Goal: Task Accomplishment & Management: Complete application form

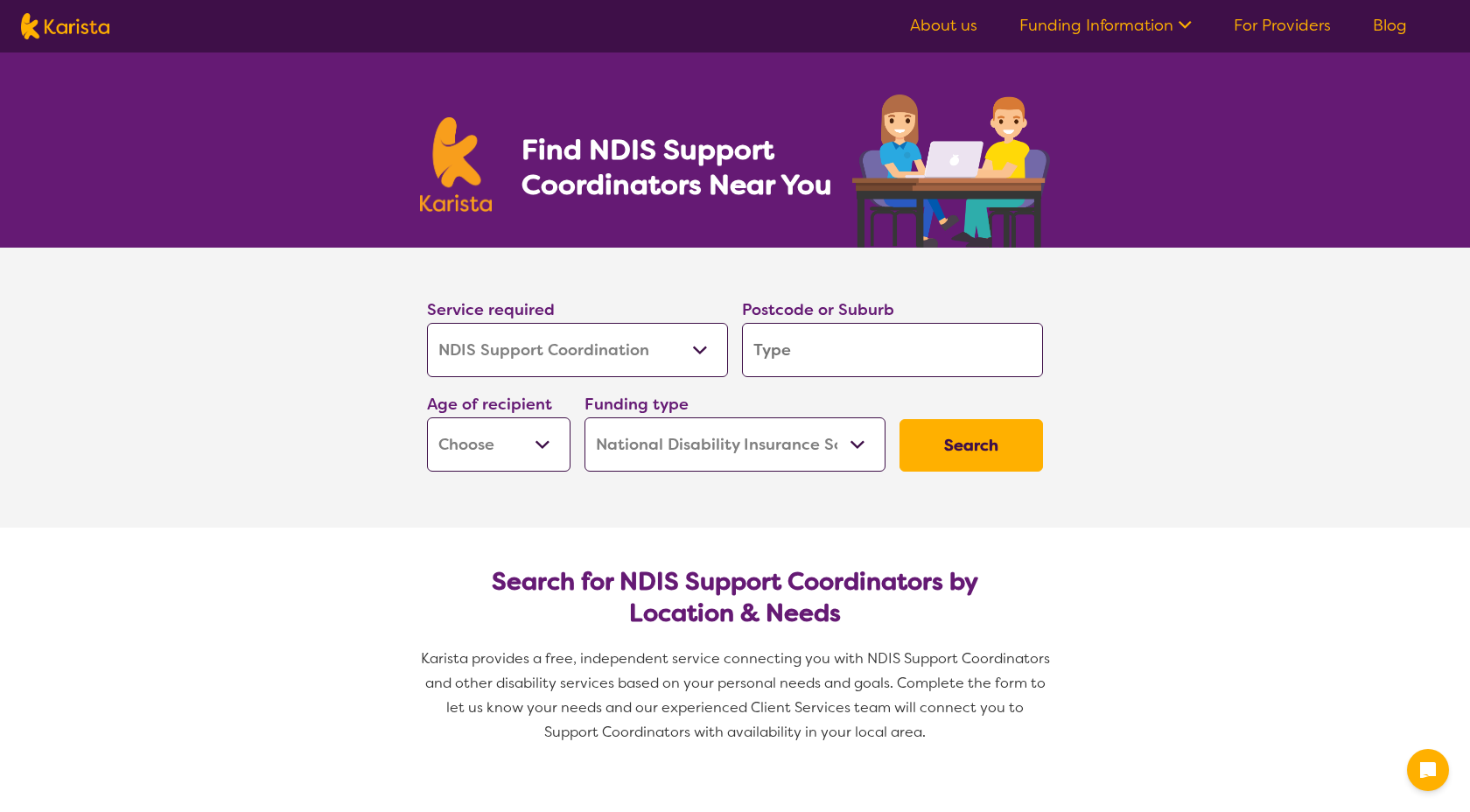
select select "NDIS Support Coordination"
select select "NDIS"
select select "NDIS Support Coordination"
select select "NDIS"
click at [827, 355] on input "search" at bounding box center [892, 350] width 301 height 54
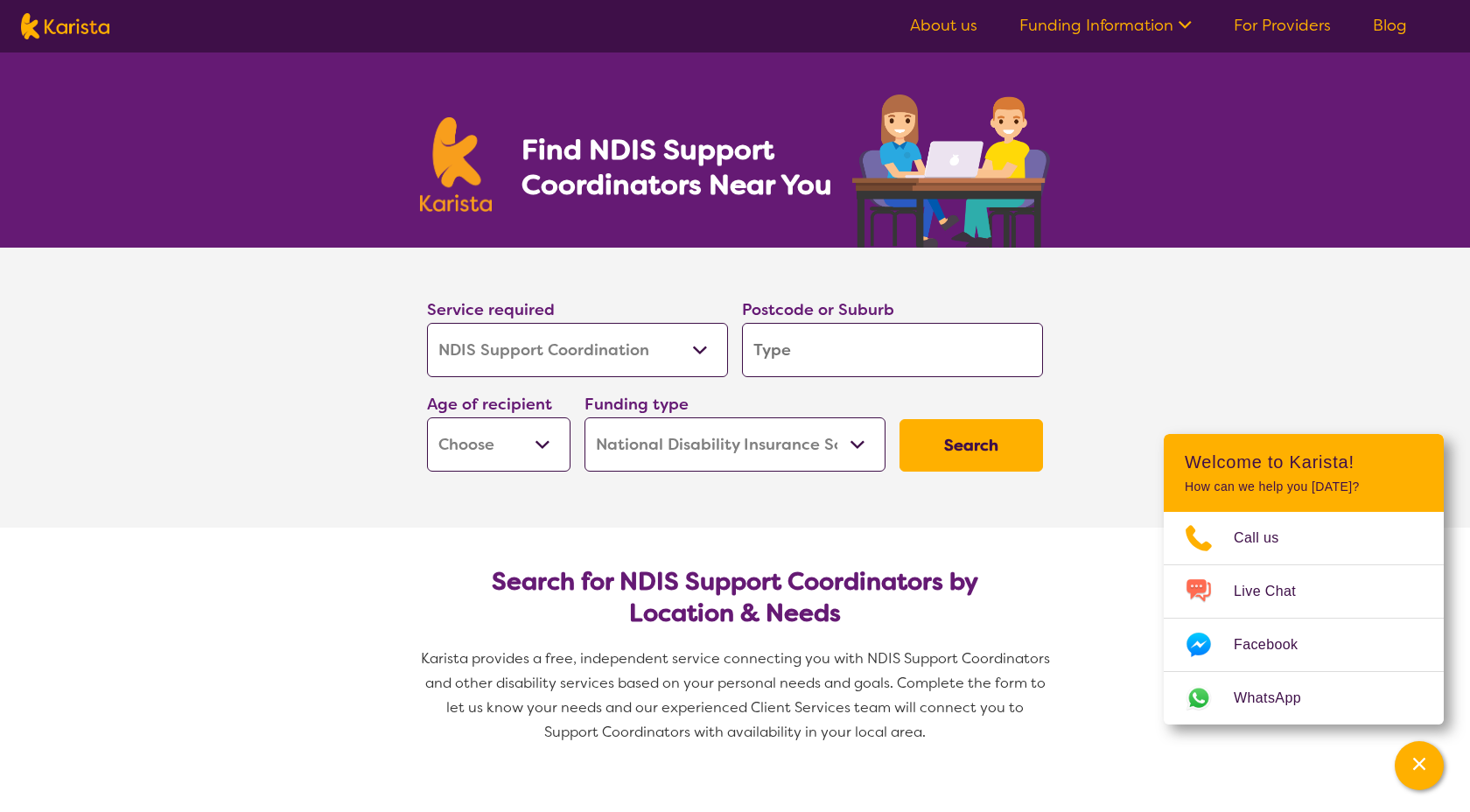
type input "4"
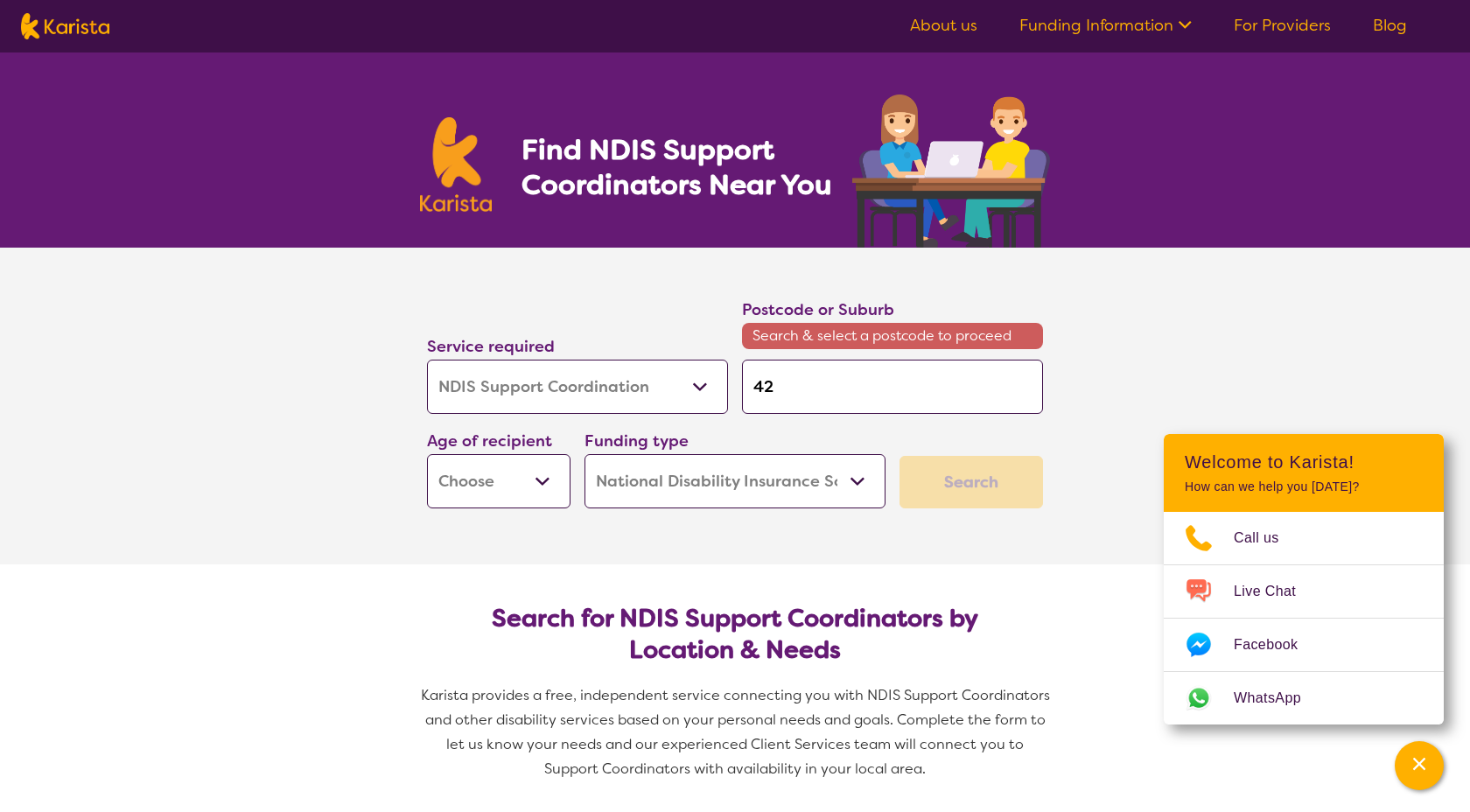
type input "422"
type input "4221"
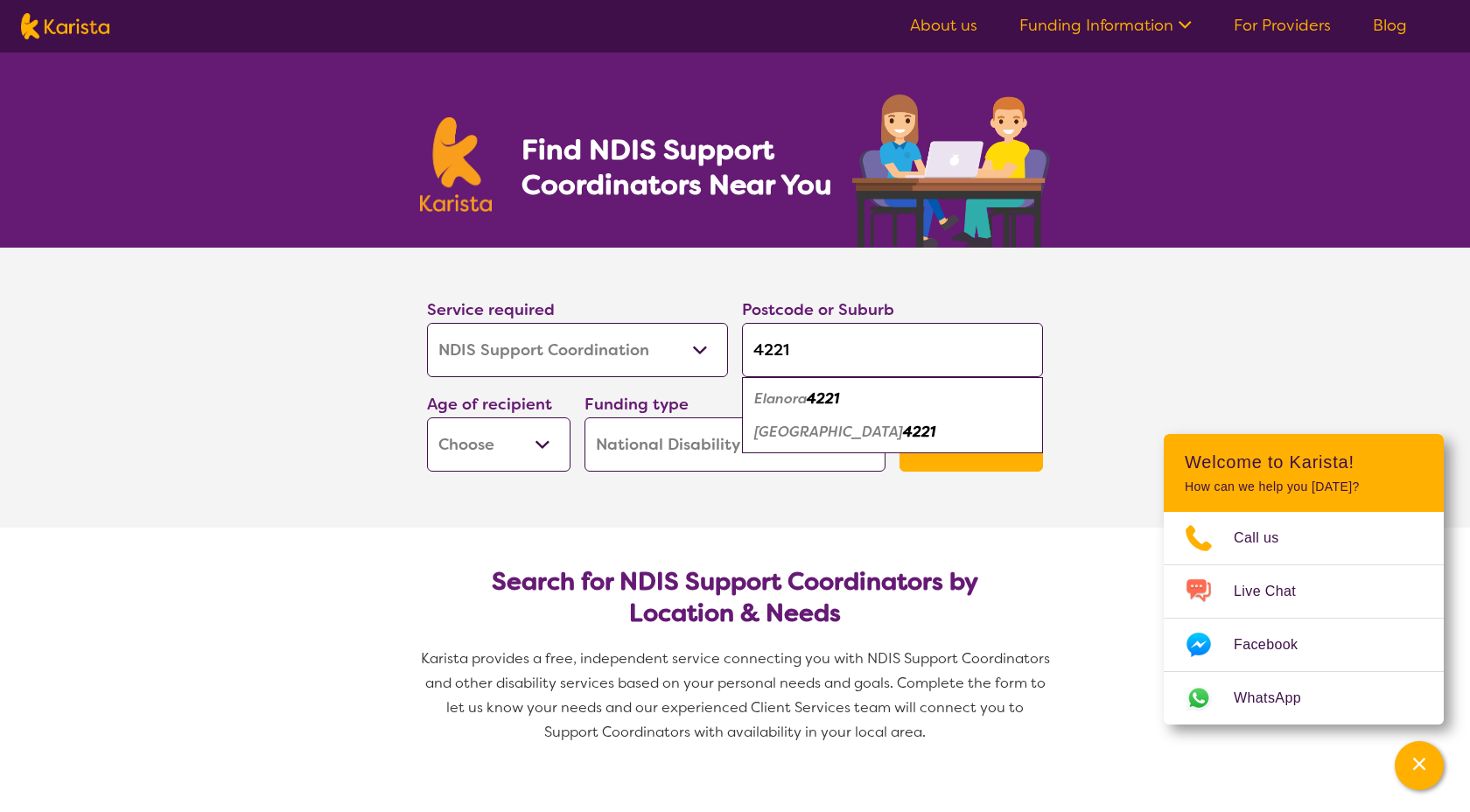
type input "4221"
click at [797, 442] on div "Palm Beach 4221" at bounding box center [892, 432] width 283 height 34
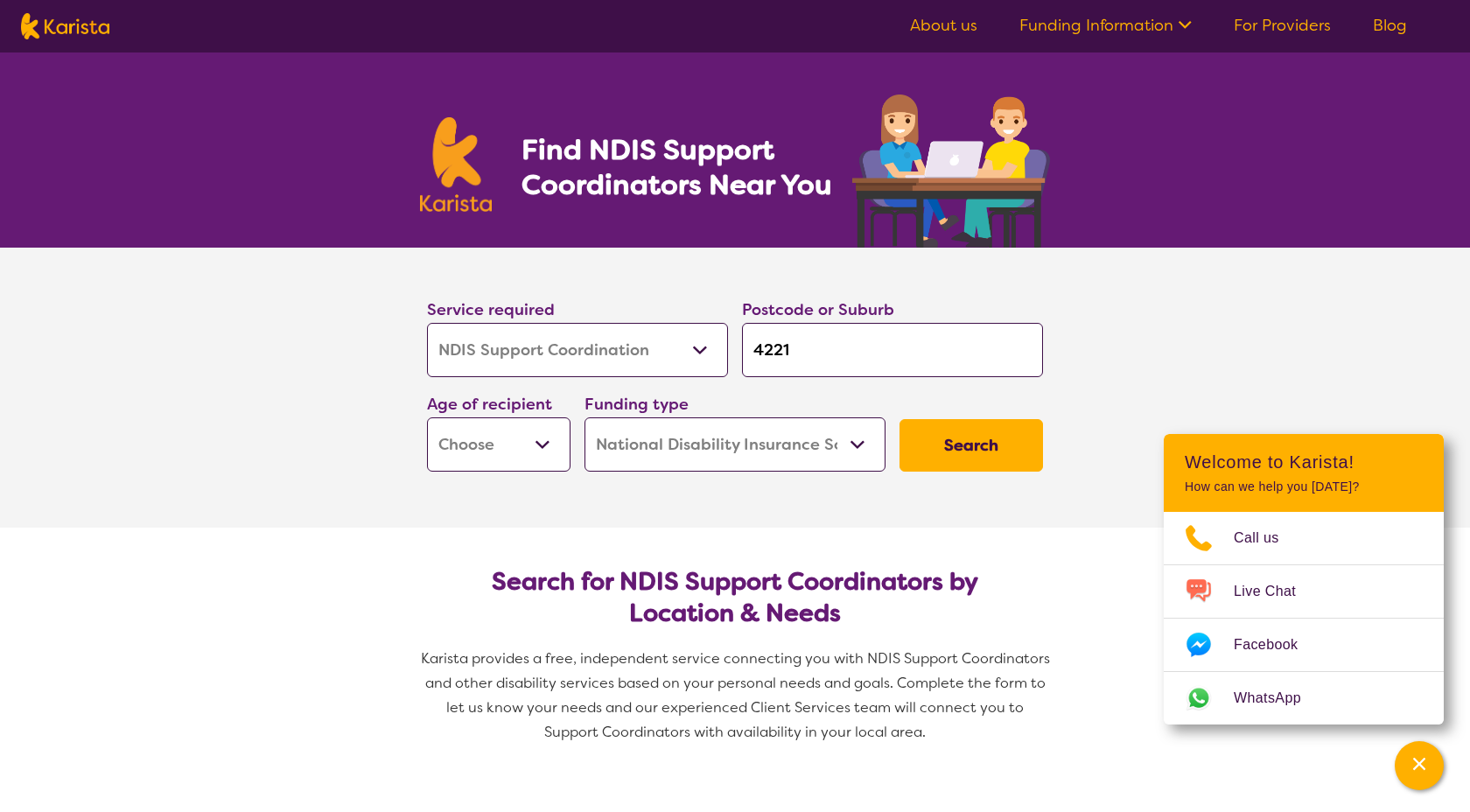
click at [927, 438] on button "Search" at bounding box center [972, 445] width 143 height 52
click at [542, 444] on select "Early Childhood - 0 to 9 Child - 10 to 11 Adolescent - 12 to 17 Adult - 18 to 6…" at bounding box center [498, 444] width 143 height 54
select select "AS"
click at [427, 417] on select "Early Childhood - 0 to 9 Child - 10 to 11 Adolescent - 12 to 17 Adult - 18 to 6…" at bounding box center [498, 444] width 143 height 54
select select "AS"
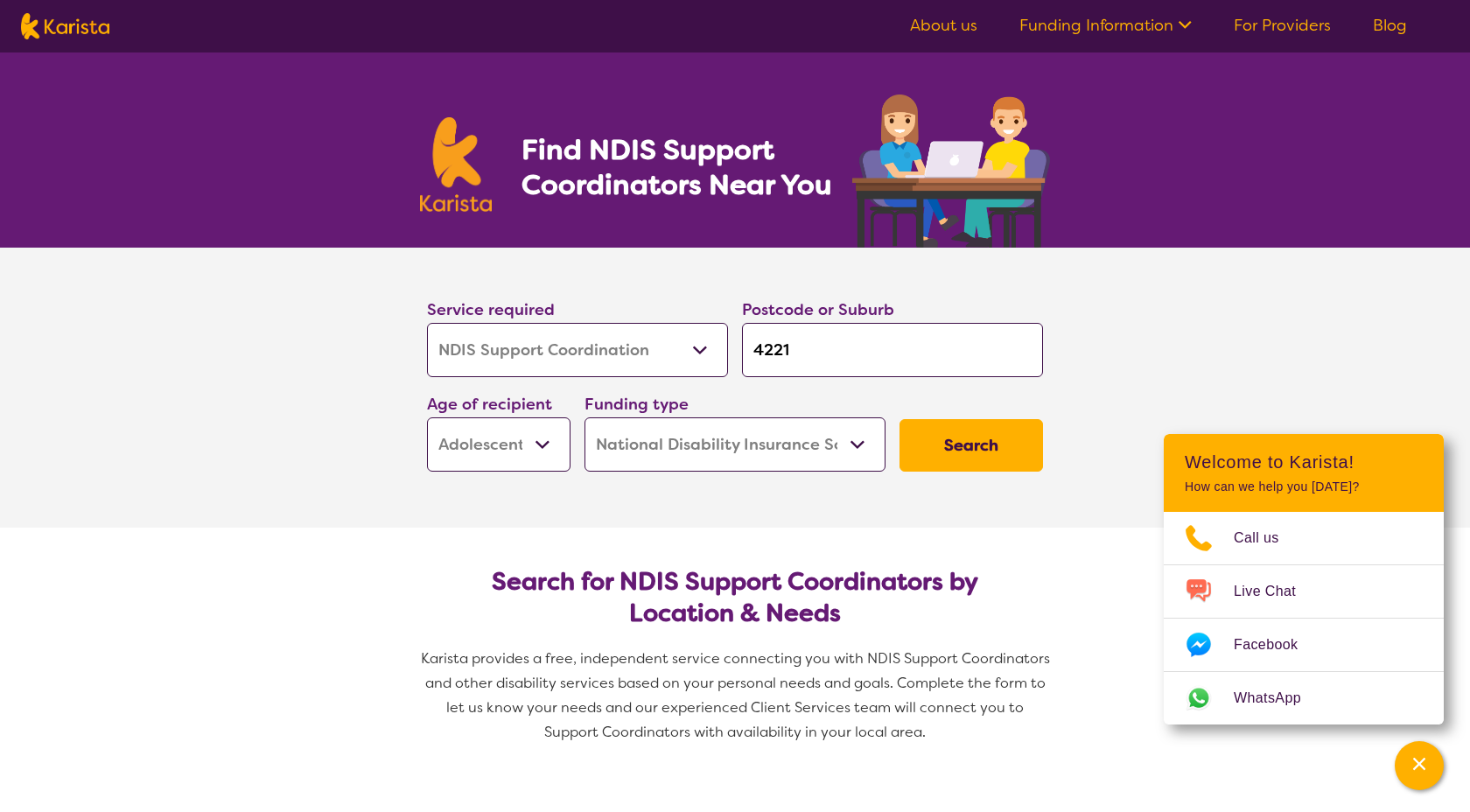
click at [861, 454] on select "Home Care Package (HCP) National Disability Insurance Scheme (NDIS) I don't know" at bounding box center [734, 444] width 301 height 54
click at [584, 417] on select "Home Care Package (HCP) National Disability Insurance Scheme (NDIS) I don't know" at bounding box center [734, 444] width 301 height 54
click at [953, 441] on button "Search" at bounding box center [972, 445] width 143 height 52
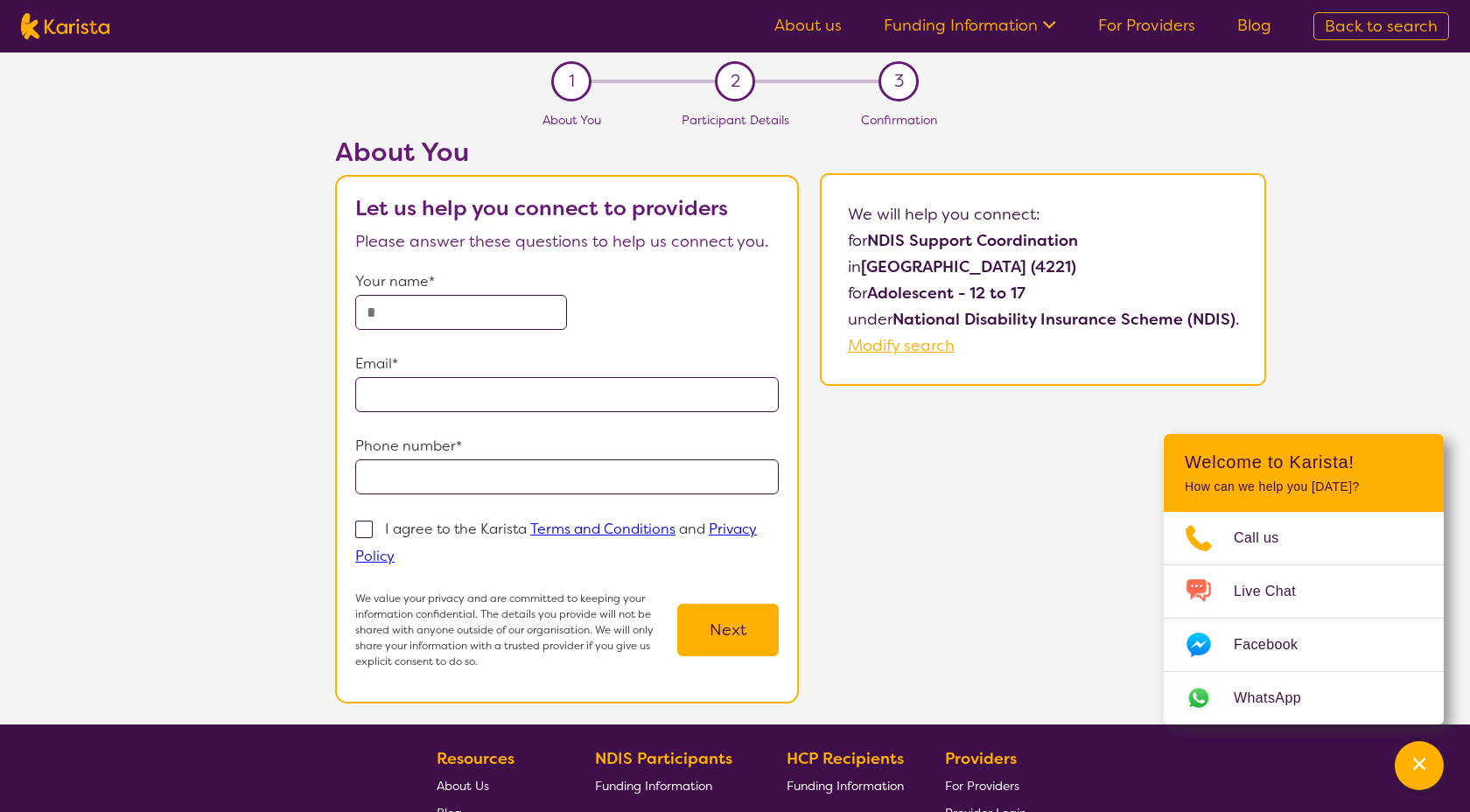
click at [453, 311] on input "text" at bounding box center [460, 313] width 211 height 35
type input "**********"
click at [368, 528] on span at bounding box center [363, 529] width 18 height 18
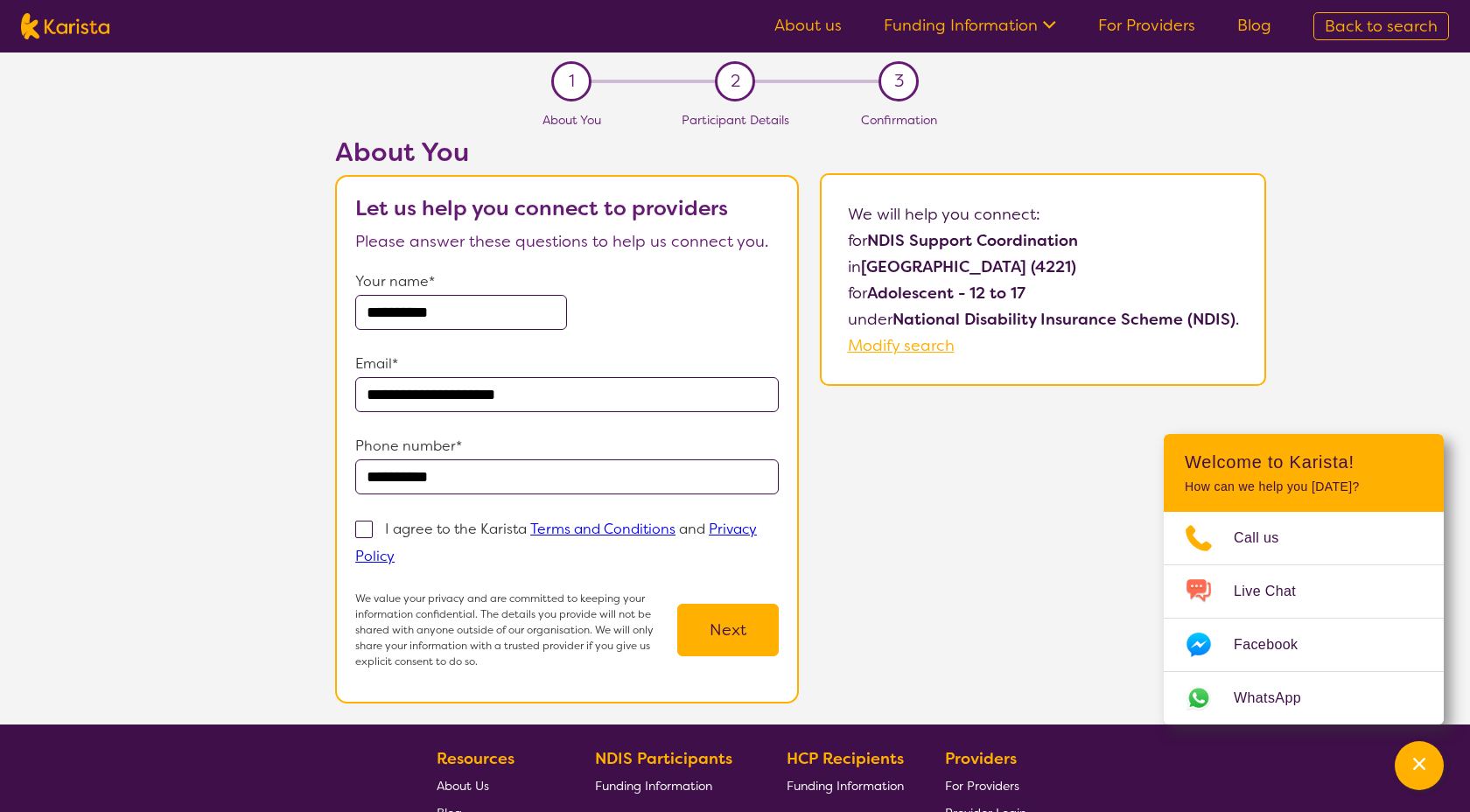
click at [395, 549] on input "I agree to the Karista Terms and Conditions and Privacy Policy" at bounding box center [401, 555] width 11 height 11
checkbox input "true"
click at [725, 648] on button "Next" at bounding box center [728, 629] width 102 height 52
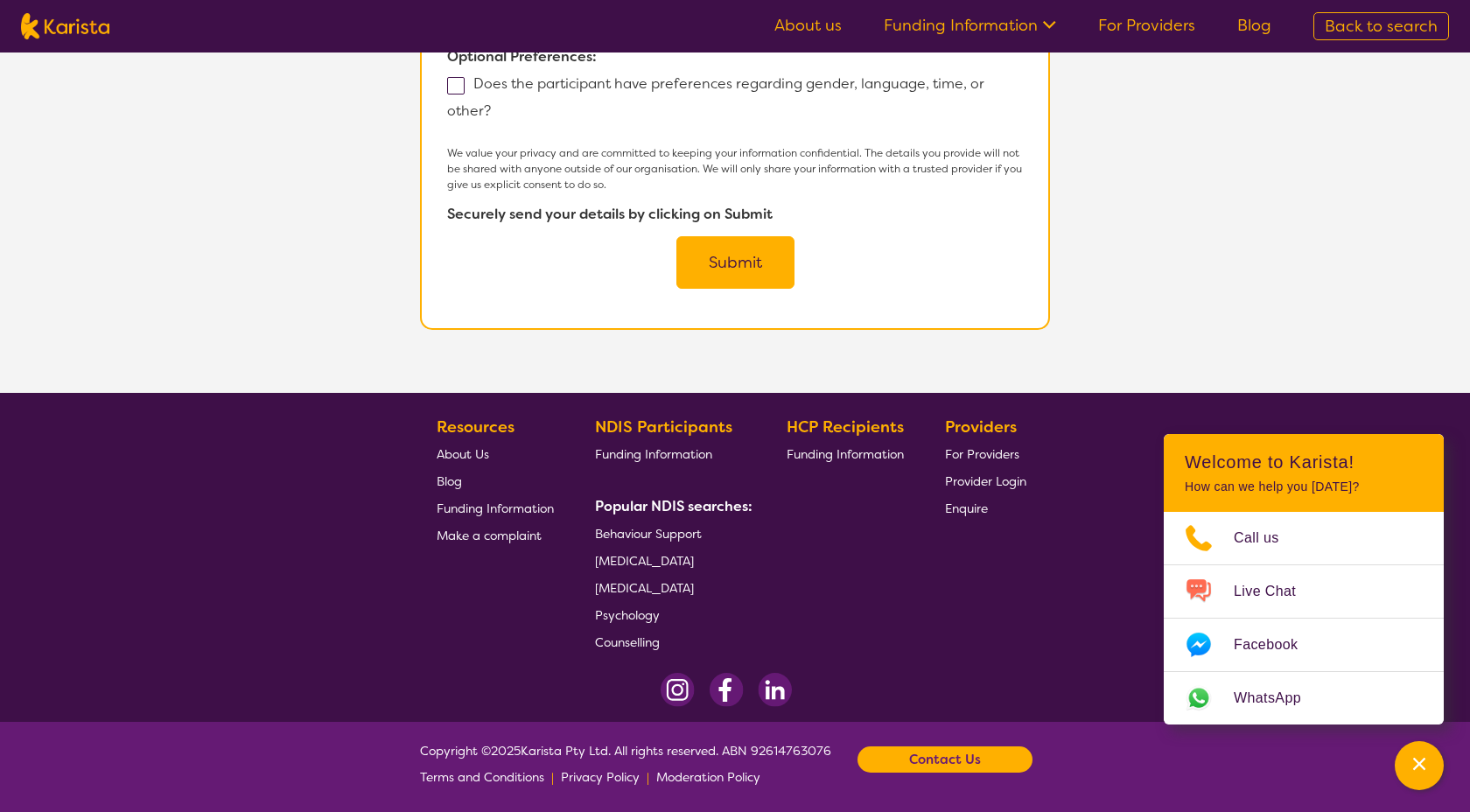
scroll to position [1230, 0]
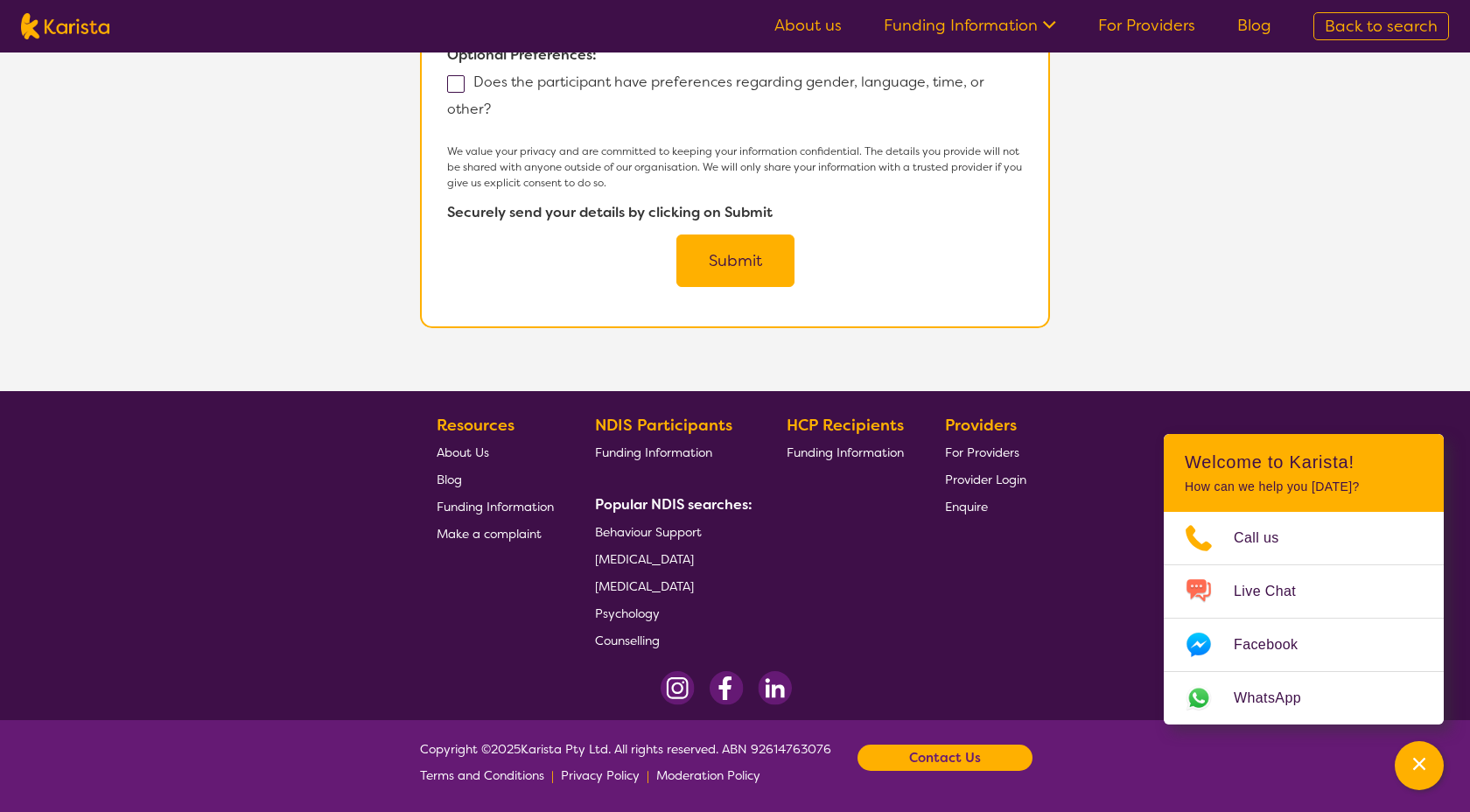
click at [974, 454] on span "For Providers" at bounding box center [983, 452] width 75 height 16
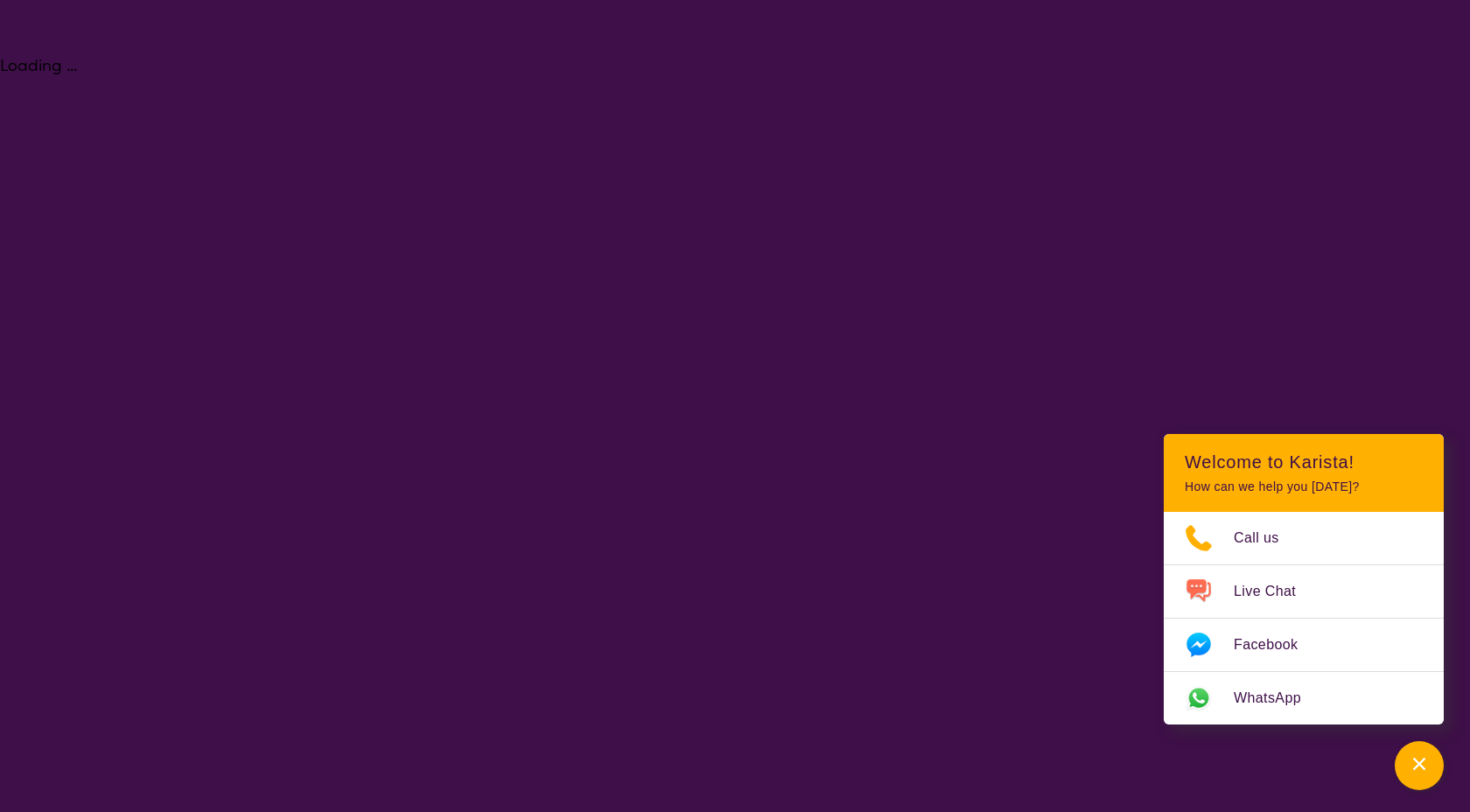
select select "NDIS Support Coordination"
select select "AS"
select select "NDIS"
select select "NDIS Support Coordination"
select select "AS"
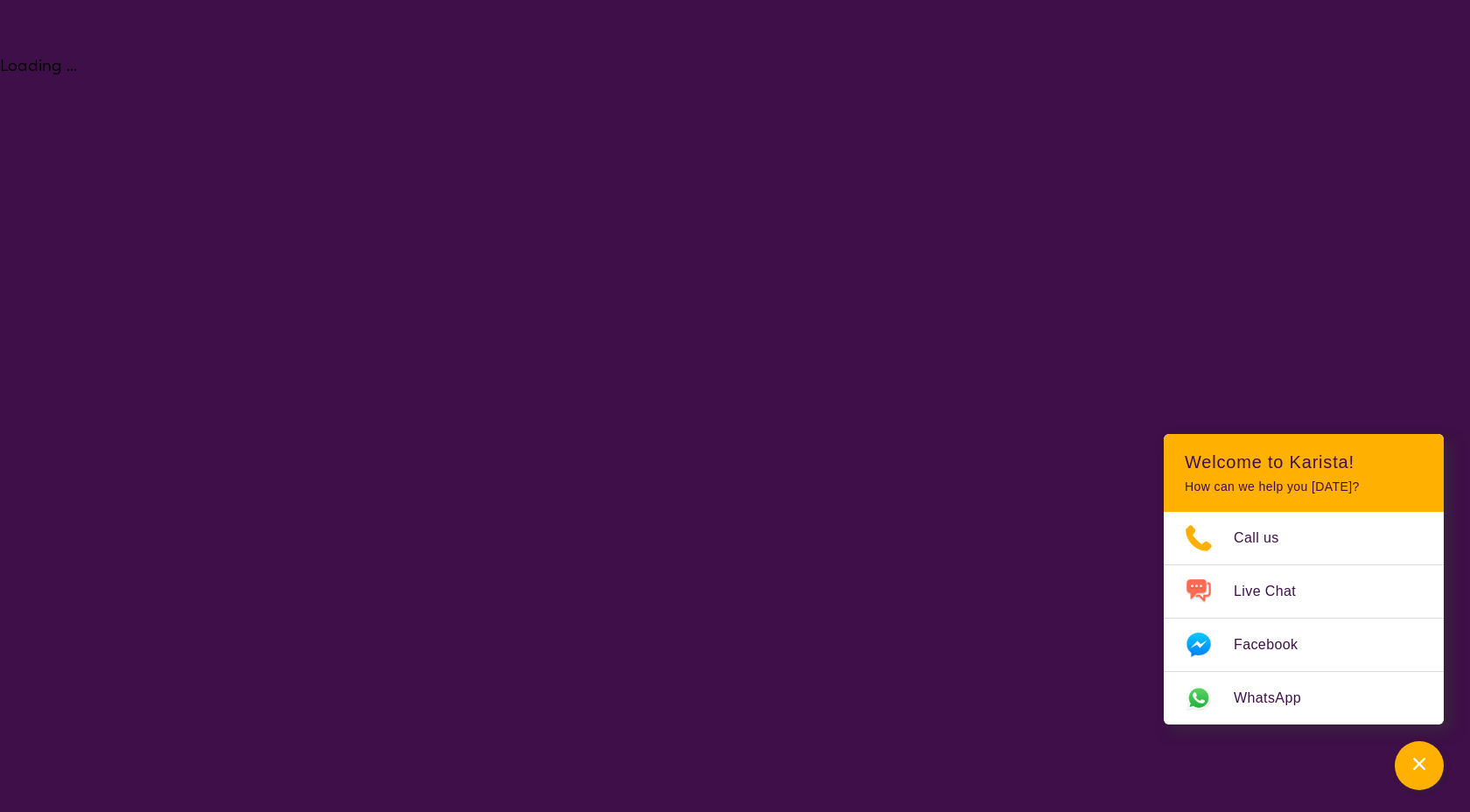
select select "NDIS"
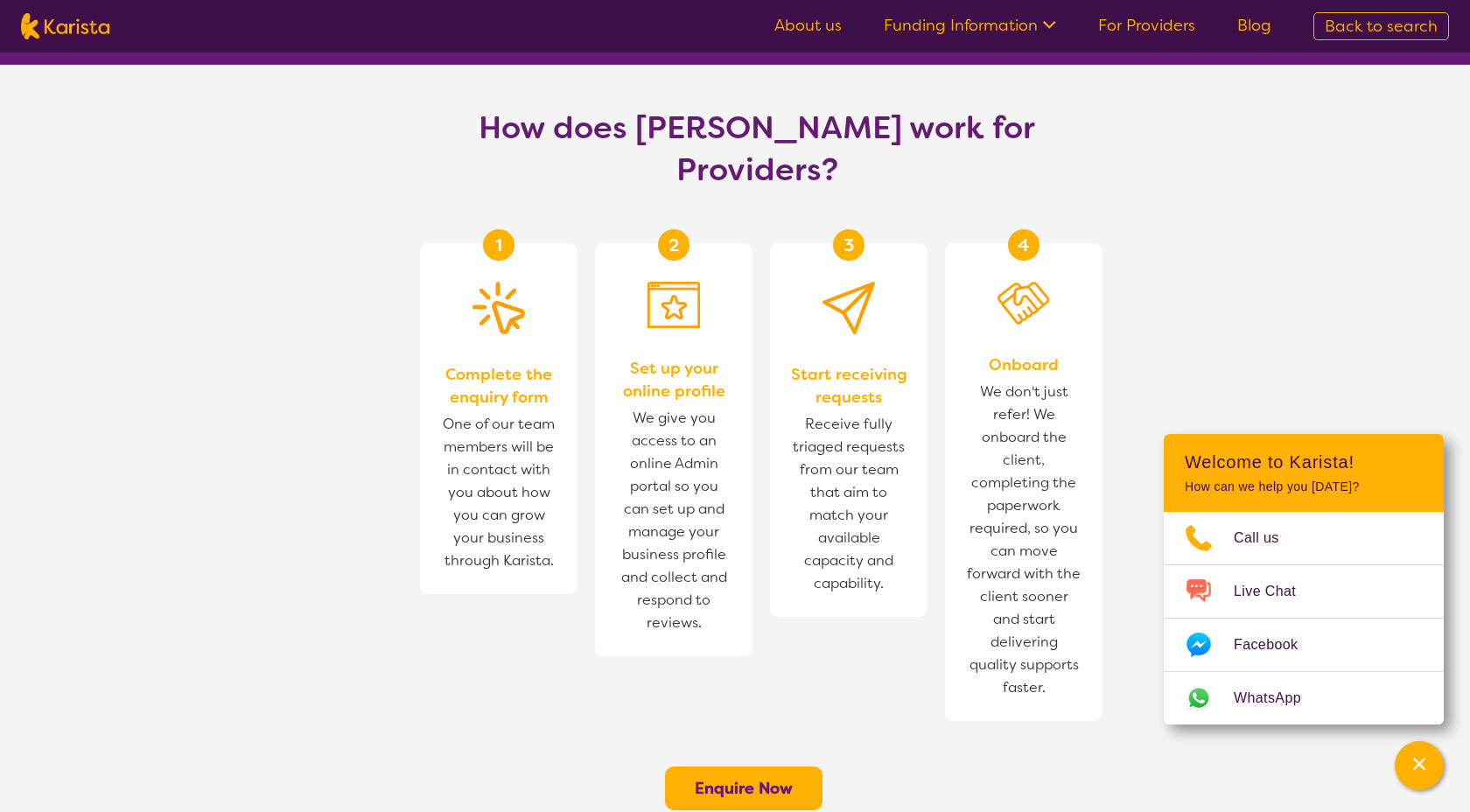
scroll to position [946, 0]
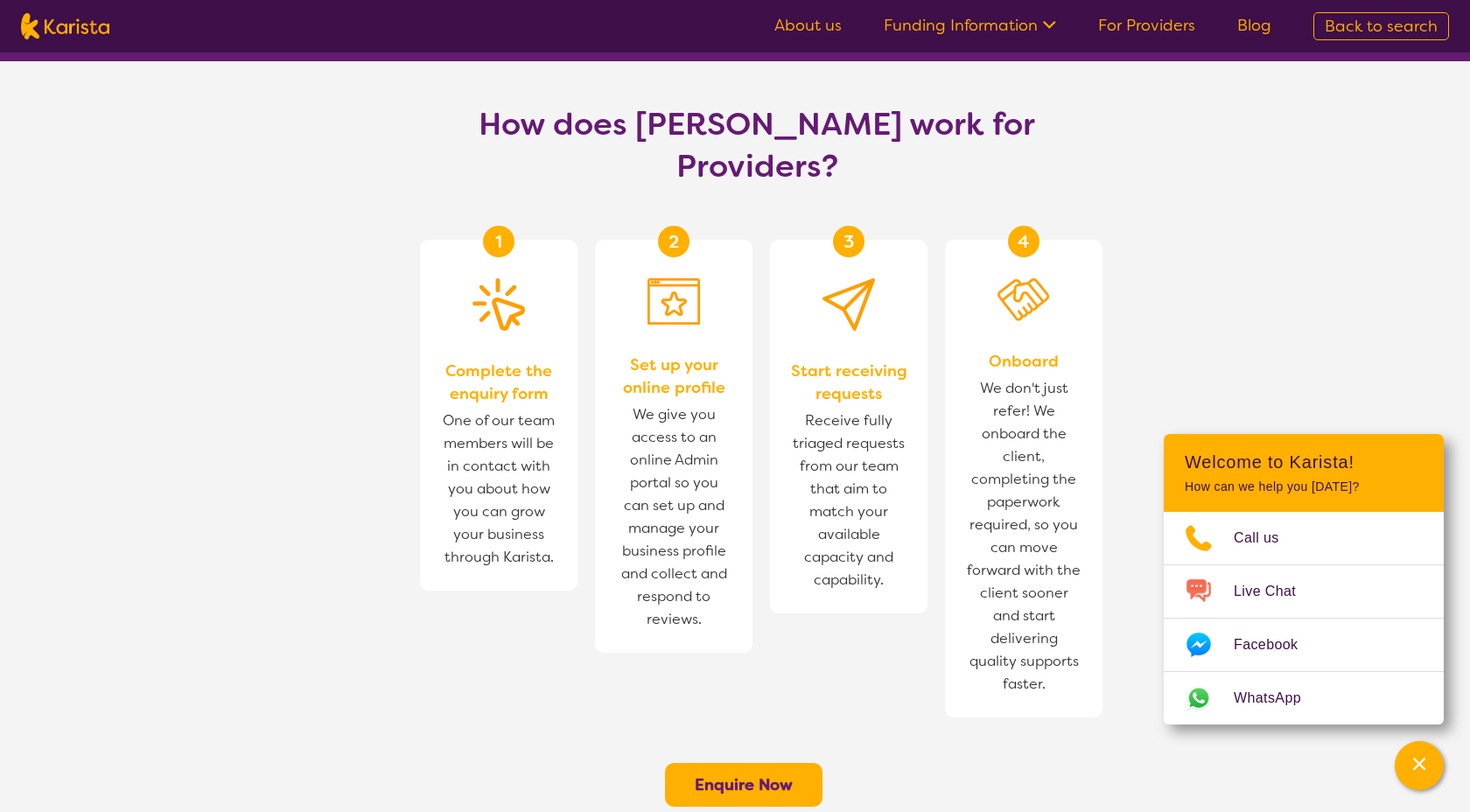
click at [793, 763] on button "Enquire Now" at bounding box center [743, 784] width 157 height 44
click at [732, 774] on b "Enquire Now" at bounding box center [743, 784] width 98 height 21
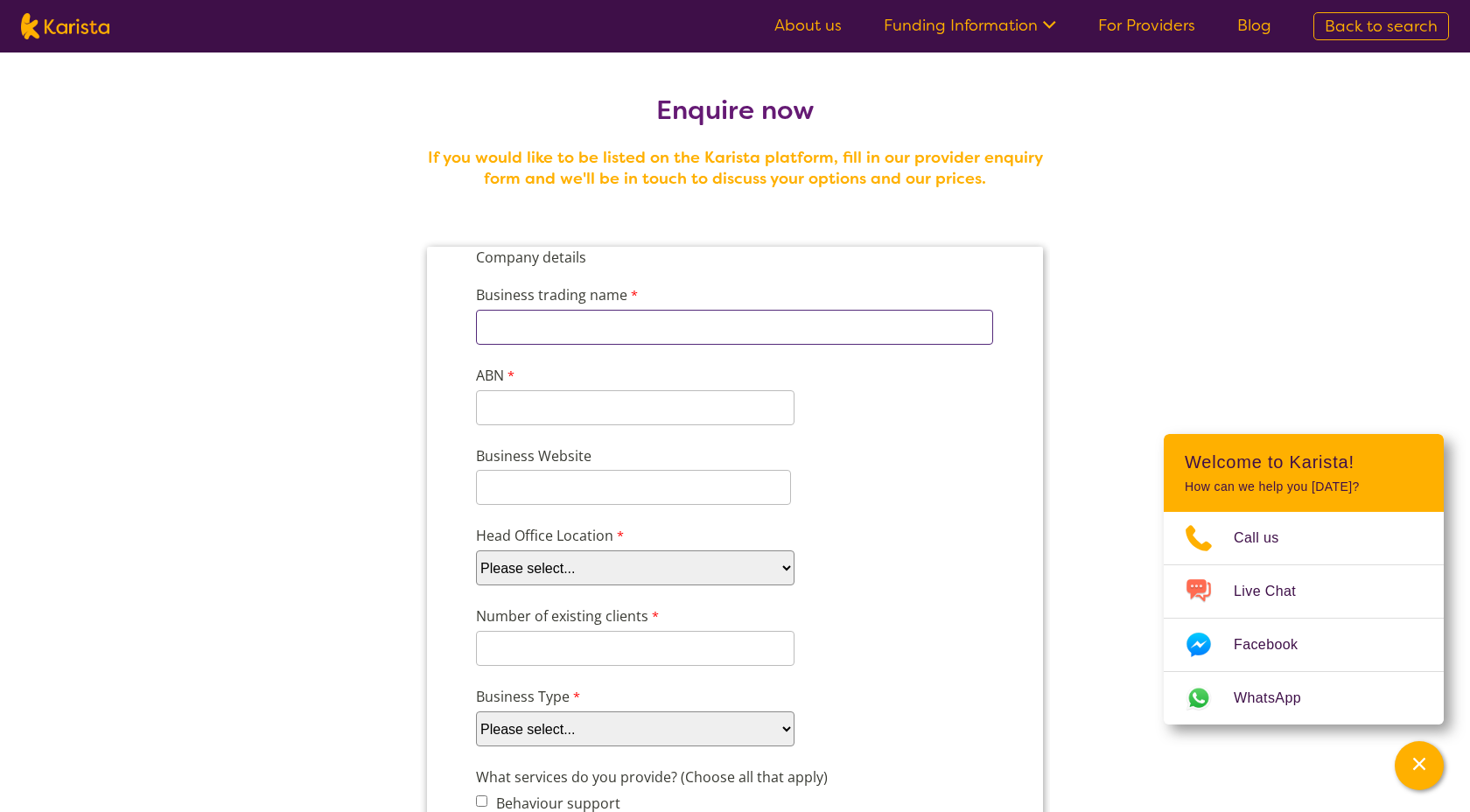
click at [699, 329] on input "Business trading name" at bounding box center [734, 328] width 517 height 35
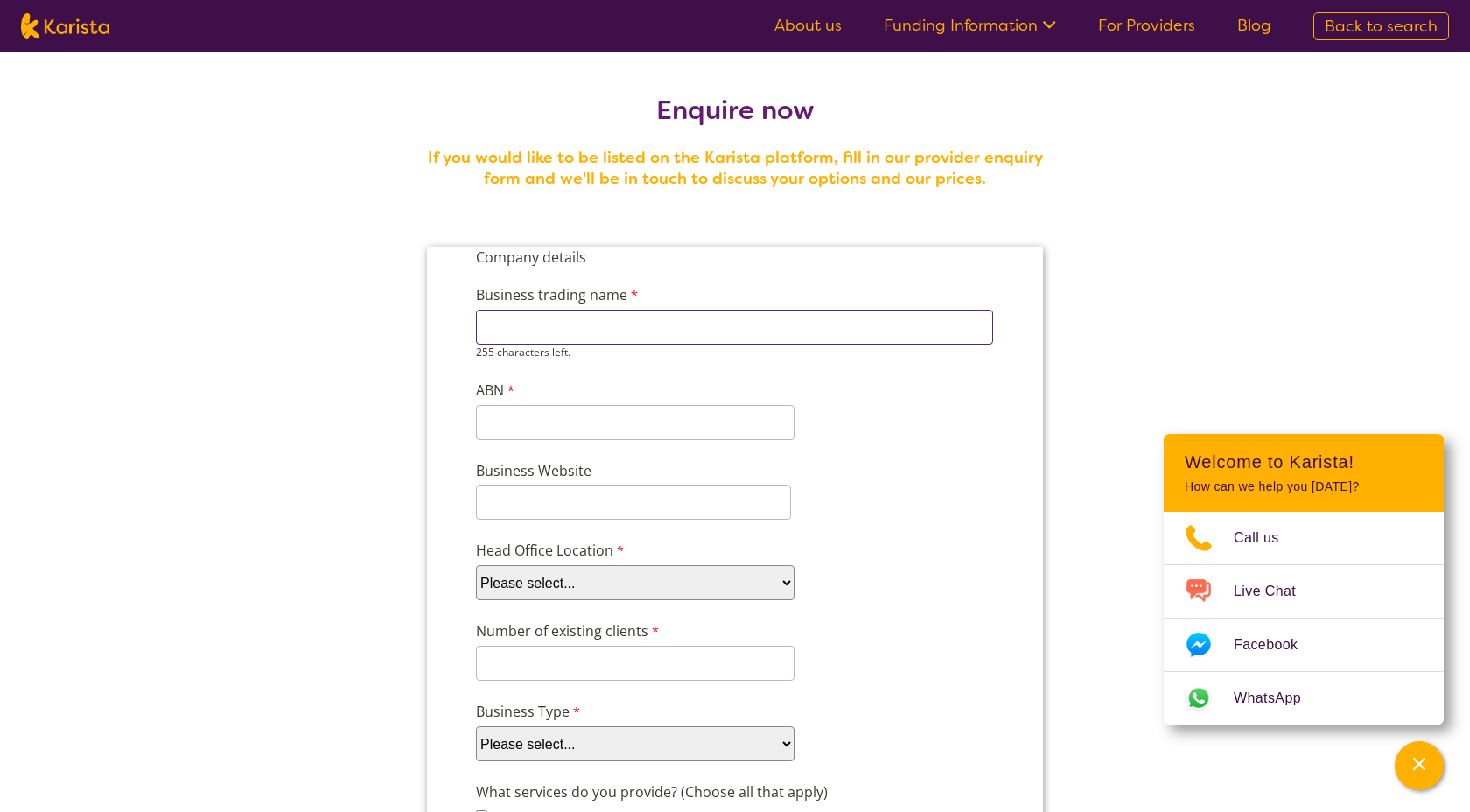
click at [654, 329] on input "Business trading name" at bounding box center [734, 328] width 517 height 35
type input "Maximising Lives"
click at [535, 426] on div "11 characters left." at bounding box center [635, 415] width 319 height 50
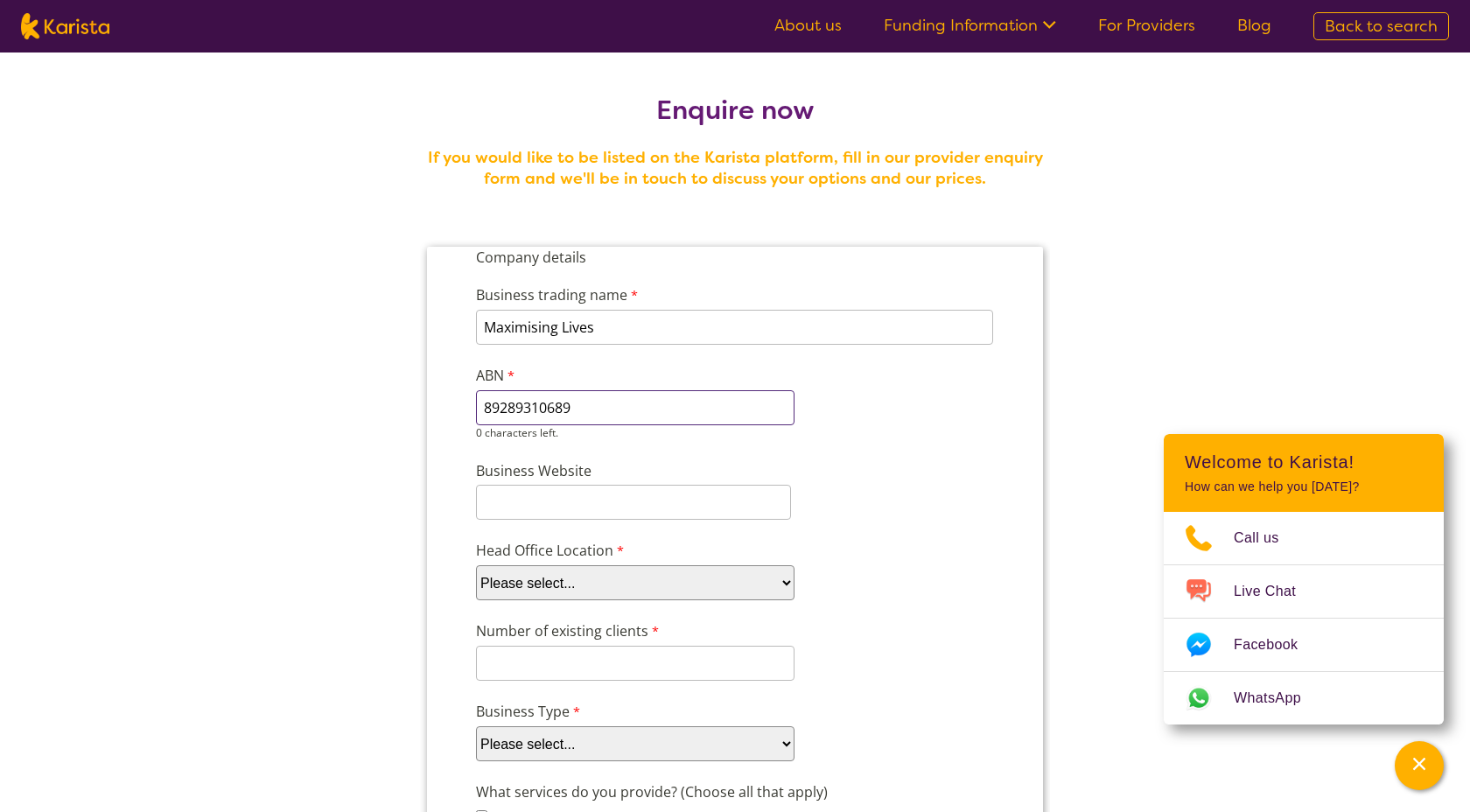
type input "89289310689"
click at [583, 570] on select "Please select... ACT NSW NT QLD SA TAS VIC WA" at bounding box center [635, 583] width 319 height 35
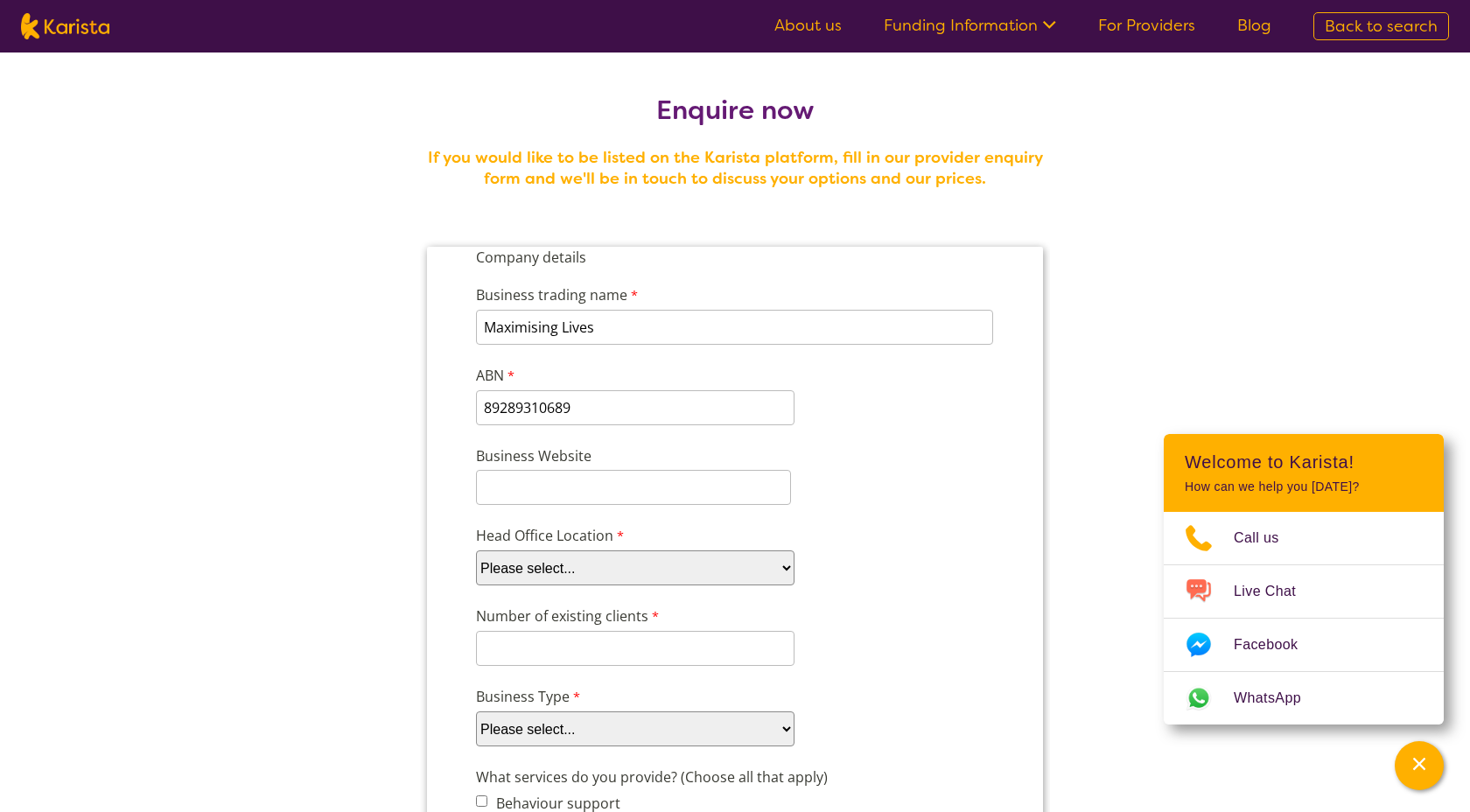
select select "tfa_97"
click at [476, 550] on select "Please select... ACT NSW NT QLD SA TAS VIC WA" at bounding box center [635, 568] width 319 height 35
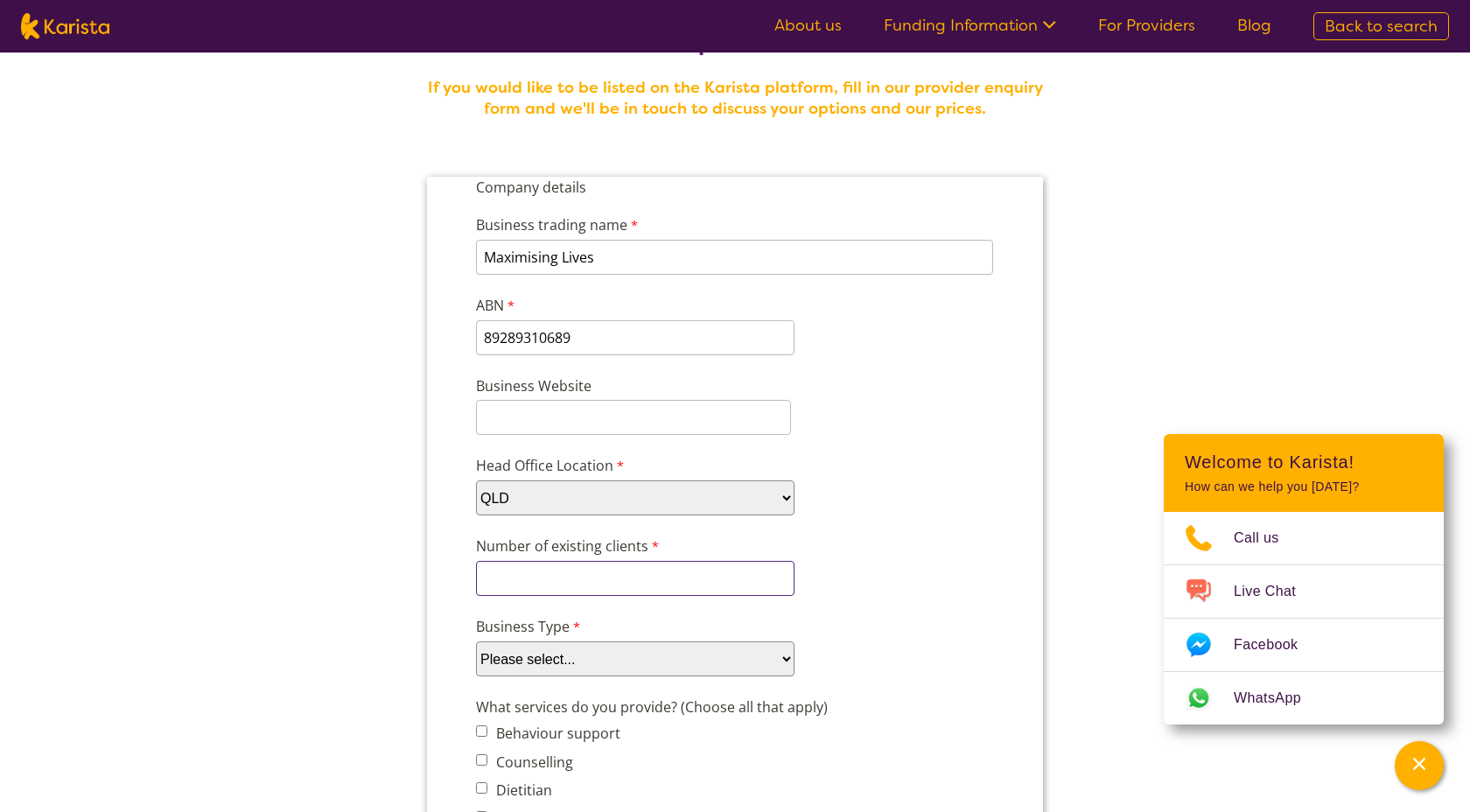
click at [630, 566] on input "Number of existing clients" at bounding box center [635, 578] width 319 height 35
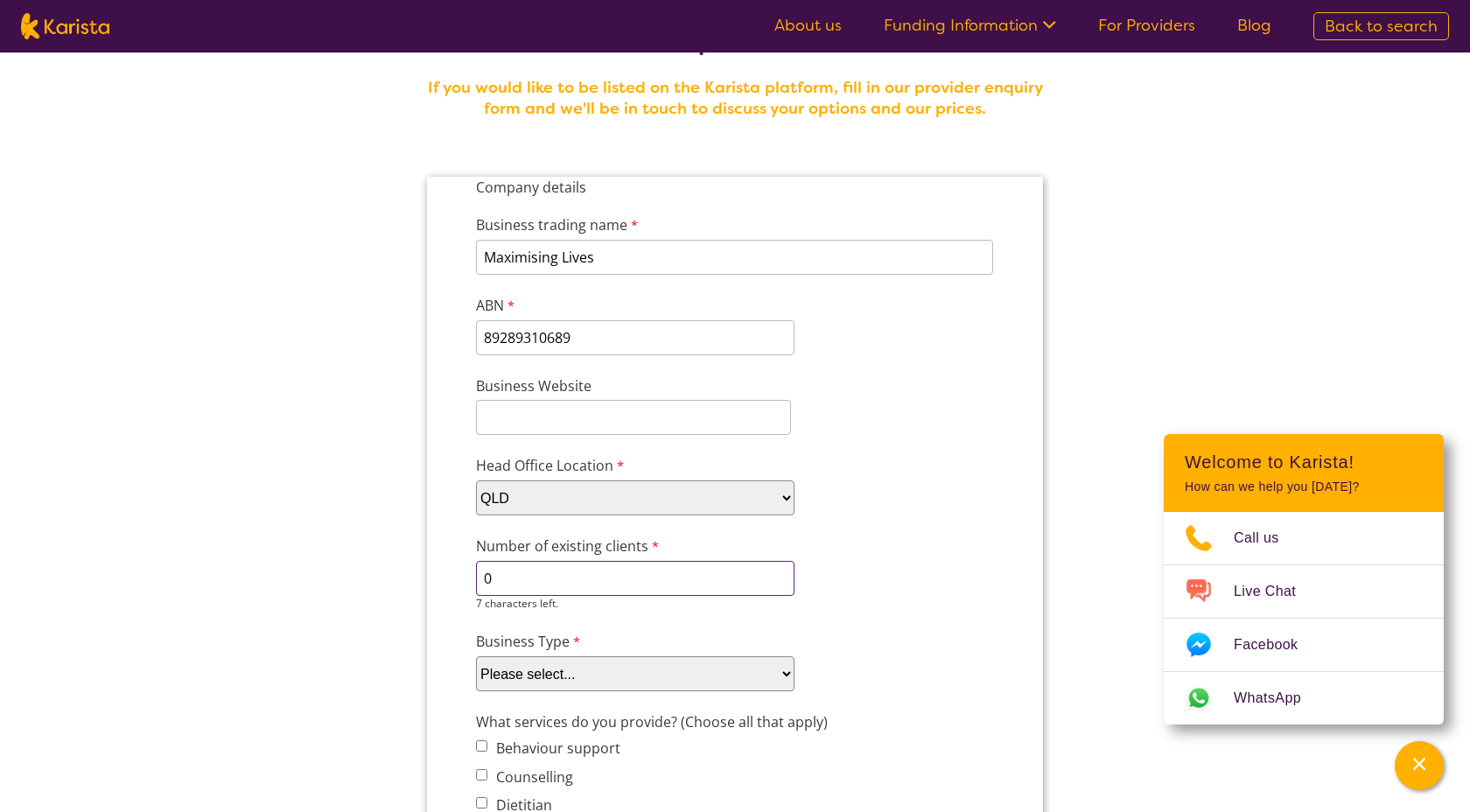
type input "0"
click at [964, 575] on div "Number of existing clients 0 7 characters left." at bounding box center [734, 573] width 532 height 82
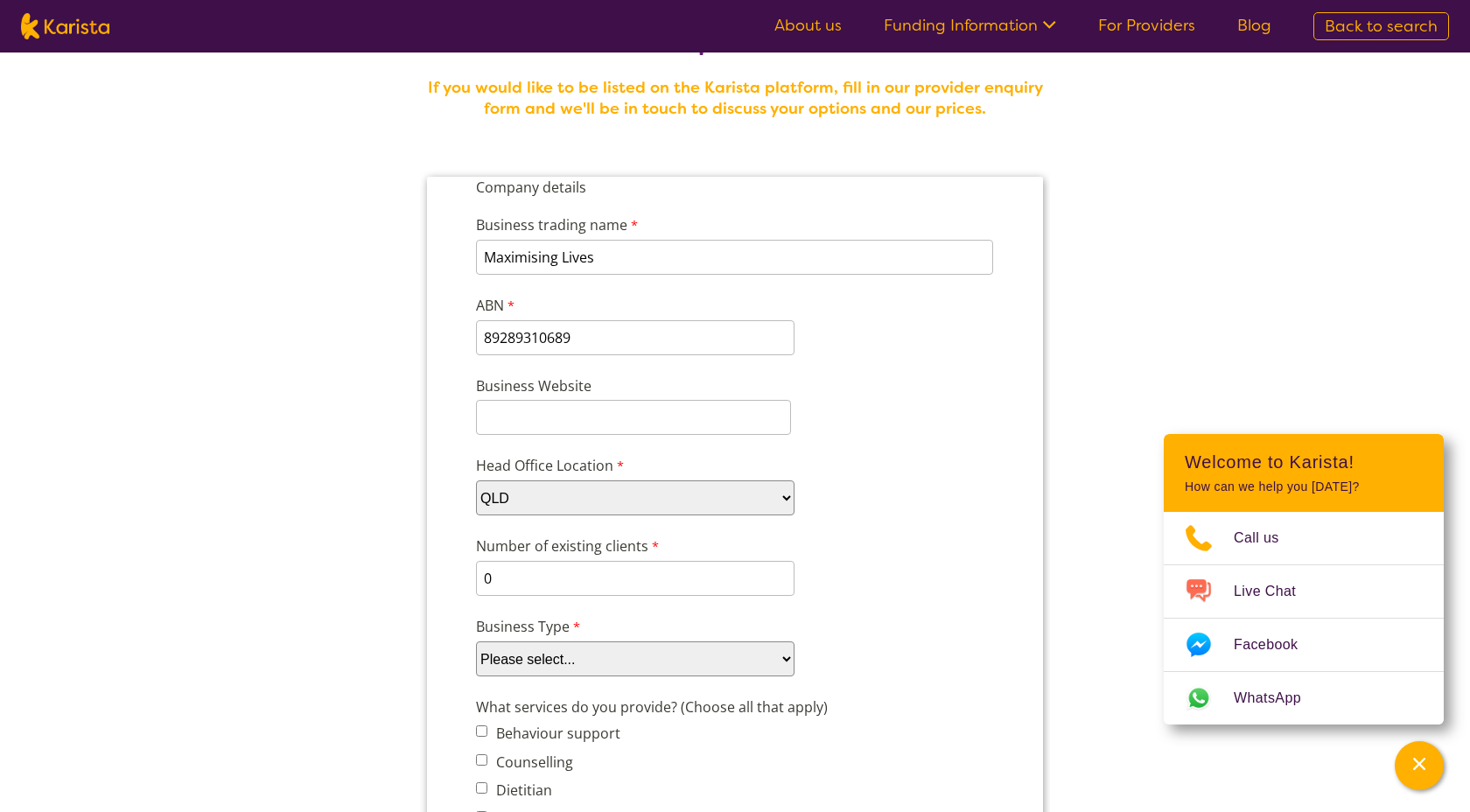
click at [645, 655] on select "Please select... Company Individual/Sole Trader Other (please specify)" at bounding box center [635, 659] width 319 height 35
select select "tfa_88"
click at [476, 642] on select "Please select... Company Individual/Sole Trader Other (please specify)" at bounding box center [635, 659] width 319 height 35
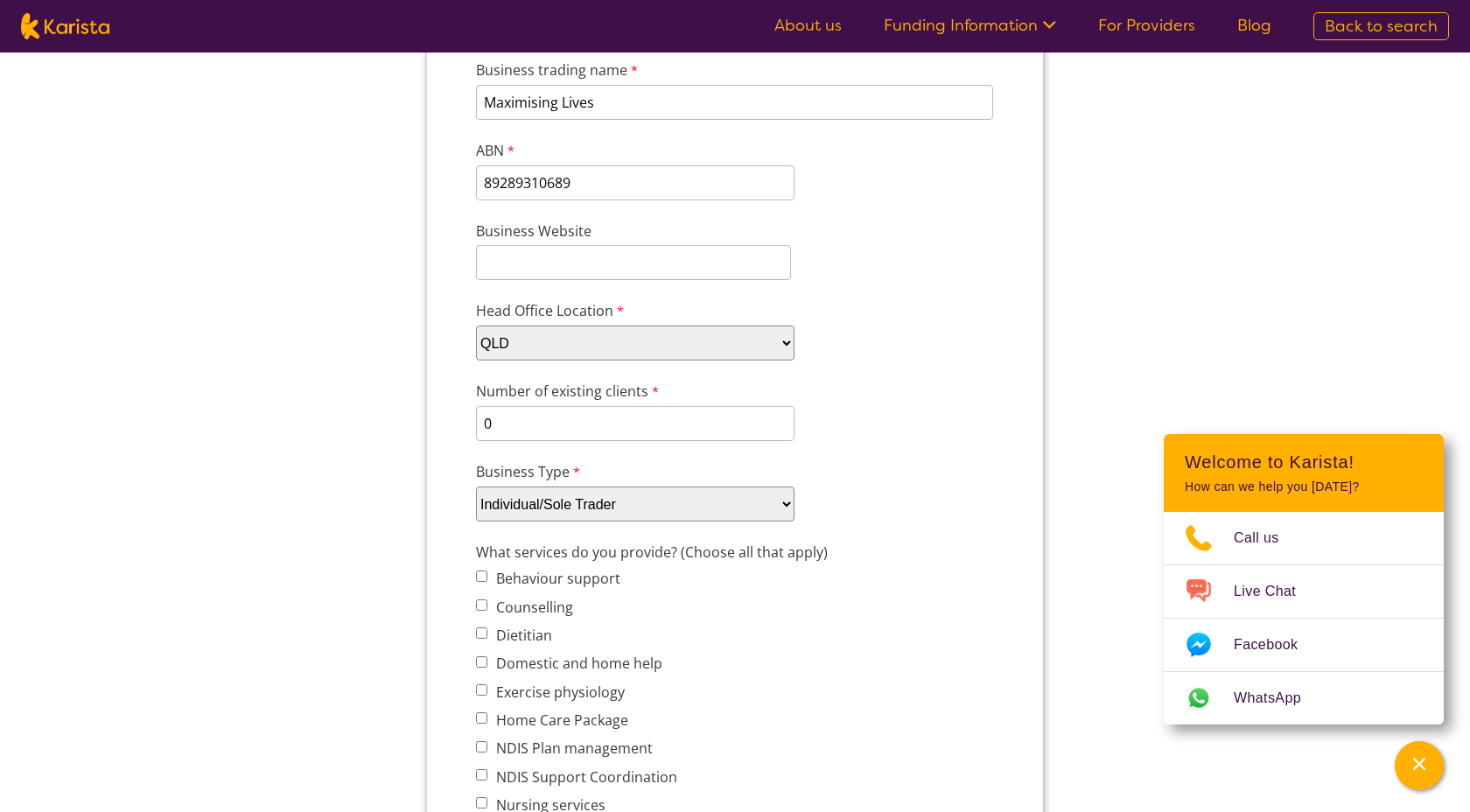
scroll to position [304, 0]
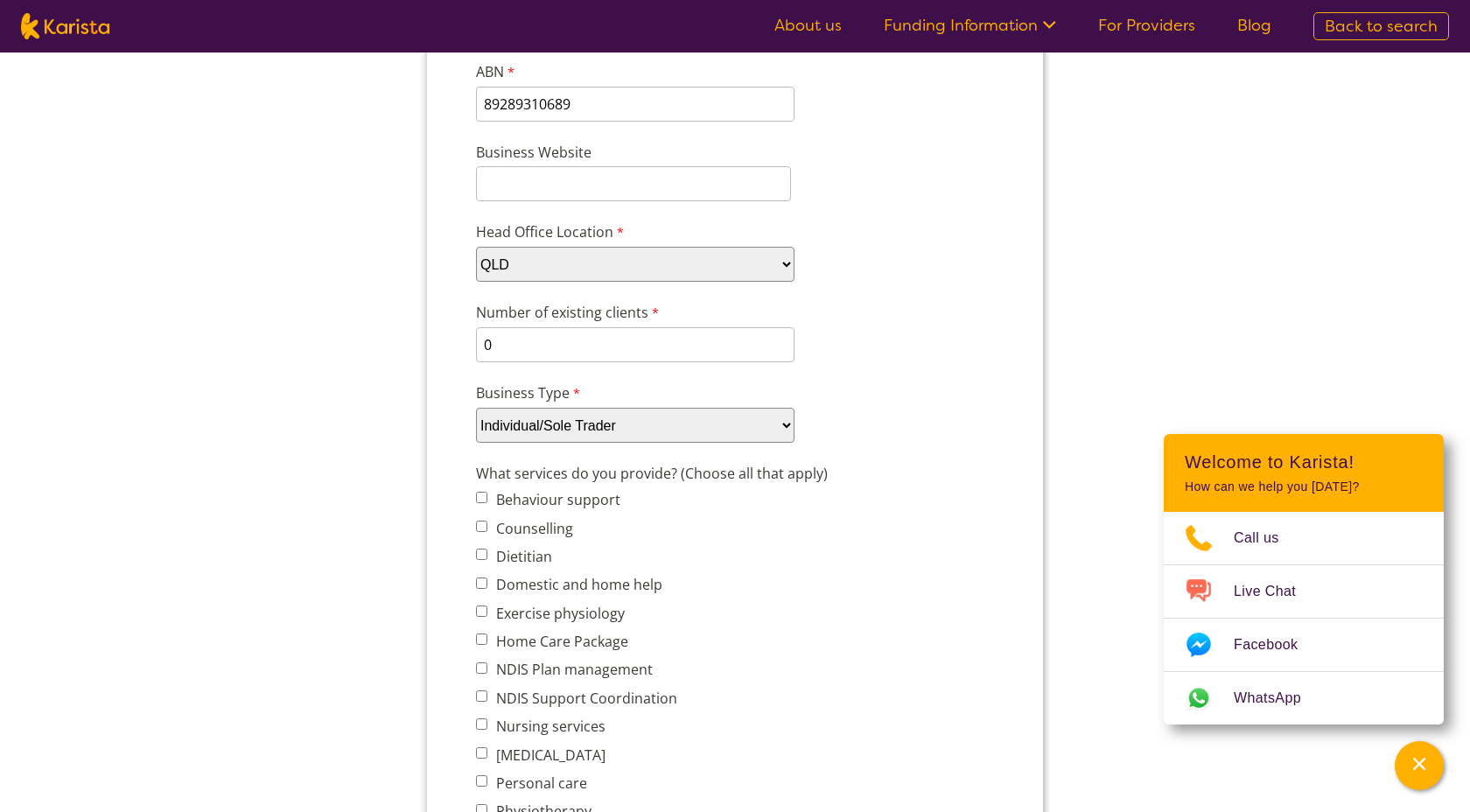
click at [480, 492] on input "Behaviour support" at bounding box center [482, 497] width 11 height 11
checkbox input "true"
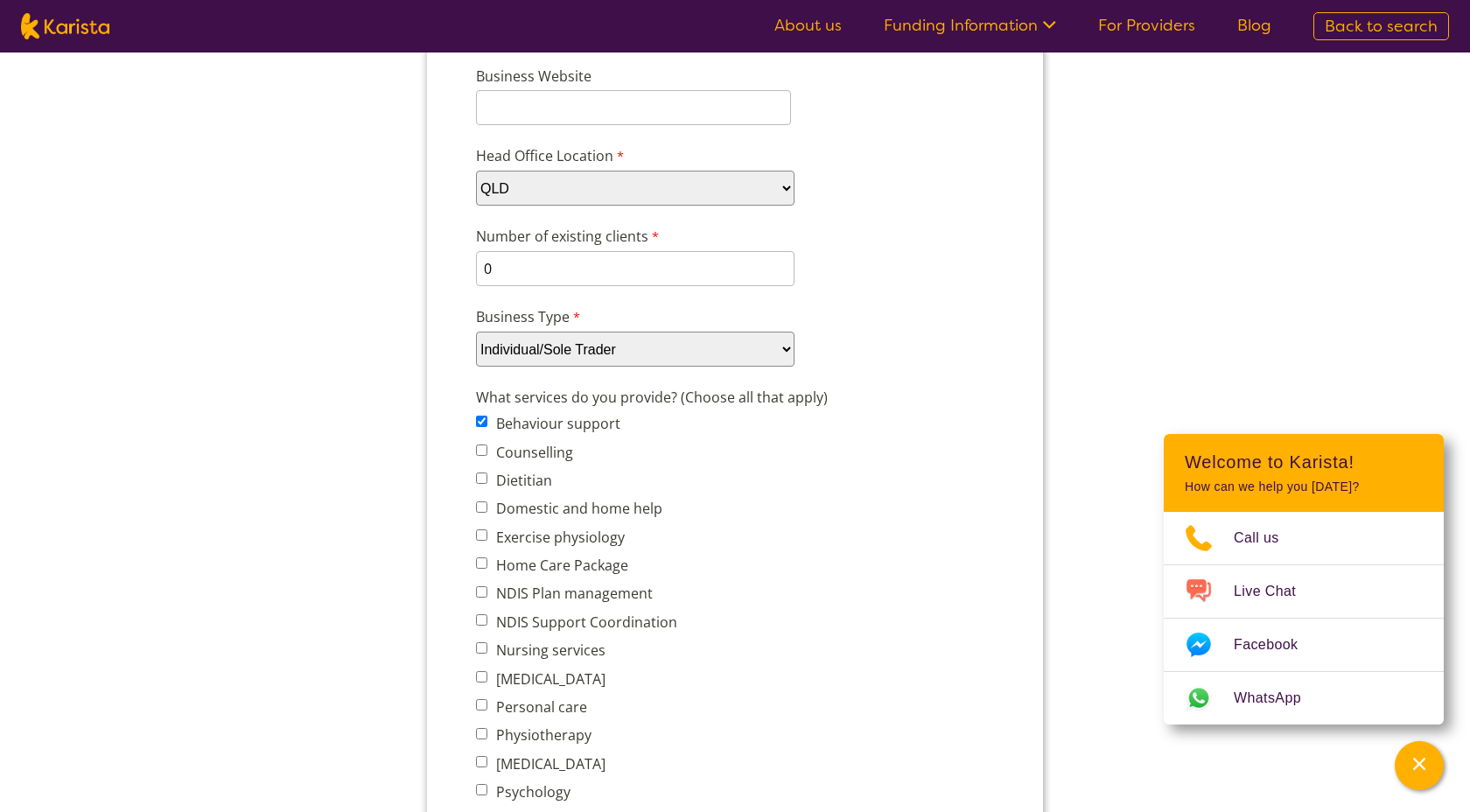
scroll to position [419, 0]
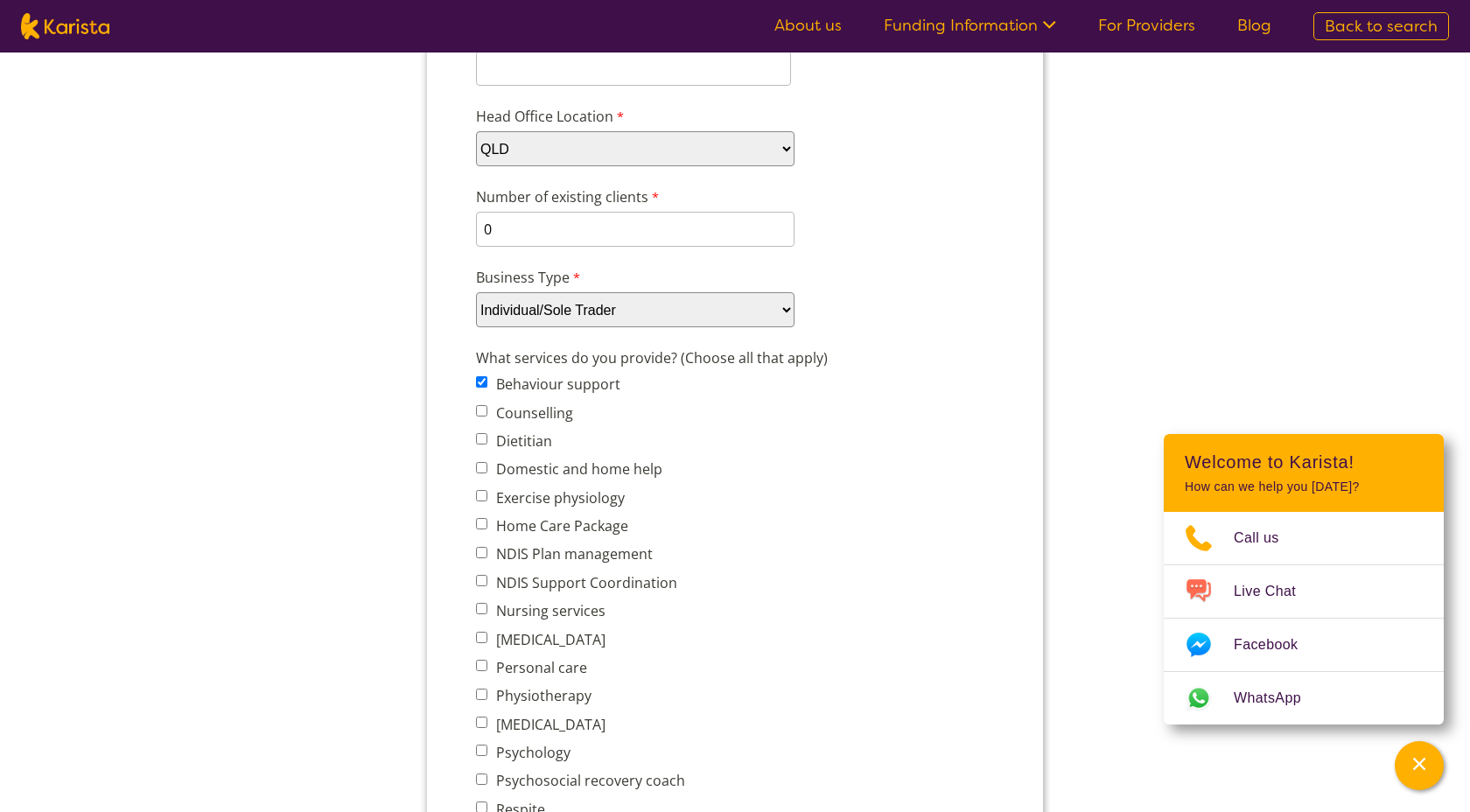
click at [485, 661] on input "Personal care" at bounding box center [482, 665] width 11 height 11
checkbox input "true"
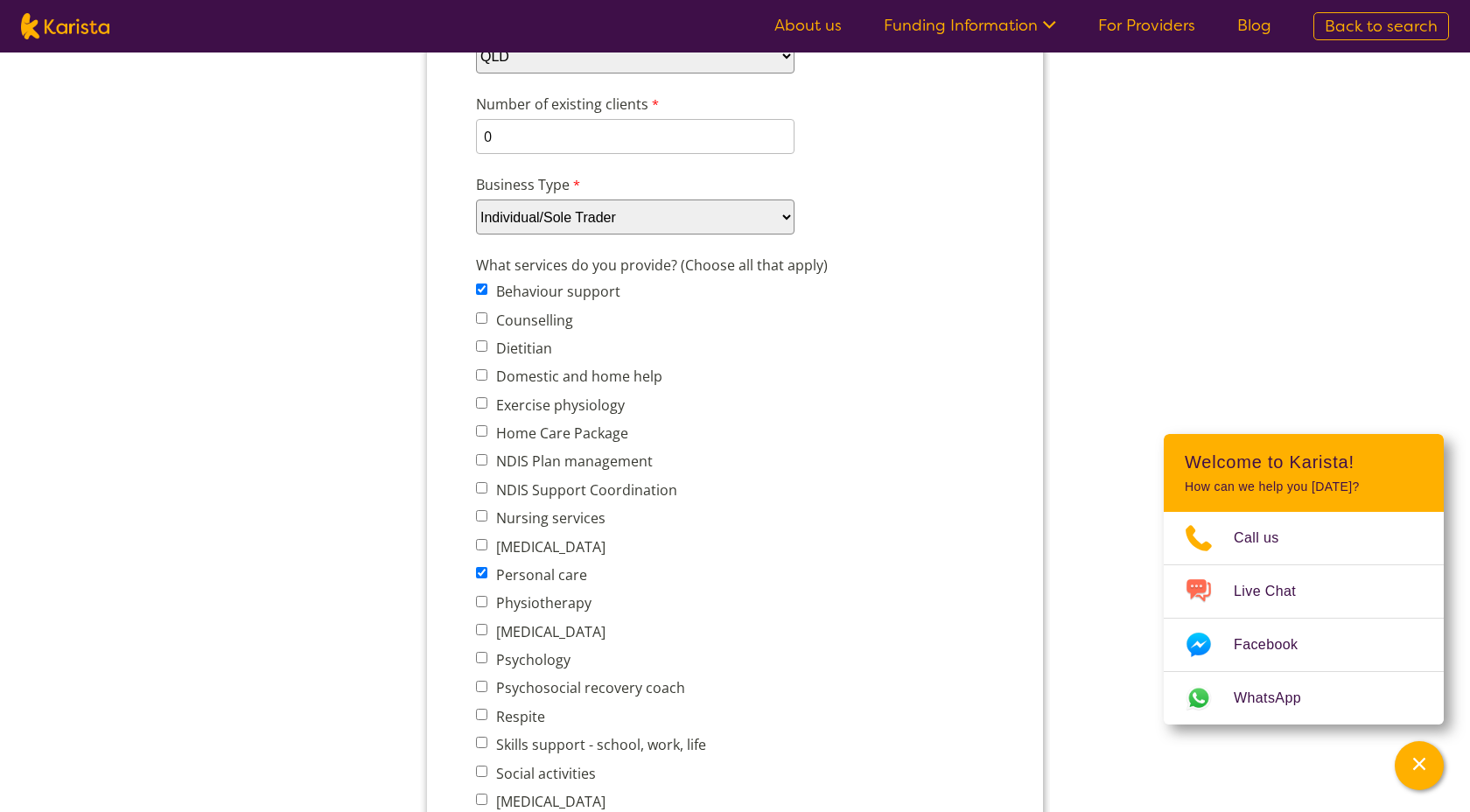
scroll to position [514, 0]
click at [483, 734] on input "Skills support - school, work, life" at bounding box center [482, 739] width 11 height 11
checkbox input "true"
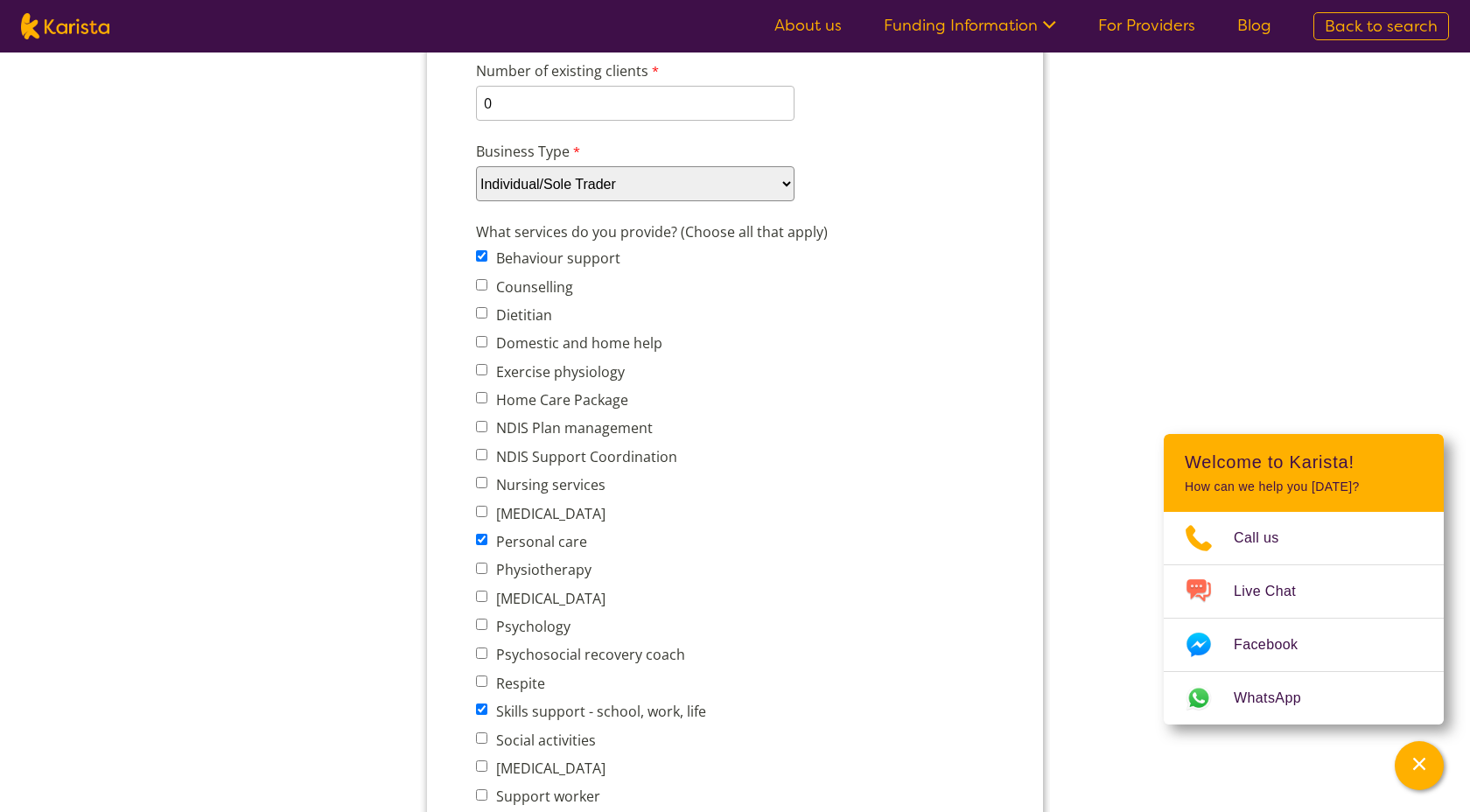
click at [483, 732] on input "Social activities" at bounding box center [482, 738] width 11 height 11
checkbox input "true"
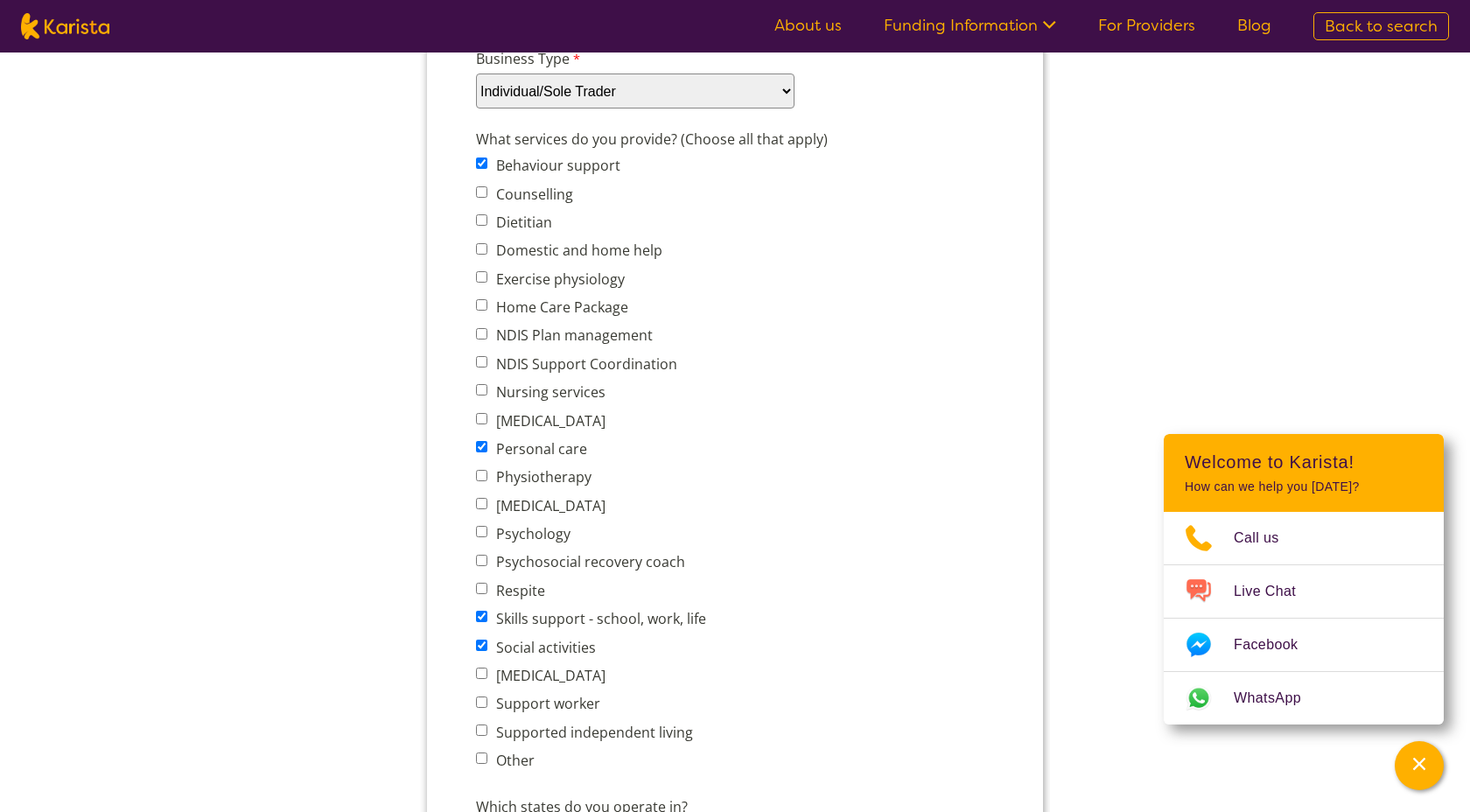
scroll to position [640, 0]
click at [483, 695] on input "Support worker" at bounding box center [482, 700] width 11 height 11
checkbox input "true"
click at [483, 723] on input "Supported independent living" at bounding box center [482, 728] width 11 height 11
checkbox input "true"
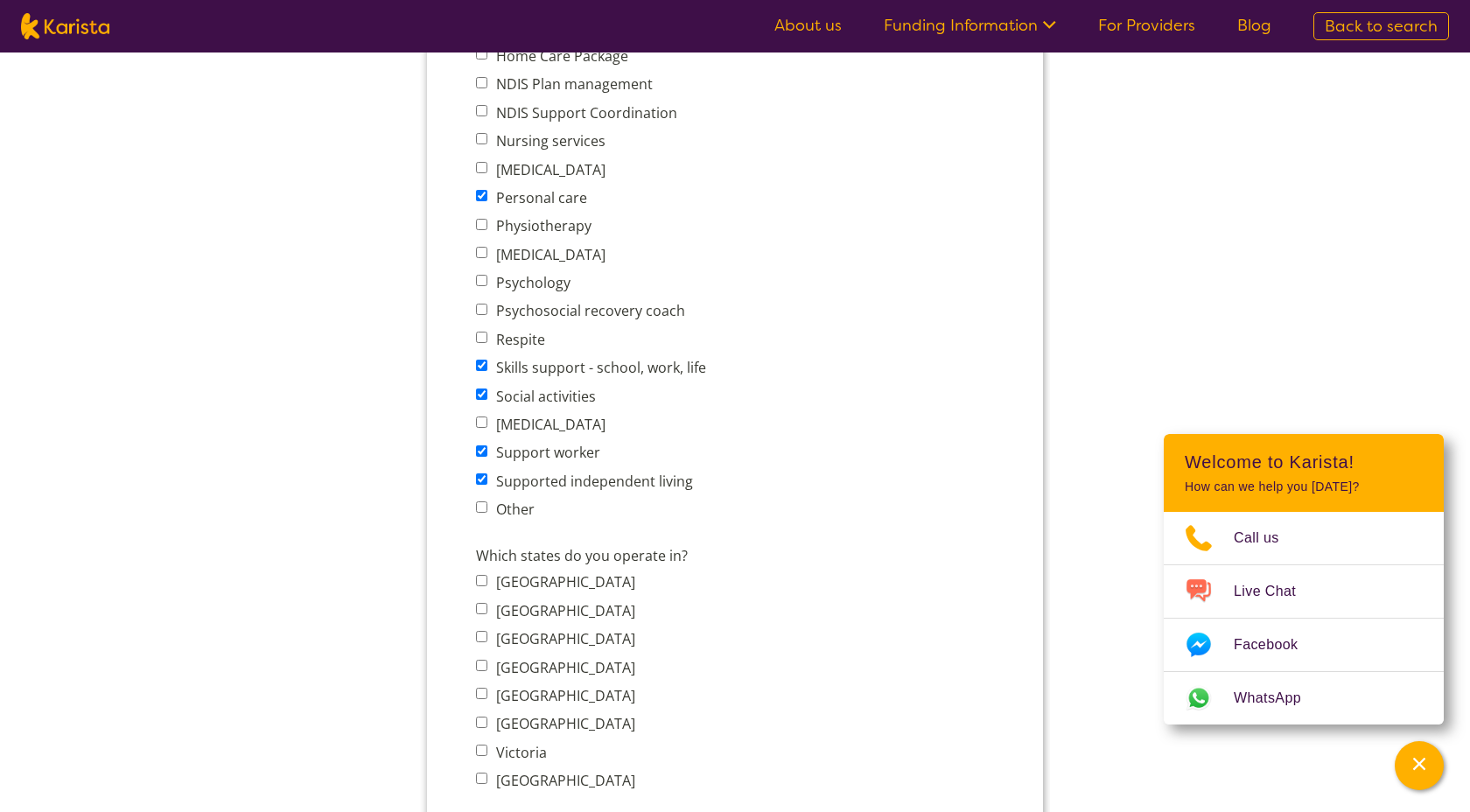
scroll to position [917, 0]
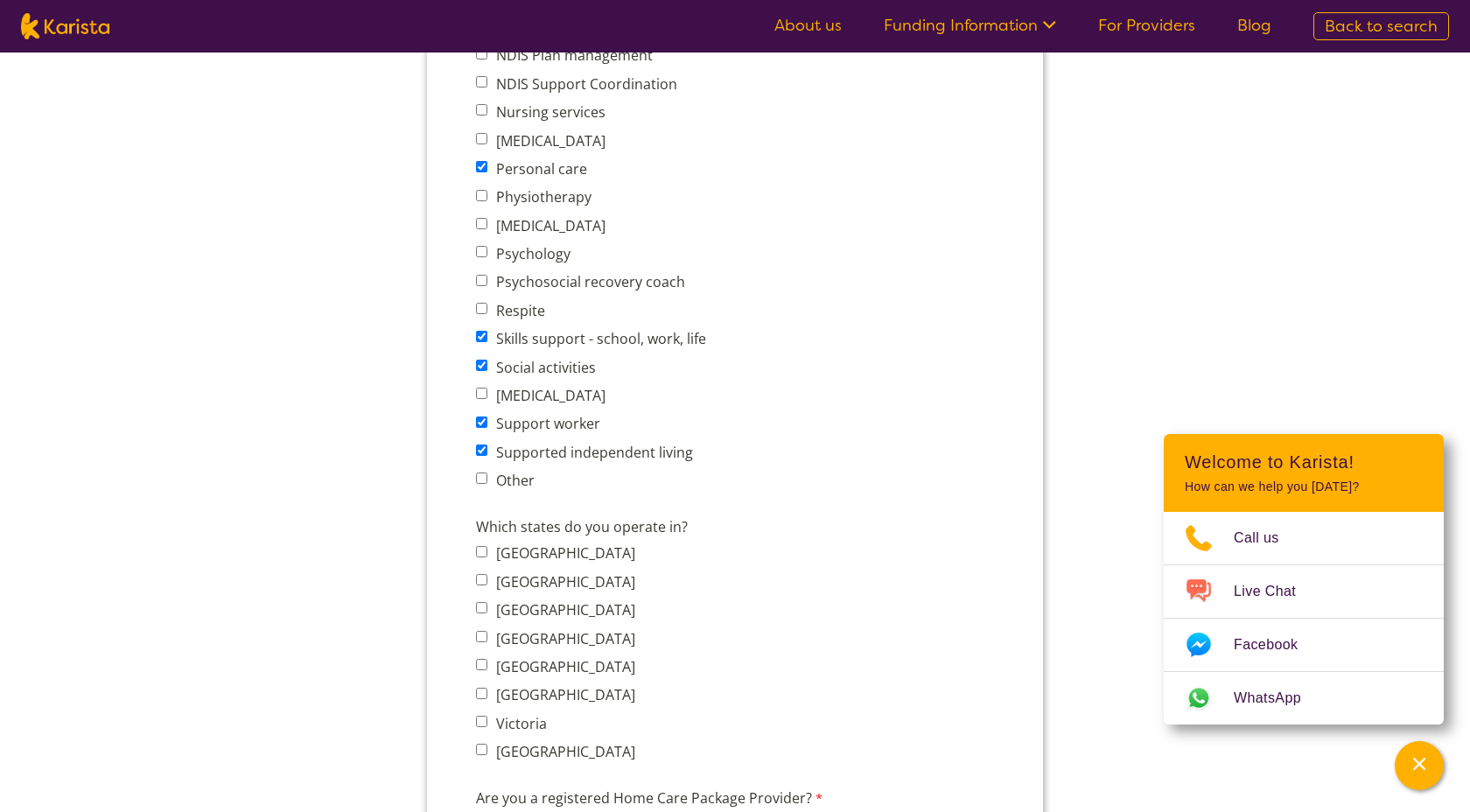
click at [483, 574] on input "New South Wales" at bounding box center [482, 579] width 11 height 11
checkbox input "true"
click at [483, 630] on input "Queensland" at bounding box center [482, 636] width 11 height 11
checkbox input "true"
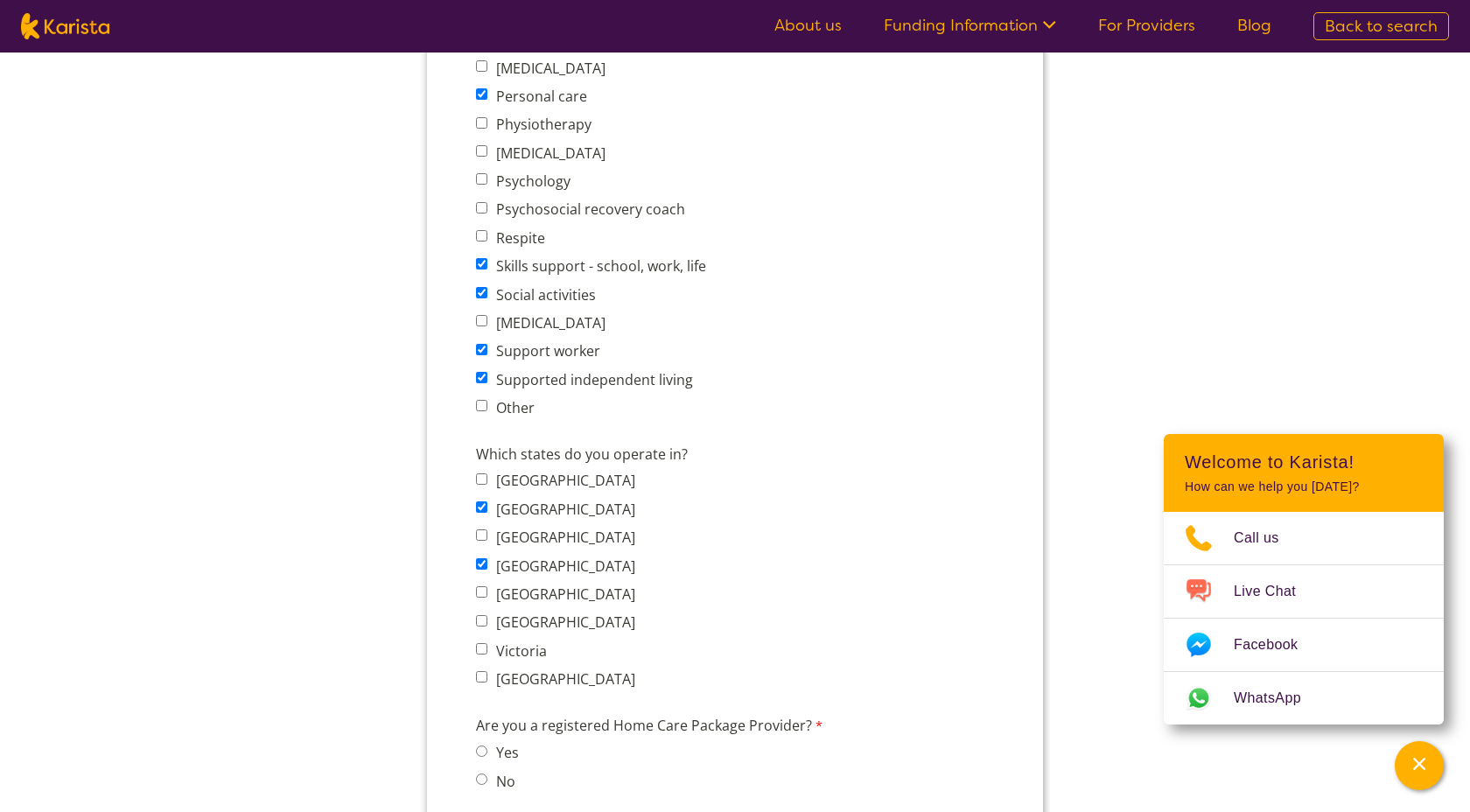
scroll to position [1017, 0]
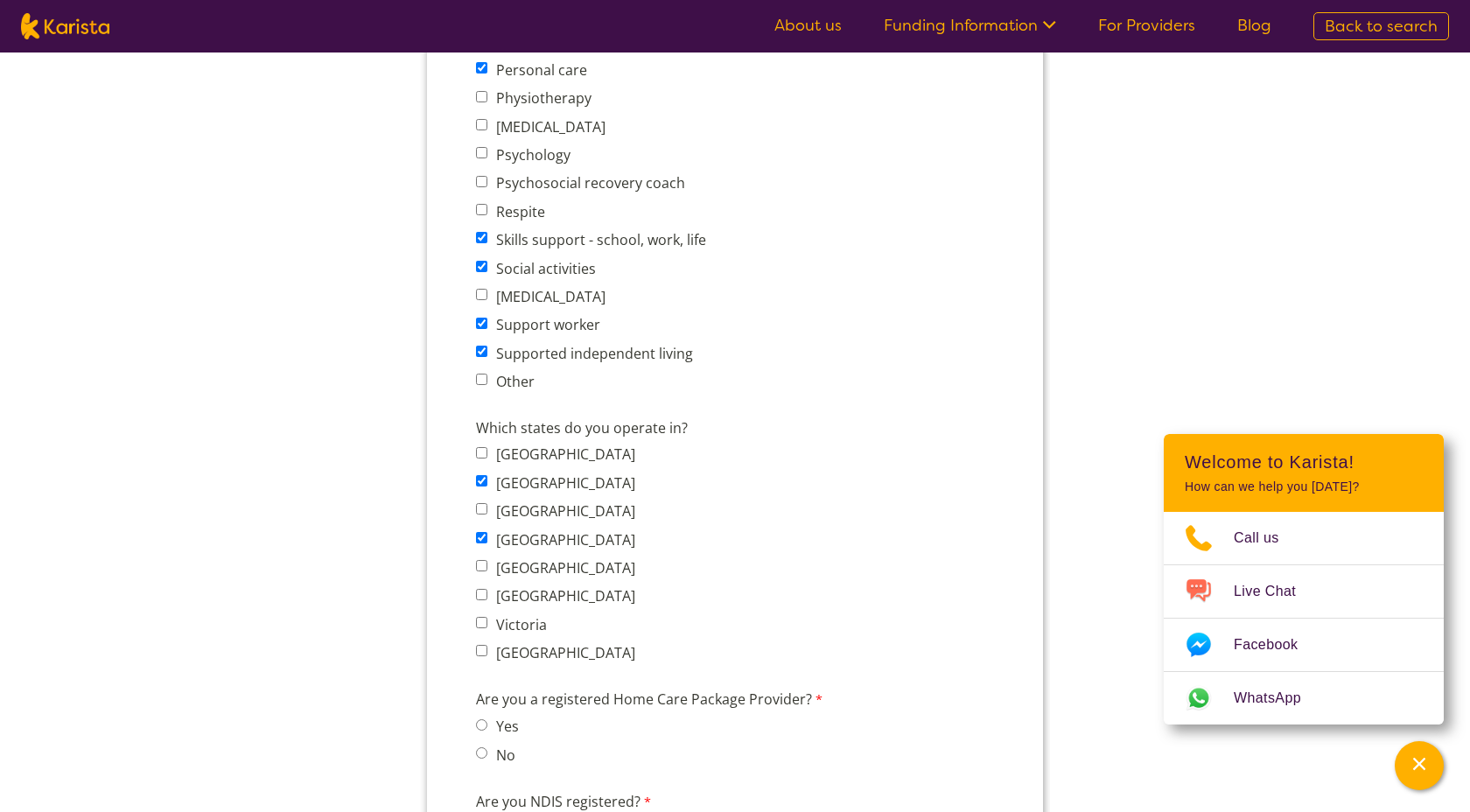
click at [483, 747] on input "No" at bounding box center [482, 752] width 11 height 11
radio input "true"
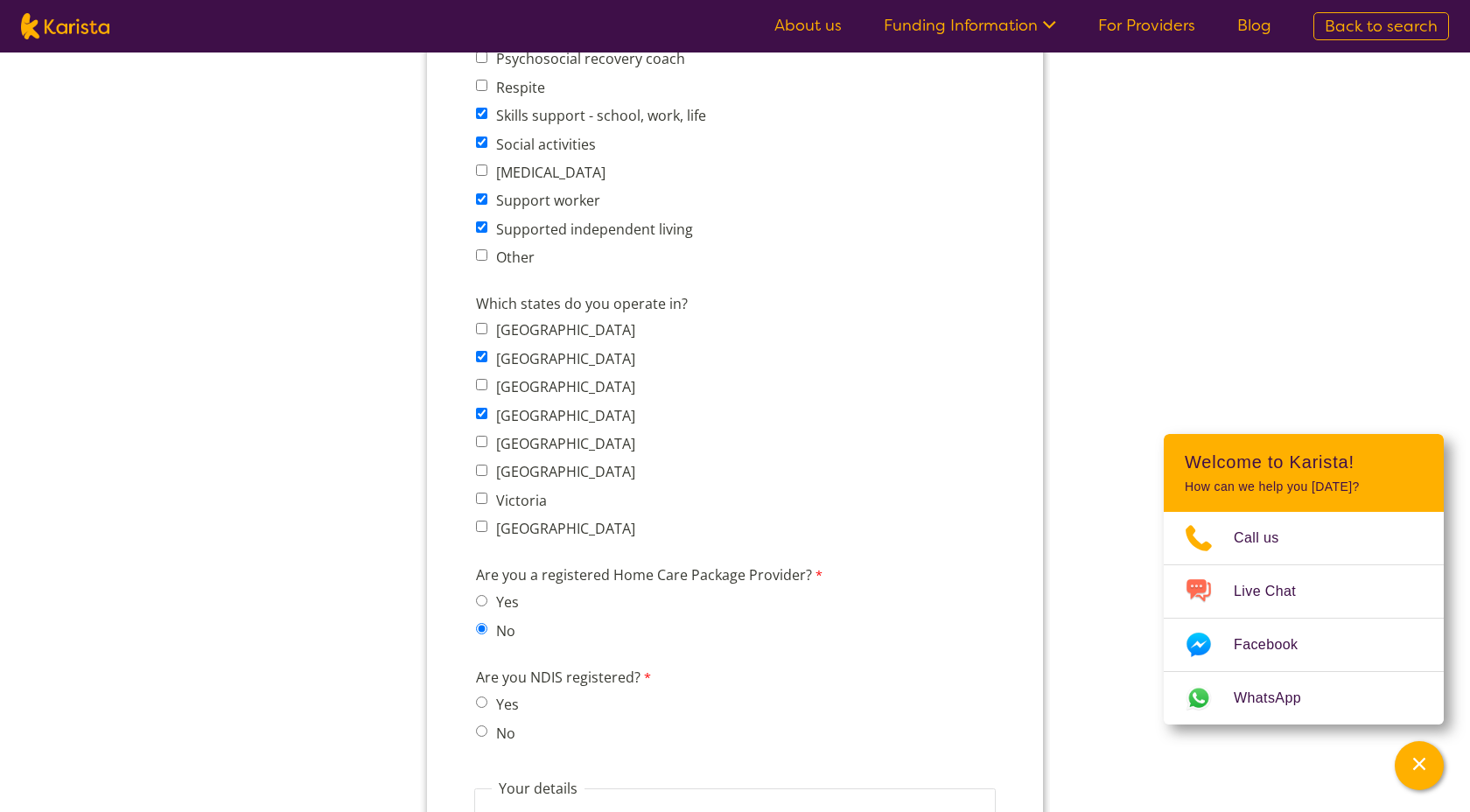
scroll to position [1142, 0]
click at [483, 724] on input "No" at bounding box center [482, 730] width 11 height 11
radio input "true"
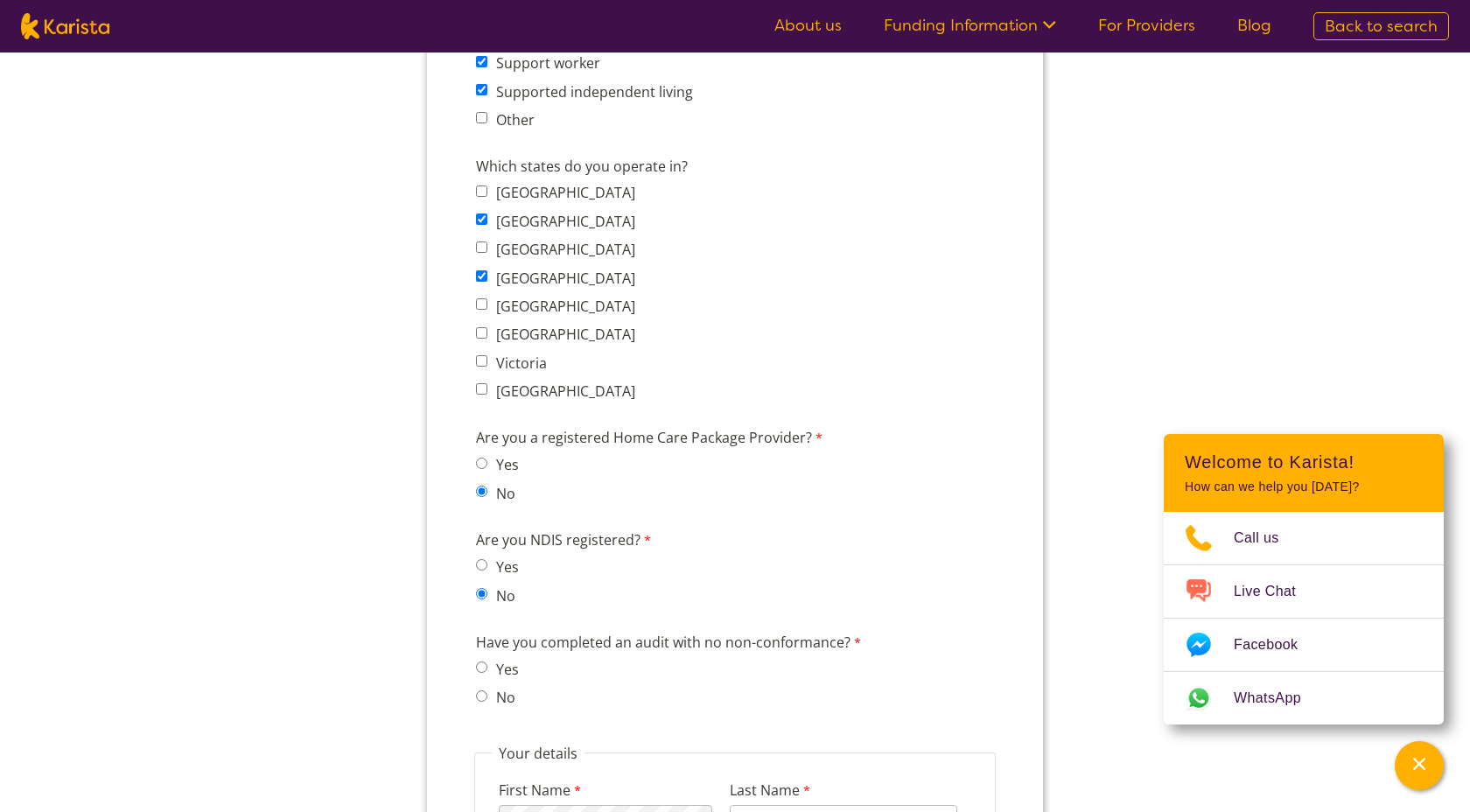
scroll to position [1279, 0]
click at [483, 688] on input "No" at bounding box center [482, 694] width 11 height 11
radio input "true"
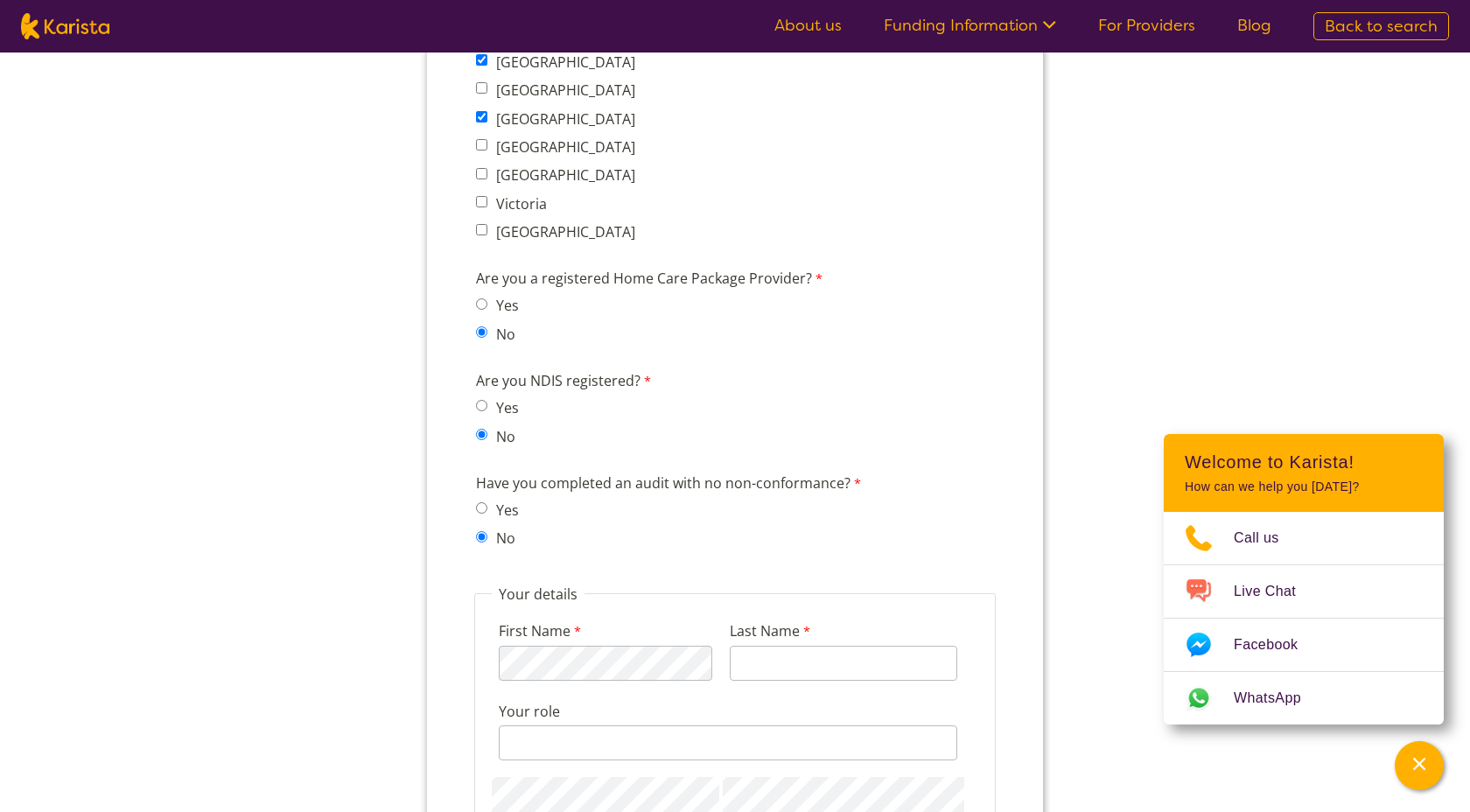
scroll to position [1441, 0]
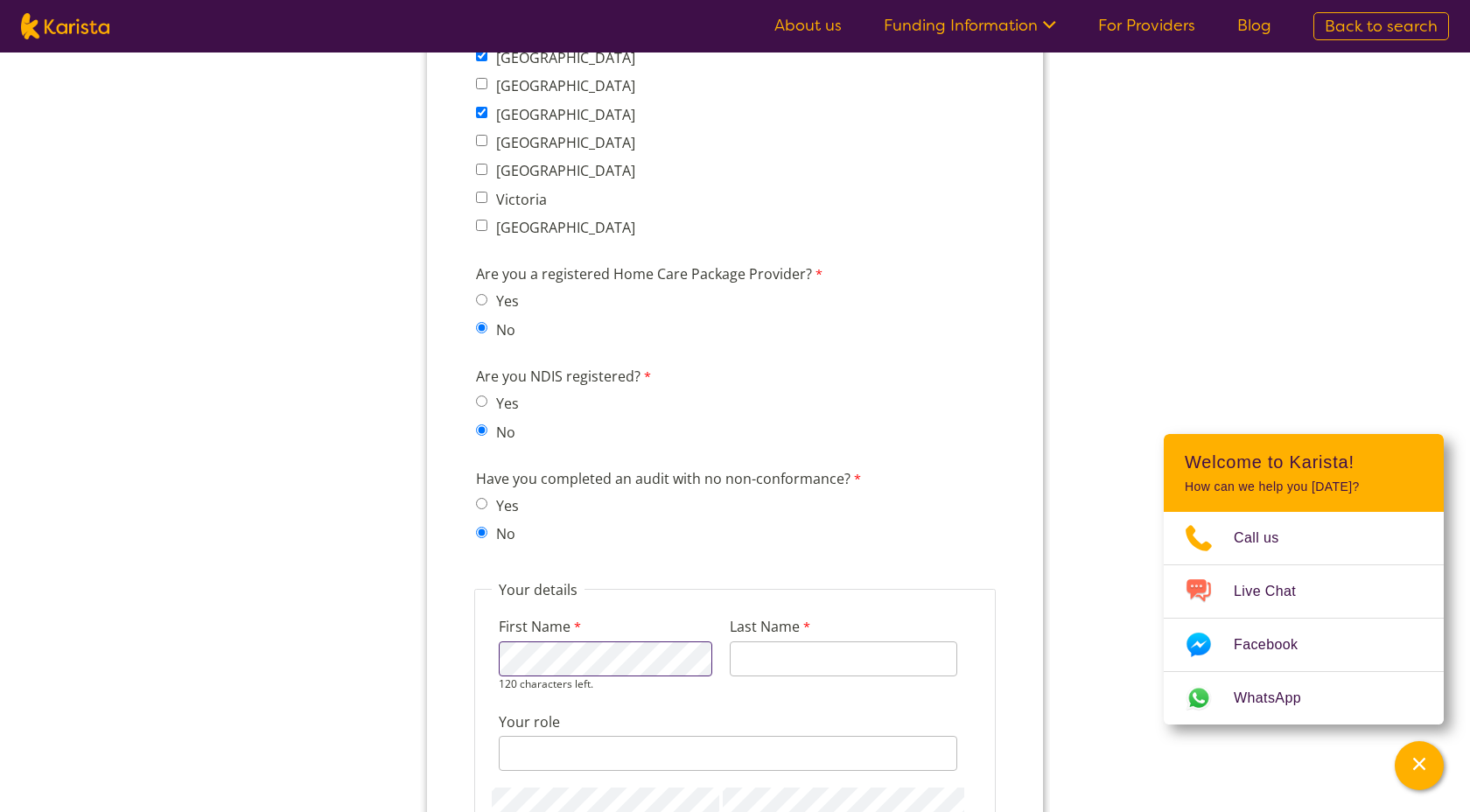
type input "newell"
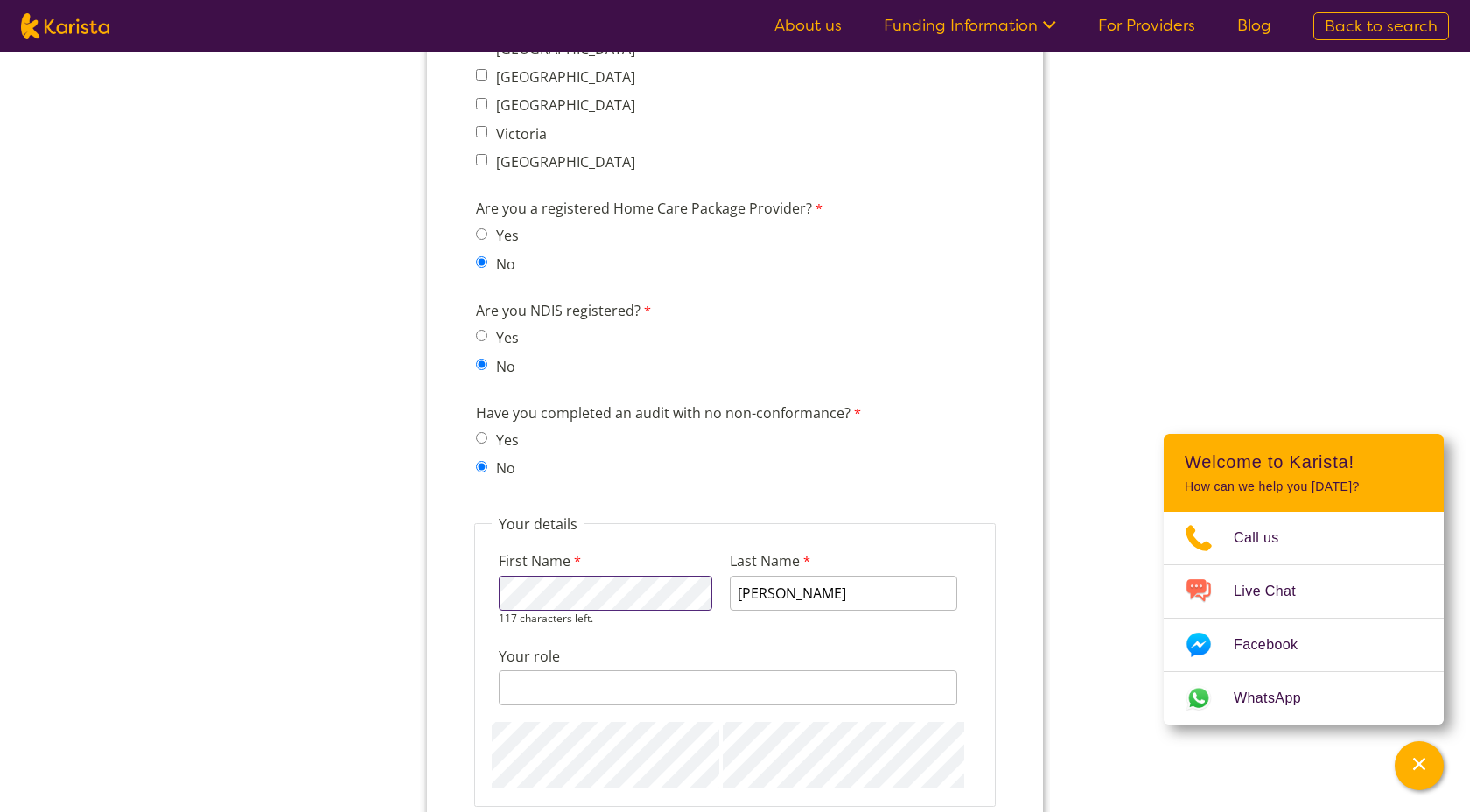
scroll to position [1536, 0]
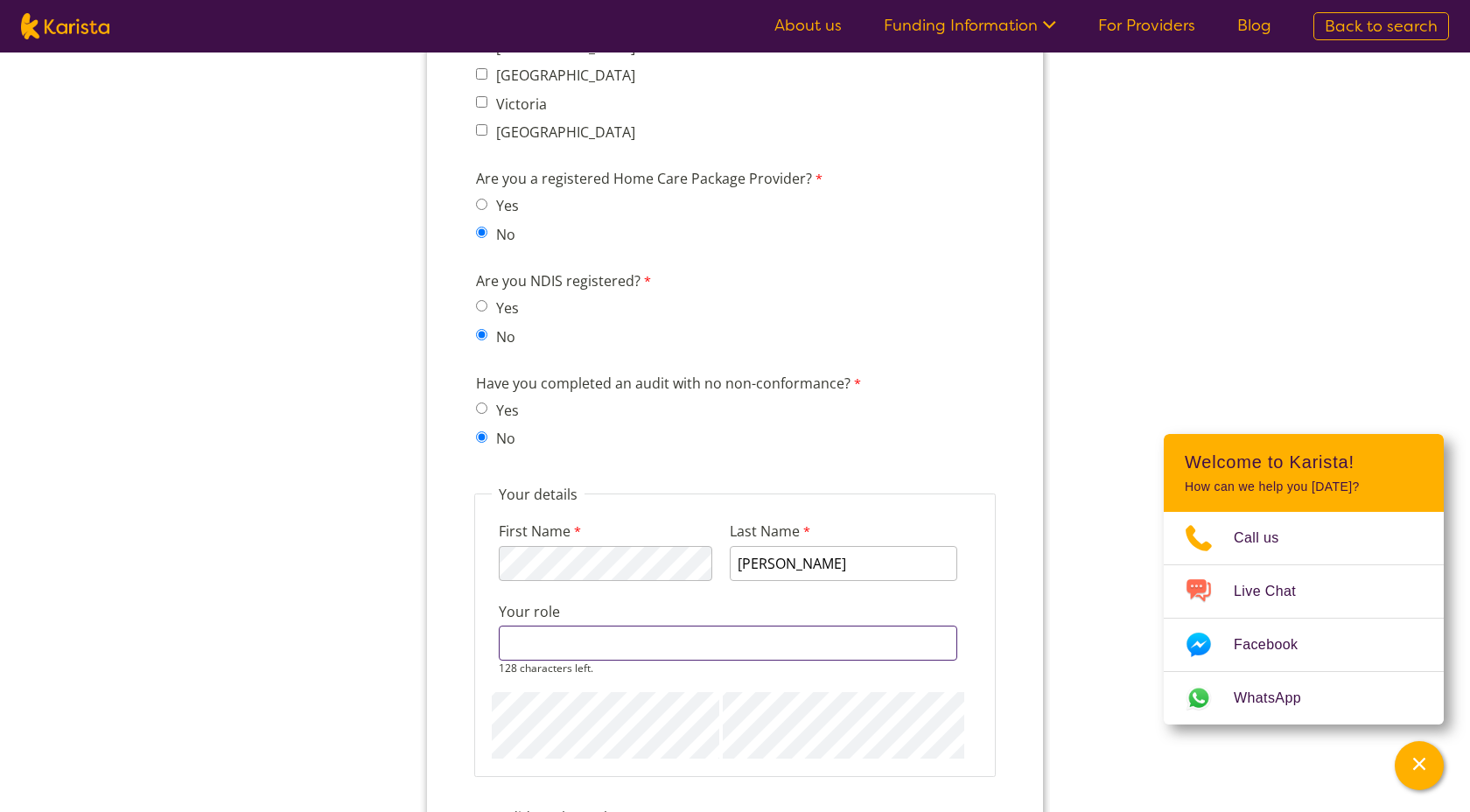
click at [701, 626] on input "Your role" at bounding box center [728, 643] width 458 height 35
type input "S"
type input "I"
click at [569, 628] on input "Indepentent" at bounding box center [728, 643] width 458 height 35
click at [601, 626] on input "Independent" at bounding box center [728, 643] width 458 height 35
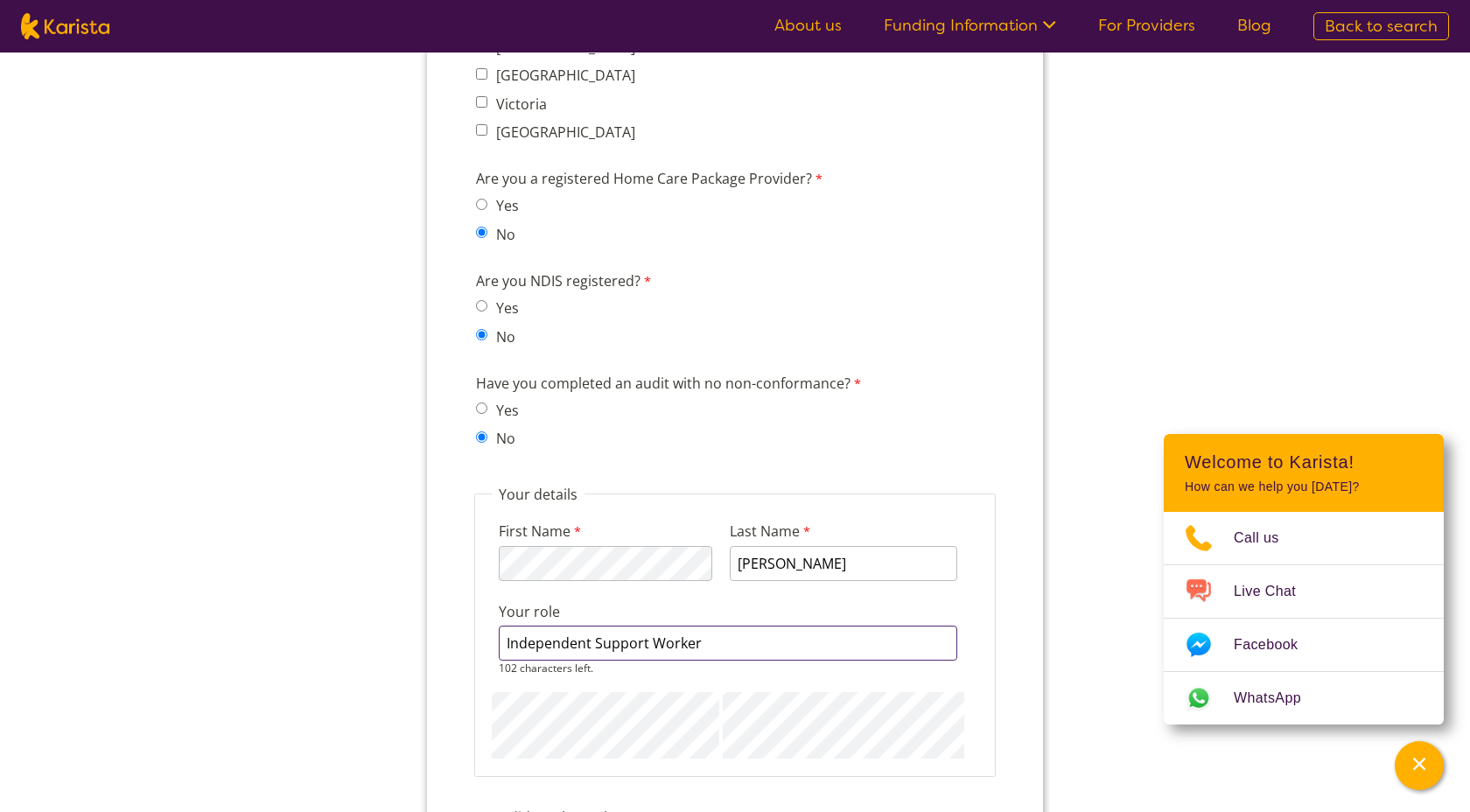
type input "Independent Support Worker"
click at [983, 484] on fieldset "Your details First Name 117 characters left. Last Name newell Your role Indepen…" at bounding box center [735, 630] width 522 height 292
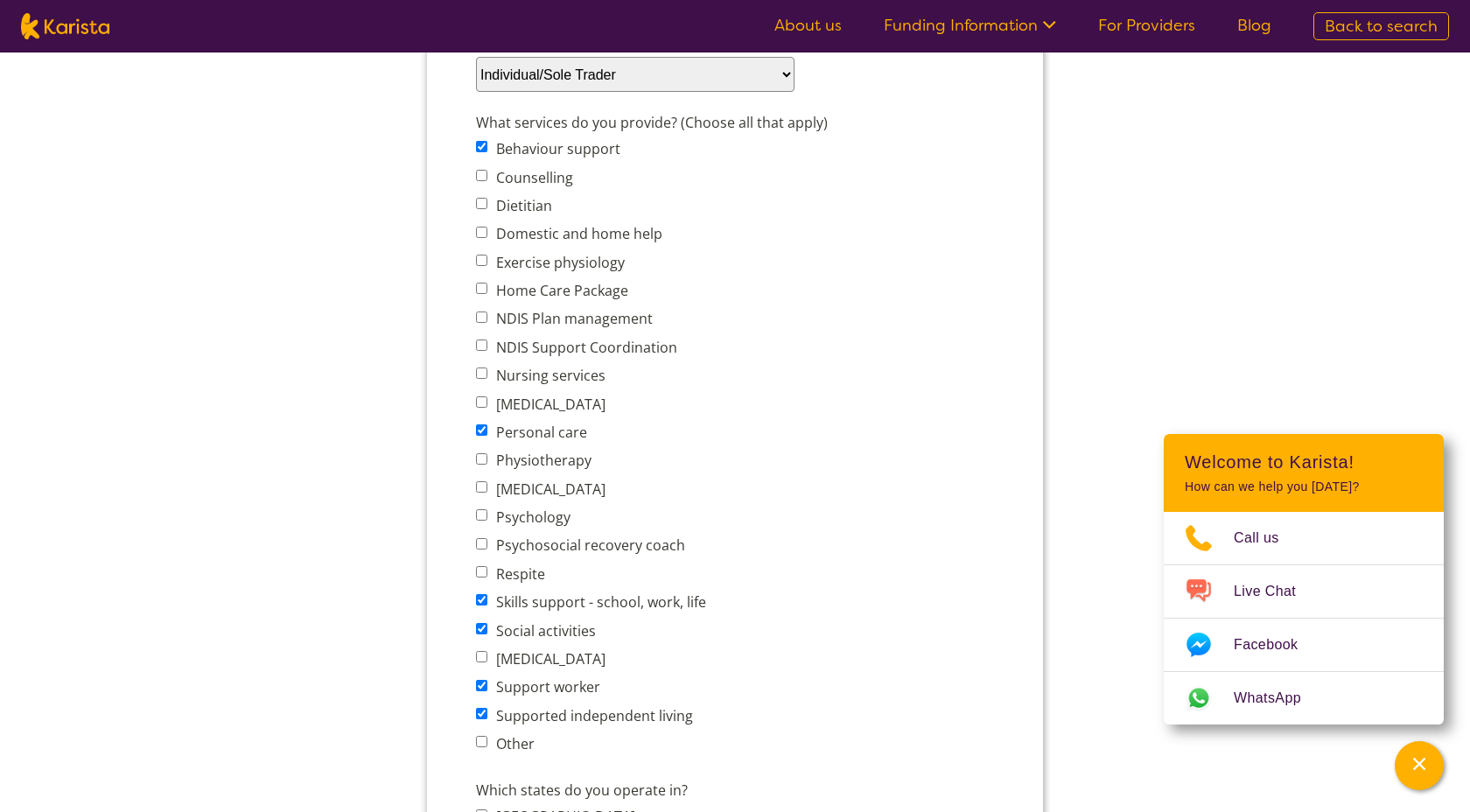
scroll to position [650, 0]
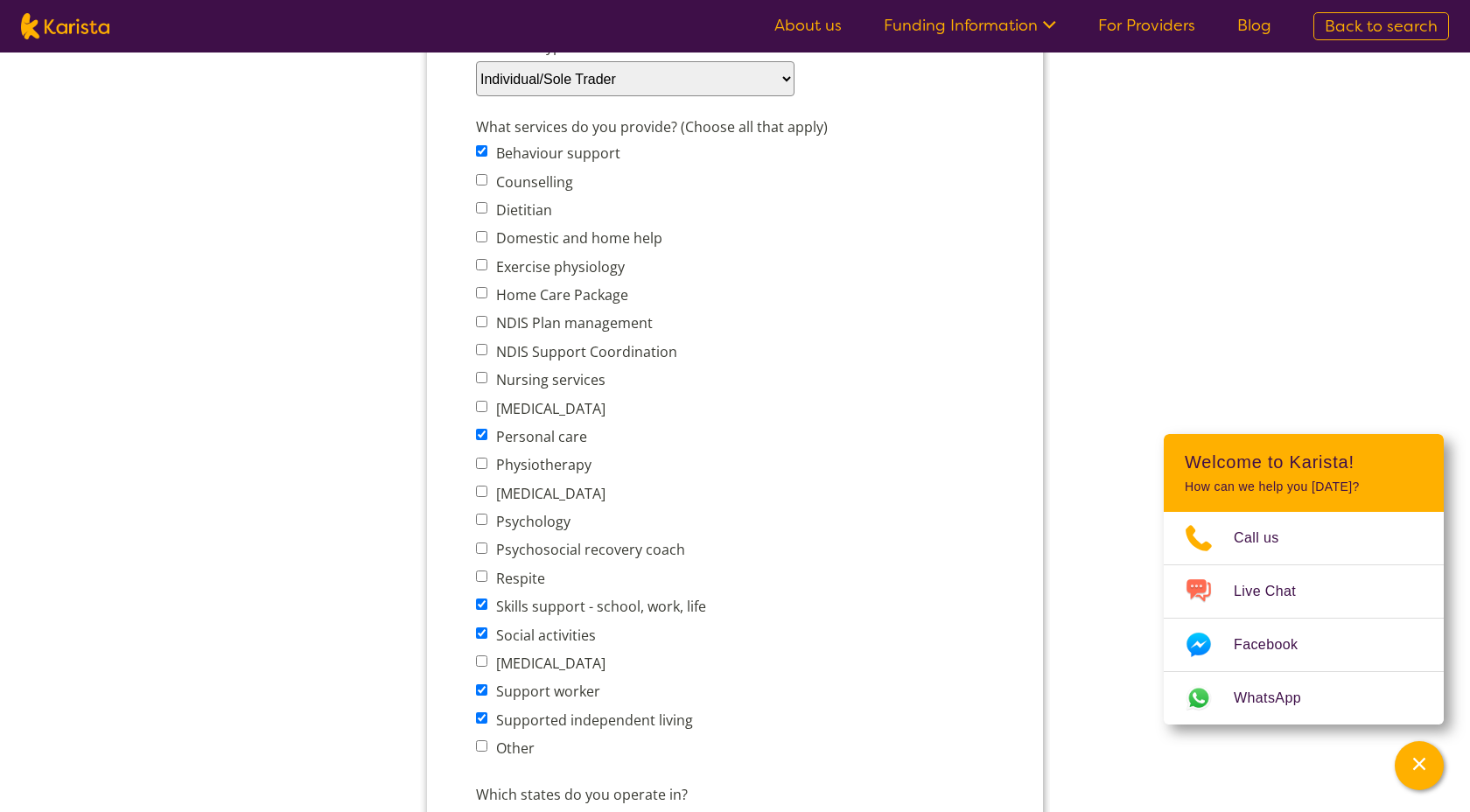
click at [482, 148] on input "Behaviour support" at bounding box center [482, 151] width 11 height 11
checkbox input "false"
click at [480, 237] on input "Domestic and home help" at bounding box center [482, 237] width 11 height 11
checkbox input "true"
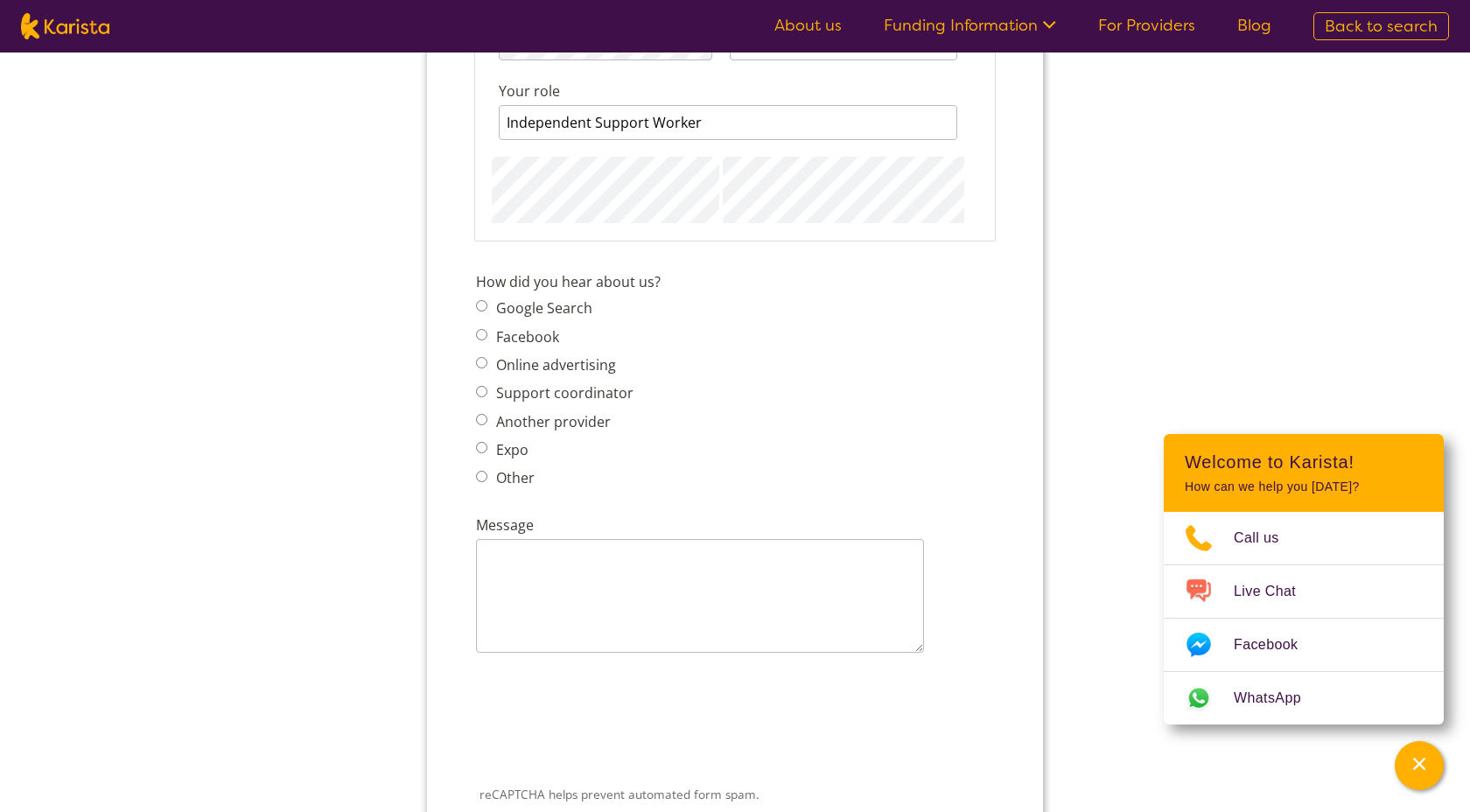
scroll to position [2070, 0]
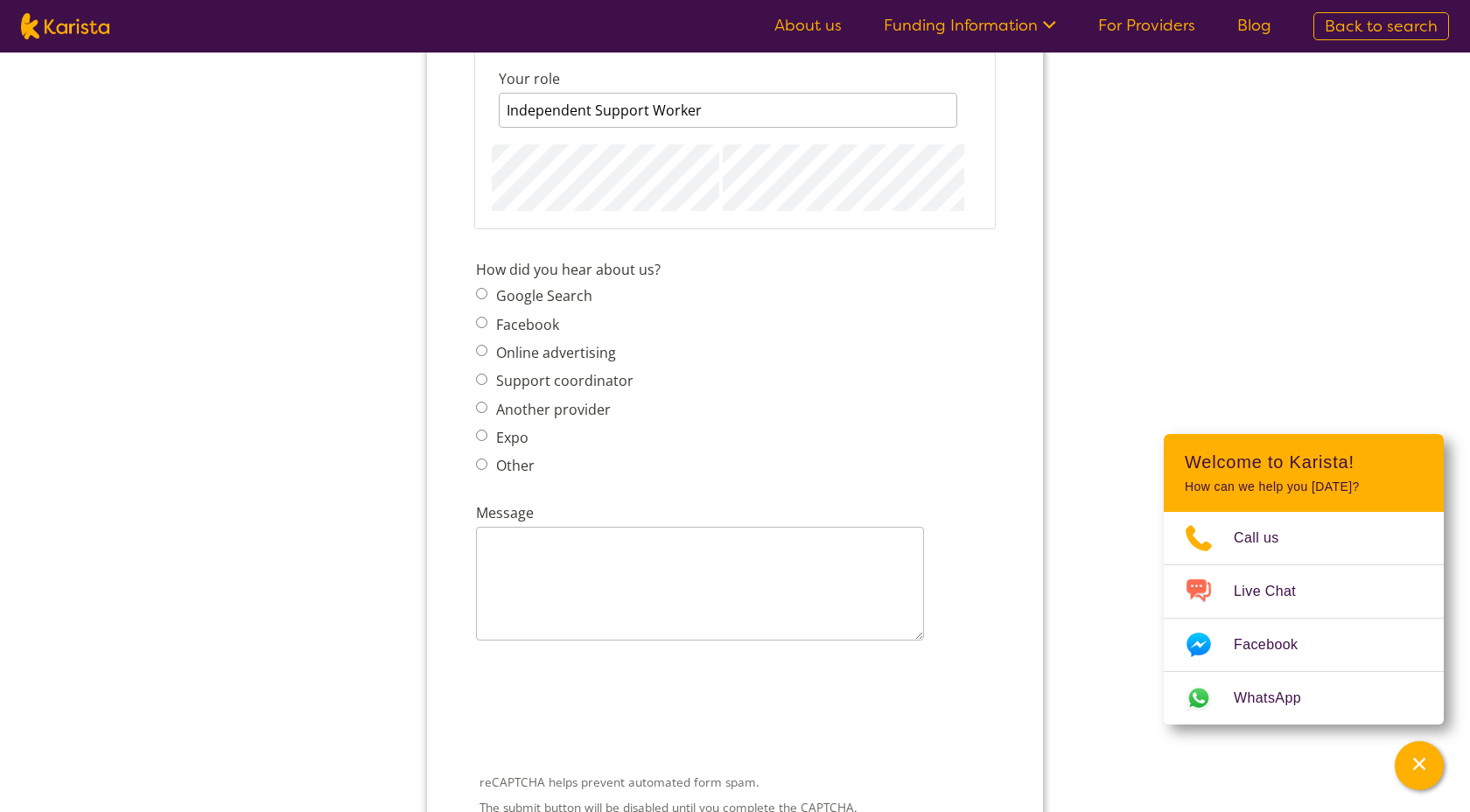
click at [483, 288] on input "Google Search" at bounding box center [482, 293] width 11 height 11
radio input "true"
click at [552, 588] on textarea "Message" at bounding box center [700, 583] width 448 height 114
paste textarea "My Name is Max, I am a 25 year old independent support worker living in Palm Be…"
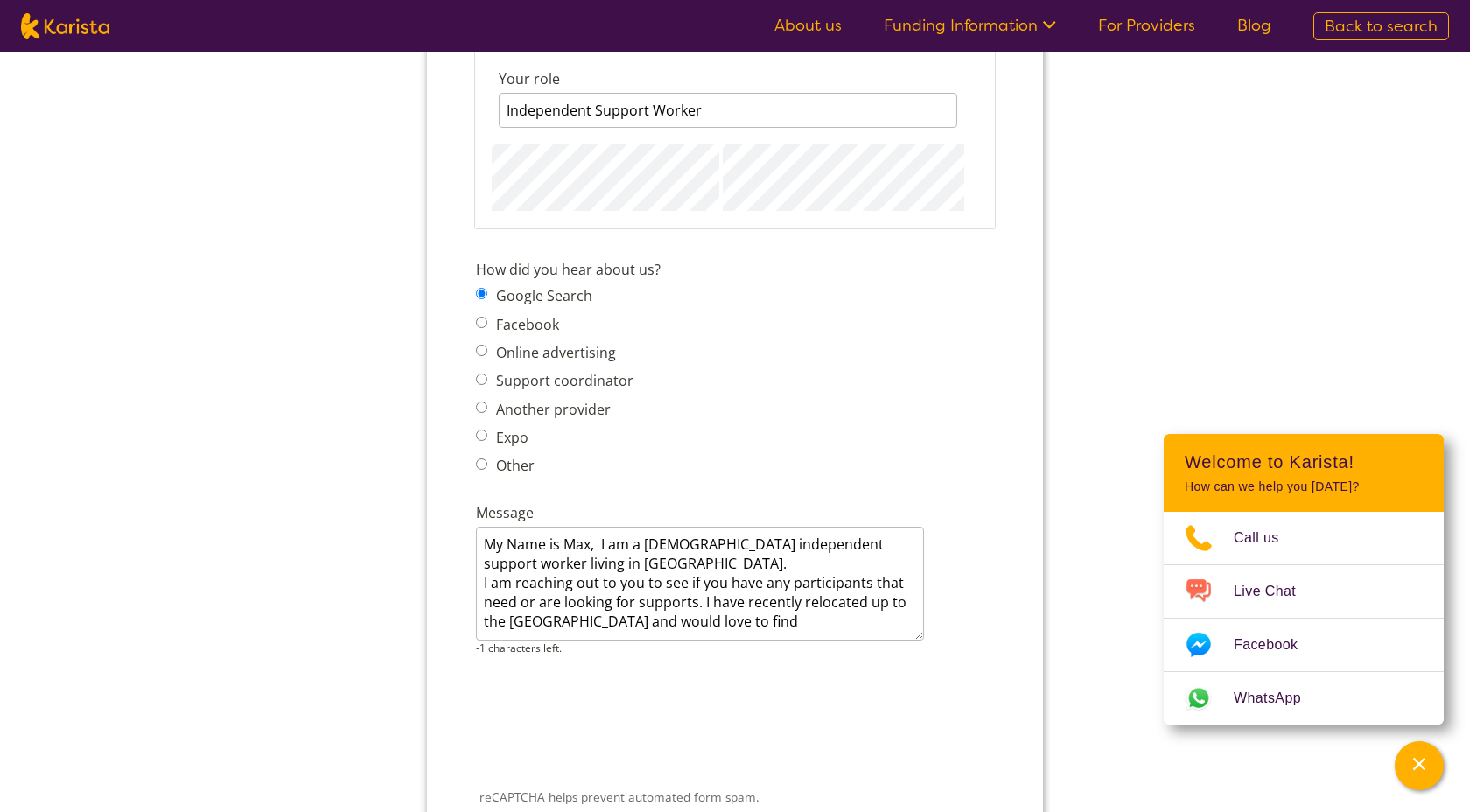
click at [890, 670] on div "reCAPTCHA helps prevent automated form spam. The submit button will be disabled…" at bounding box center [735, 757] width 525 height 175
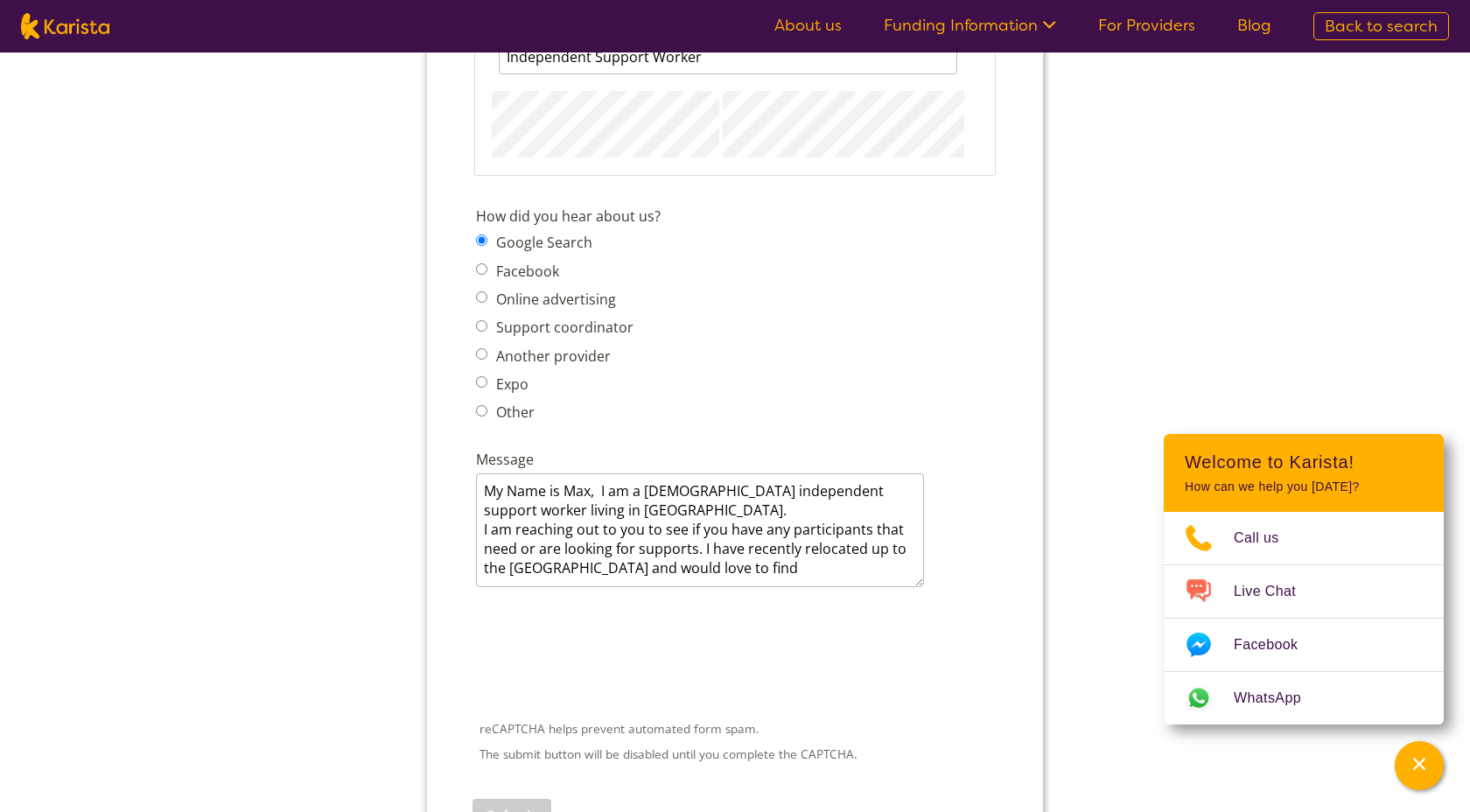
scroll to position [2128, 0]
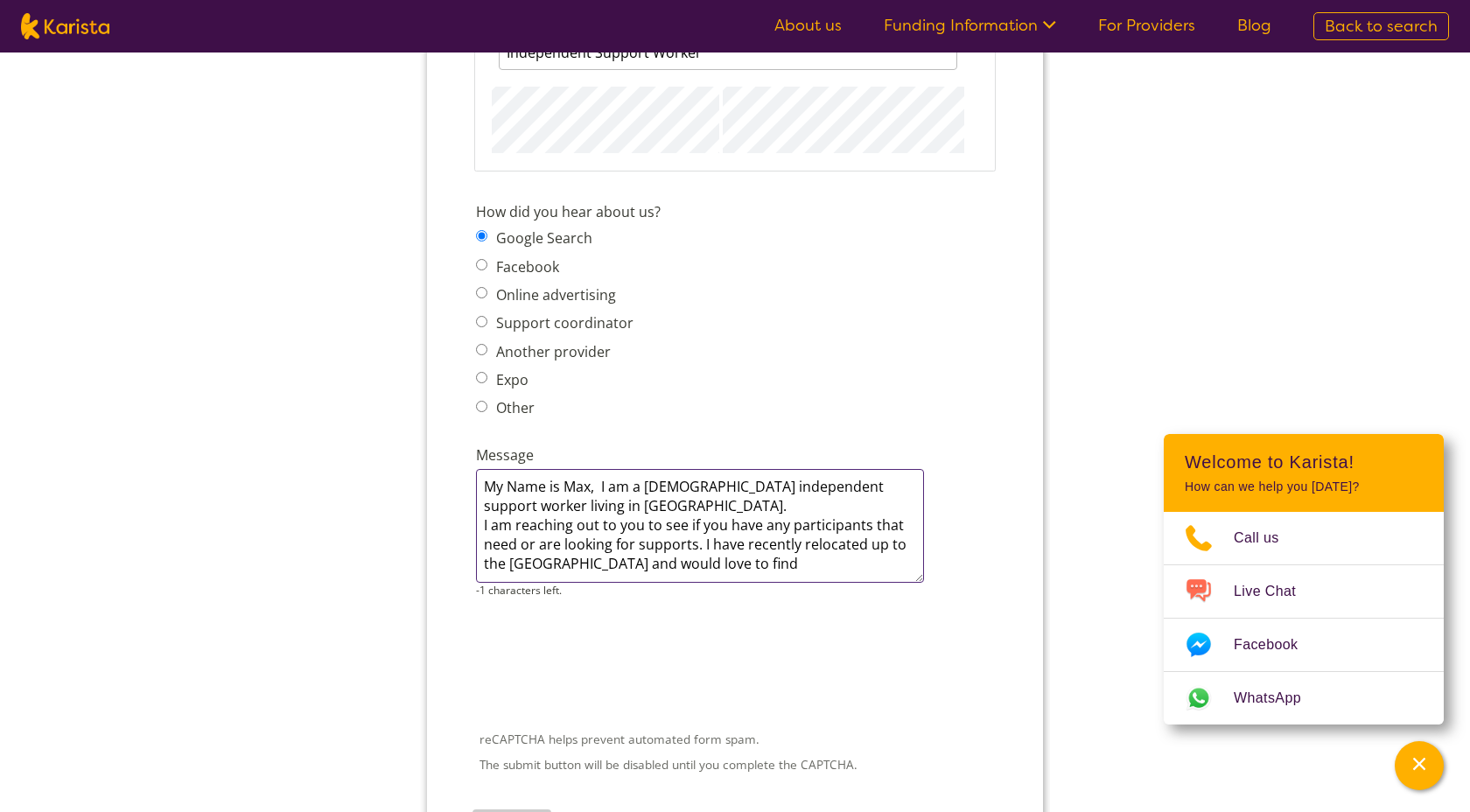
drag, startPoint x: 801, startPoint y: 548, endPoint x: 651, endPoint y: 532, distance: 150.9
click at [651, 532] on textarea "My Name is Max, I am a 25 year old independent support worker living in Palm Be…" at bounding box center [700, 525] width 448 height 114
click at [753, 538] on textarea "My Name is Max, I am a 25 year old independent support worker living in Palm Be…" at bounding box center [700, 525] width 448 height 114
drag, startPoint x: 755, startPoint y: 540, endPoint x: 626, endPoint y: 482, distance: 141.4
click at [625, 482] on textarea "My Name is Max, I am a 25 year old independent support worker living in Palm Be…" at bounding box center [700, 525] width 448 height 114
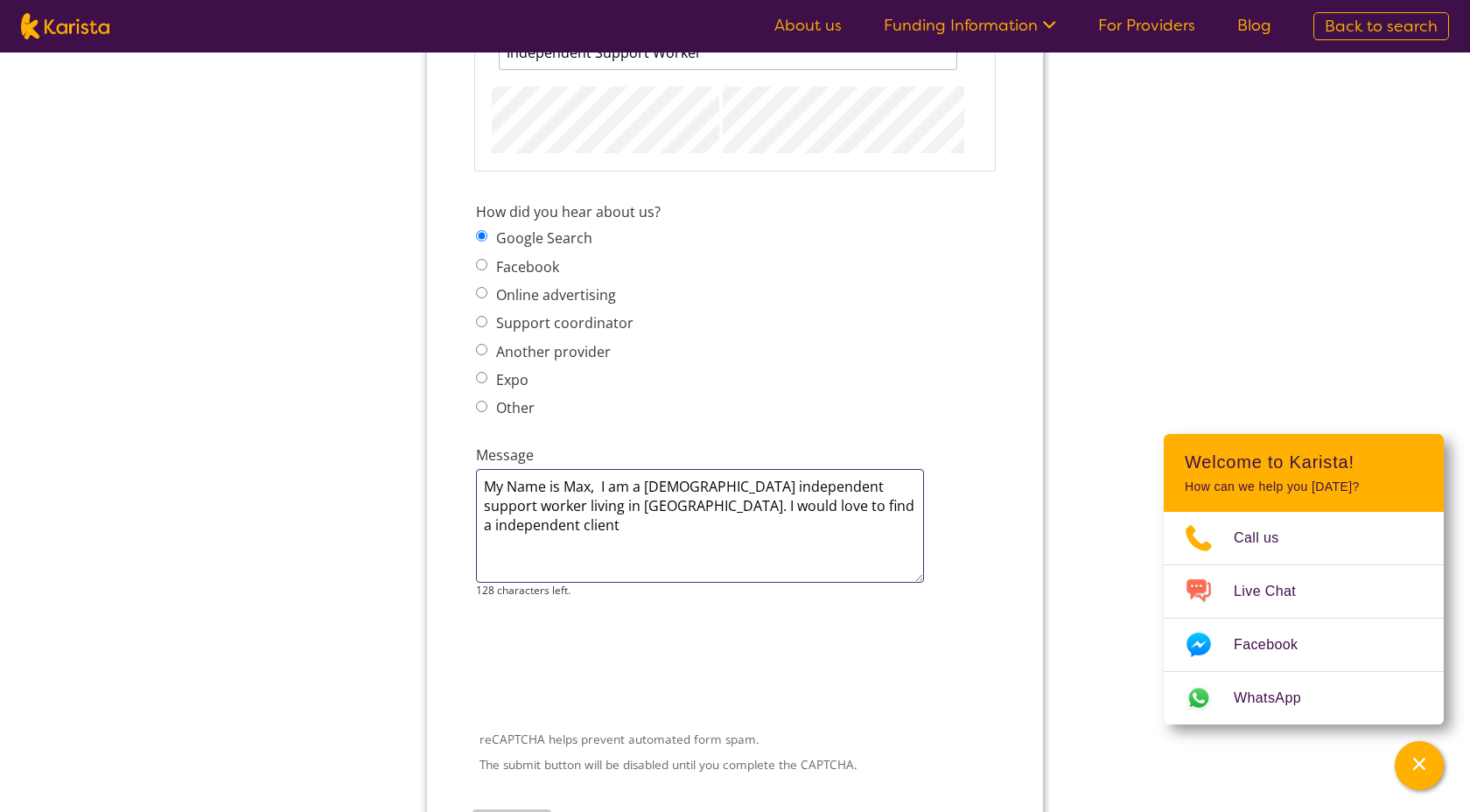
click at [652, 528] on textarea "My Name is Max, I am a 25 year old independent support worker living in Palm Be…" at bounding box center [700, 525] width 448 height 114
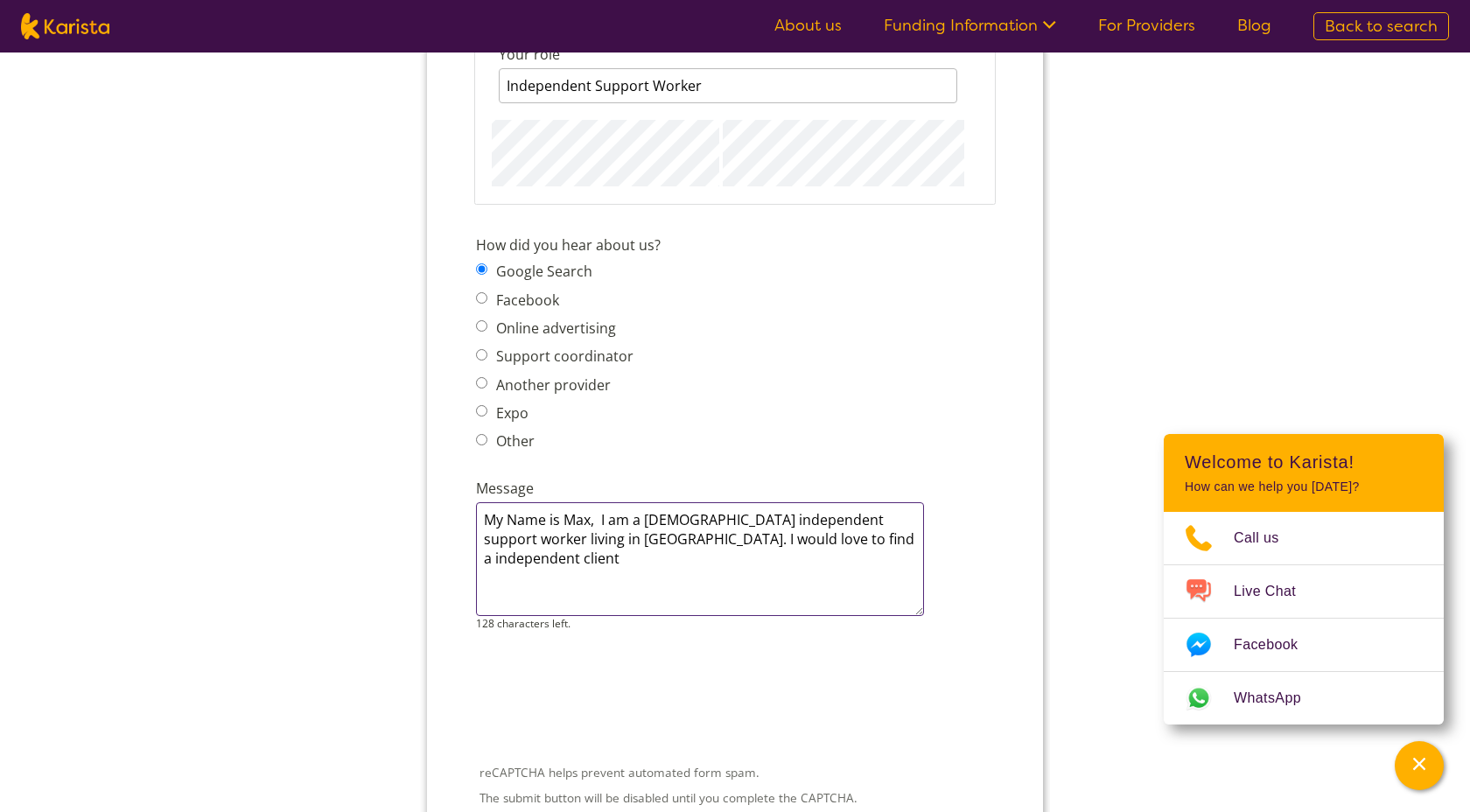
scroll to position [2093, 0]
click at [897, 530] on textarea "My Name is Max, I am a 25 year old independent support worker living in Palm Be…" at bounding box center [700, 560] width 448 height 114
click at [740, 535] on textarea "My Name is Max, I am a 25 year old independent support worker living in Palm Be…" at bounding box center [700, 560] width 448 height 114
click at [899, 545] on textarea "My Name is Max, I am a 25 year old independent support worker living in Palm Be…" at bounding box center [700, 560] width 448 height 114
drag, startPoint x: 702, startPoint y: 557, endPoint x: 685, endPoint y: 538, distance: 25.5
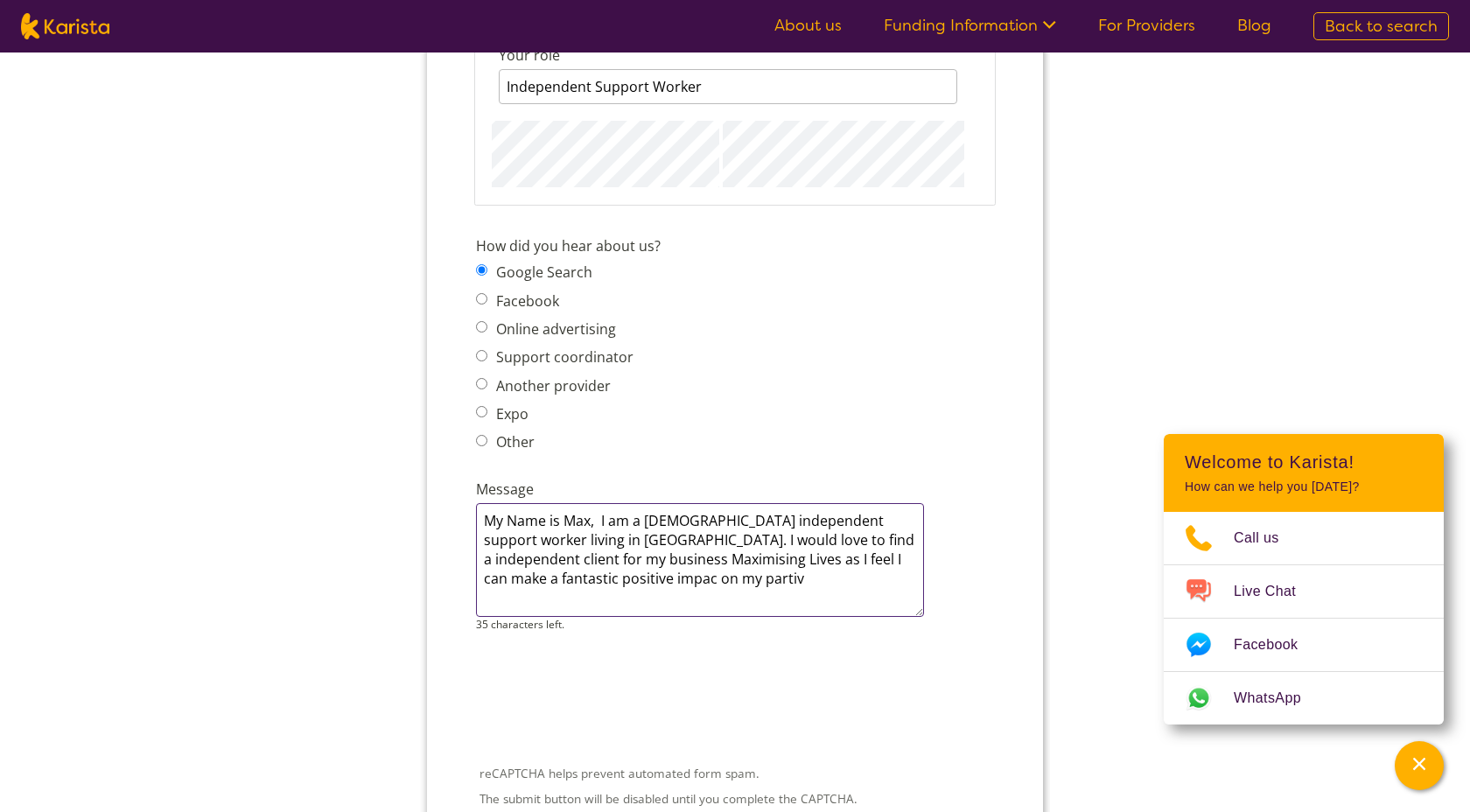
click at [685, 538] on textarea "My Name is Max, I am a 25 year old independent support worker living in Palm Be…" at bounding box center [700, 560] width 448 height 114
click at [889, 541] on textarea "My Name is Max, I am a 25 year old independent support worker living in Palm Be…" at bounding box center [700, 560] width 448 height 114
click at [656, 550] on textarea "My Name is Max, I am a 25 year old independent support worker living in Palm Be…" at bounding box center [700, 560] width 448 height 114
type textarea "My Name is Max, I am a 25 year old independent support worker living in Palm Be…"
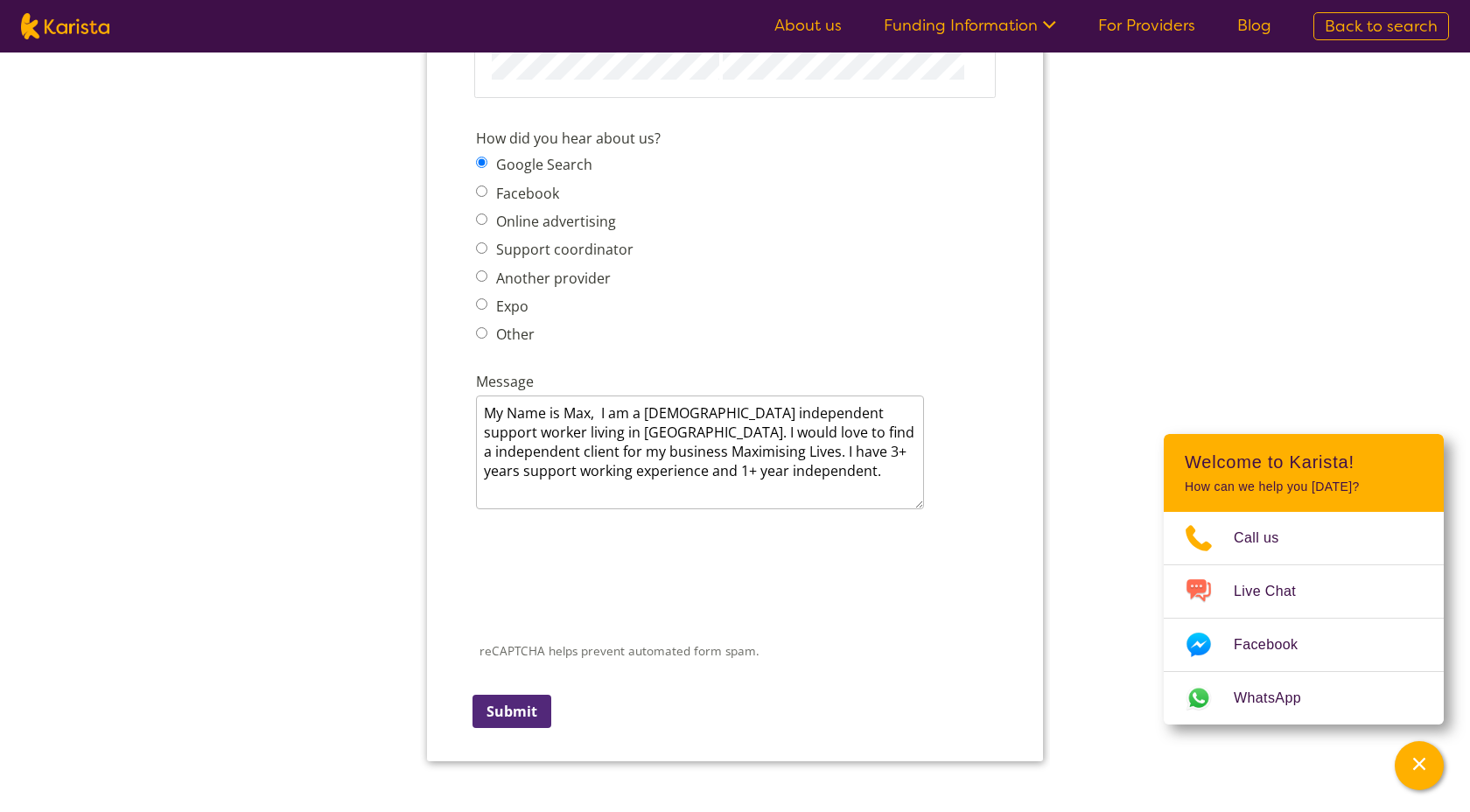
scroll to position [2221, 0]
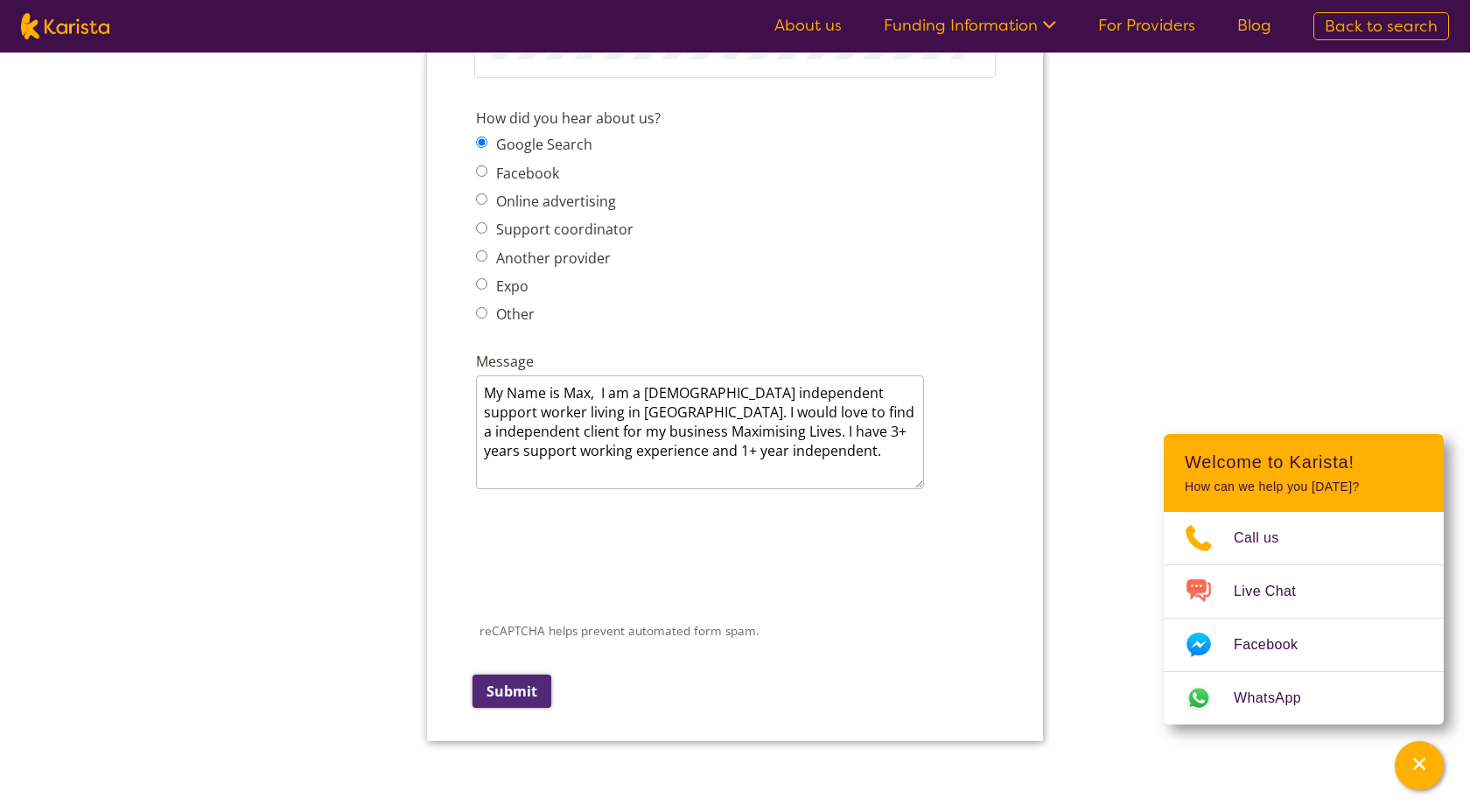
click at [510, 674] on input "Submit" at bounding box center [511, 691] width 79 height 34
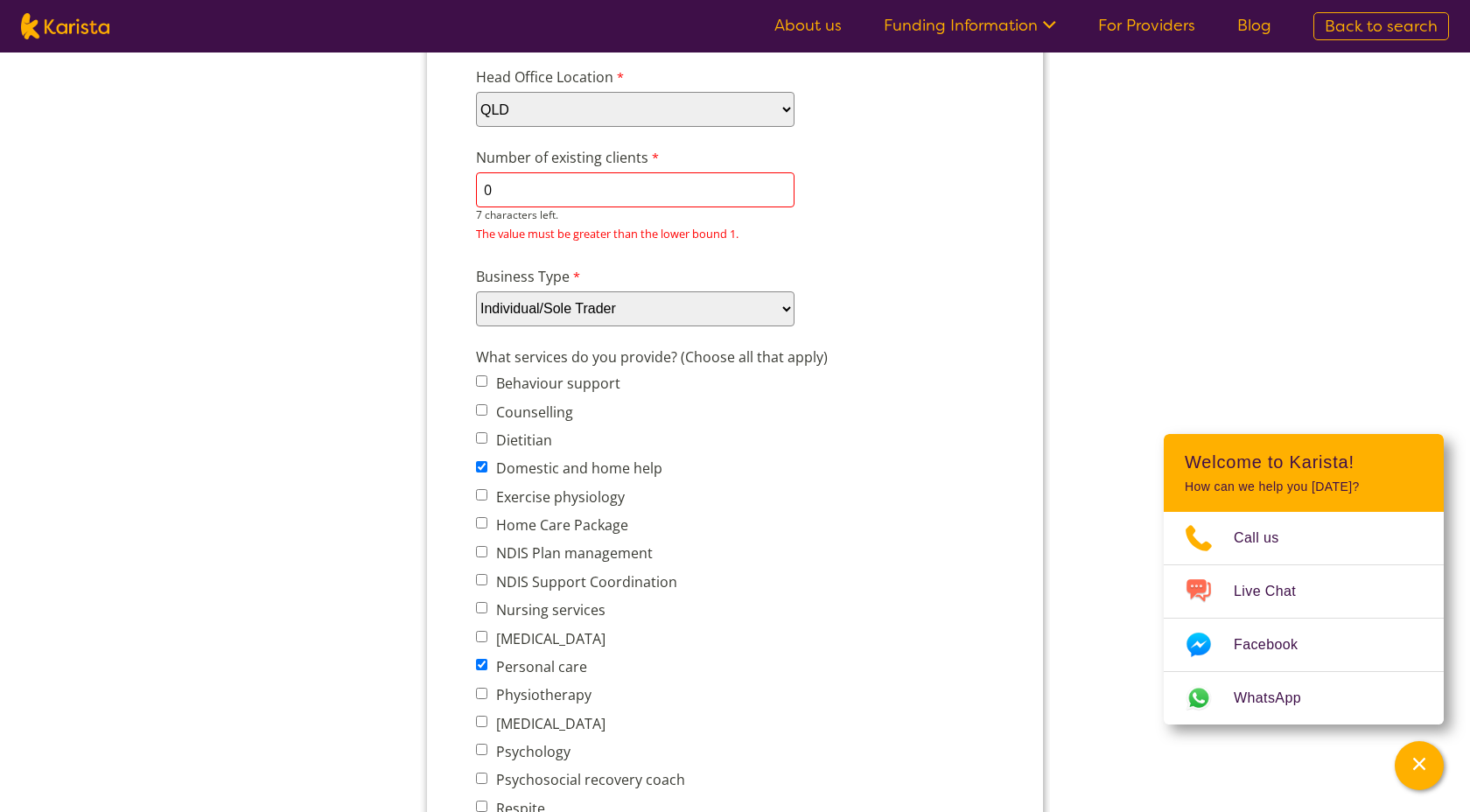
scroll to position [427, 0]
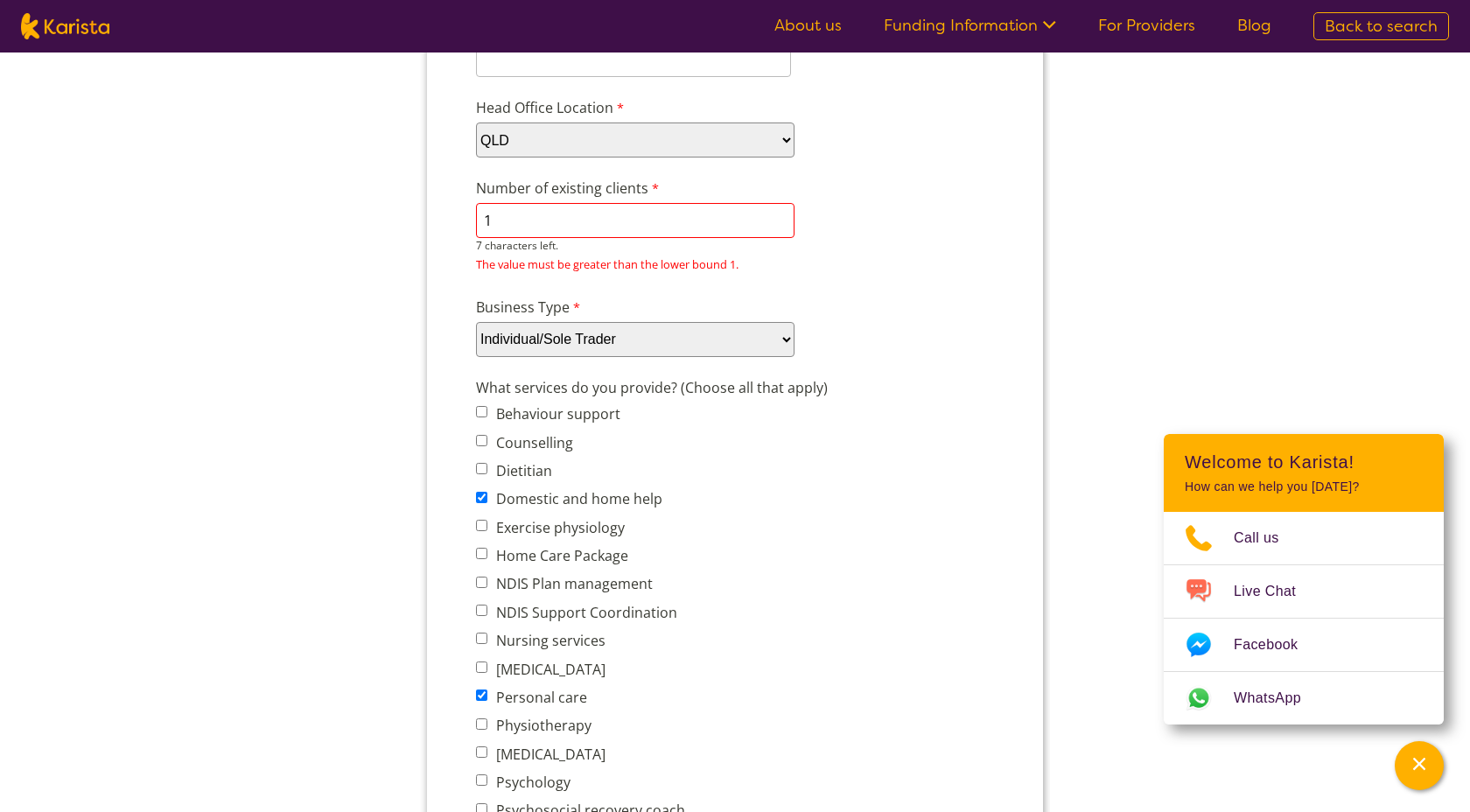
type input "1"
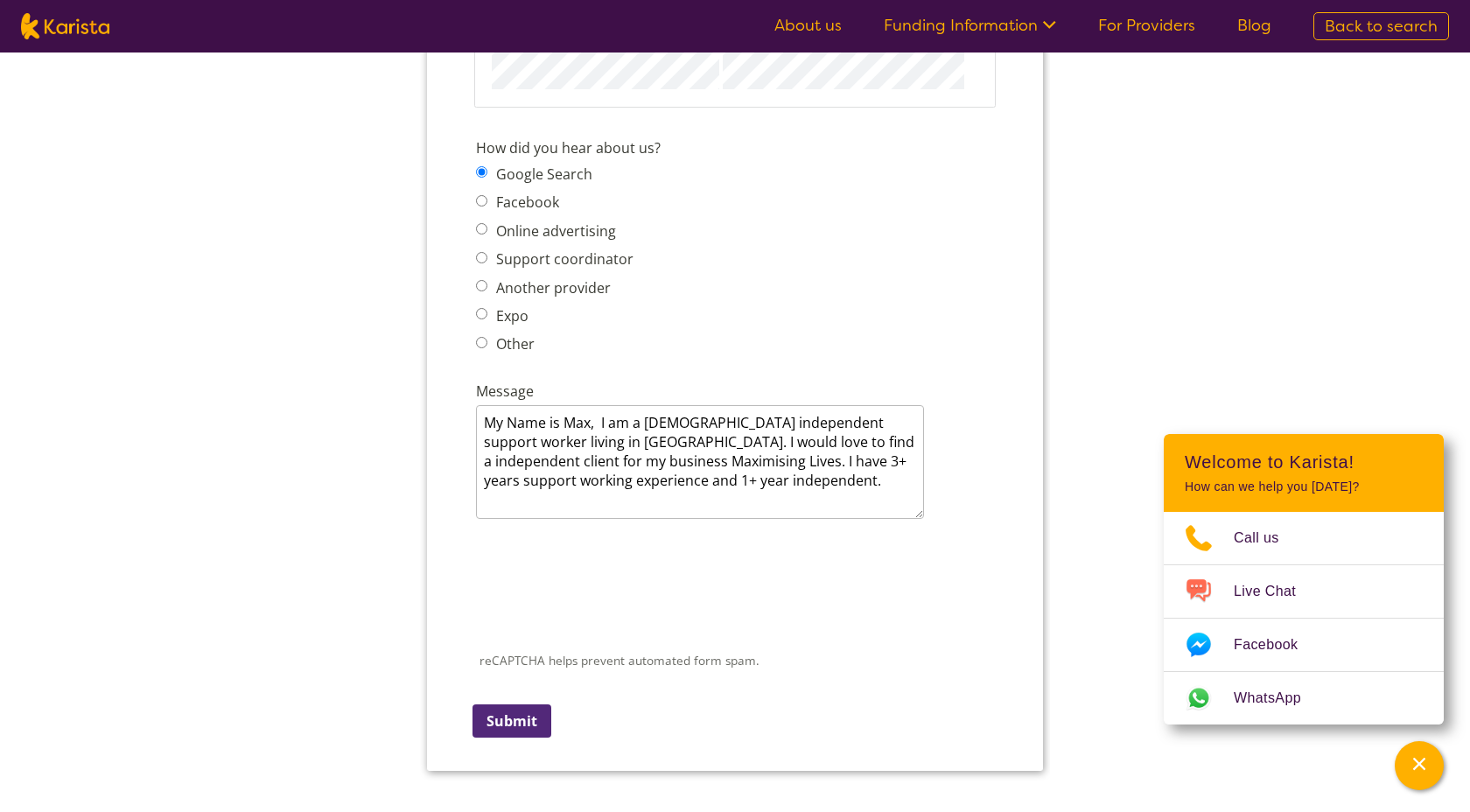
scroll to position [2235, 0]
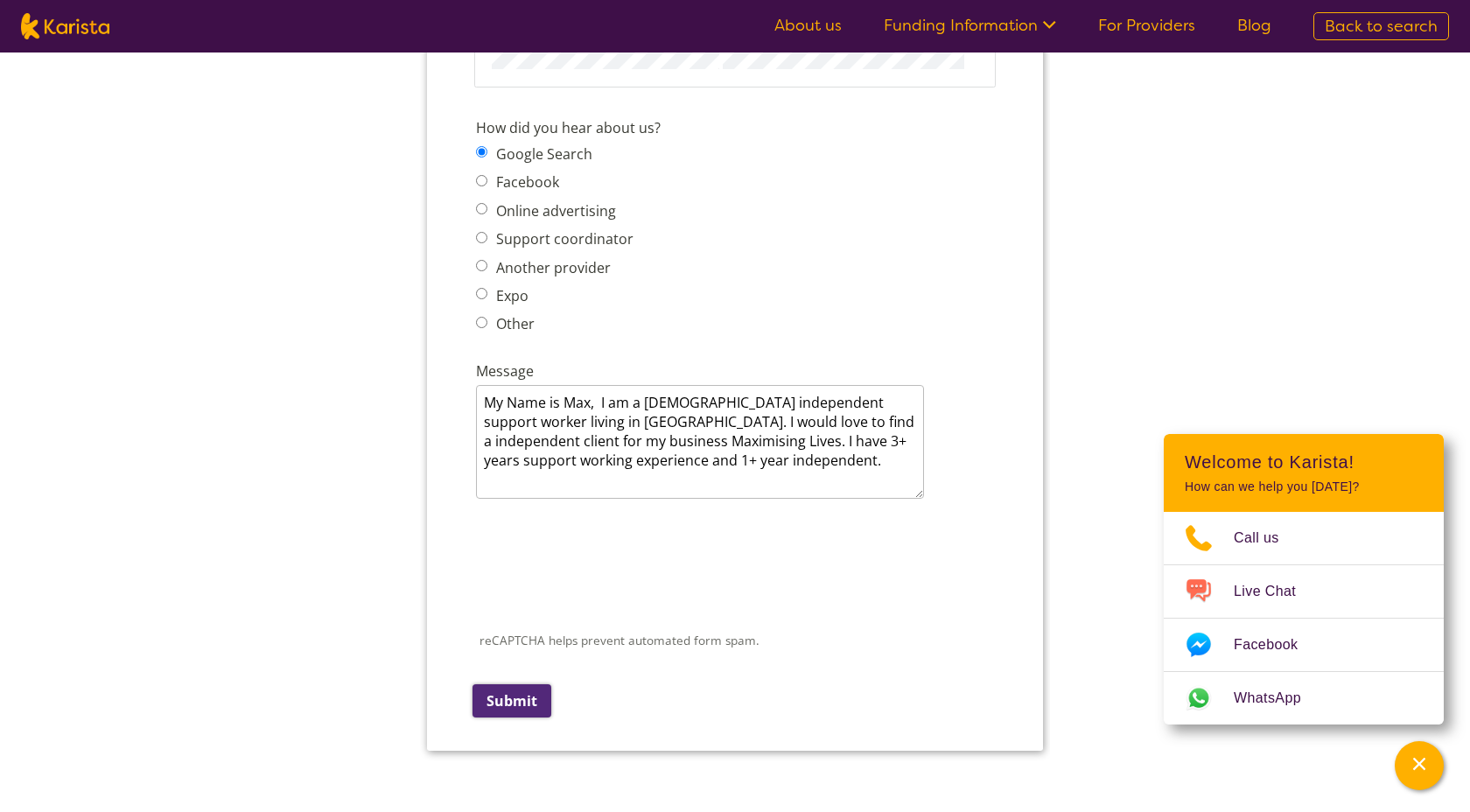
click at [517, 684] on input "Submit" at bounding box center [511, 701] width 79 height 34
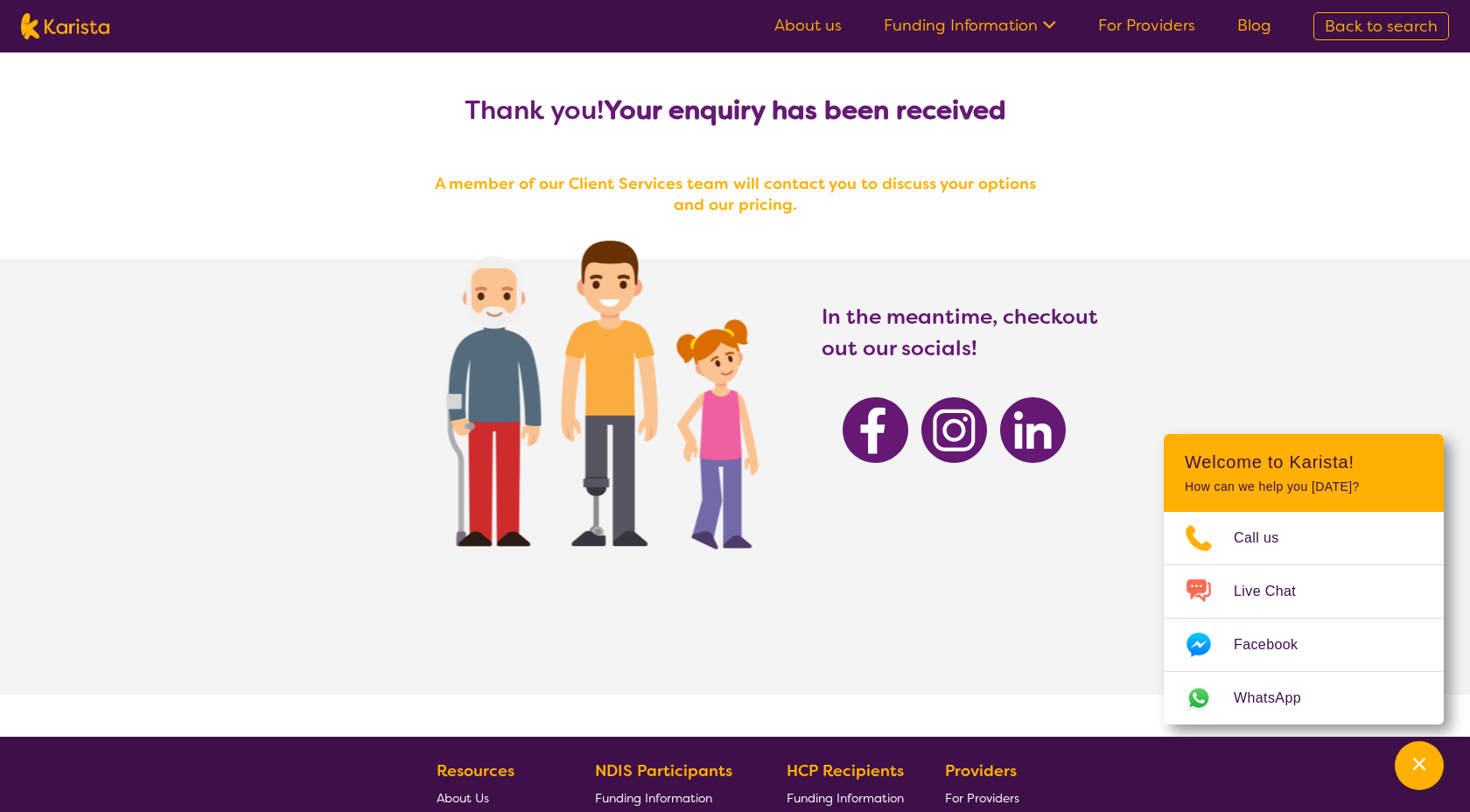
click at [1137, 26] on link "For Providers" at bounding box center [1147, 25] width 97 height 21
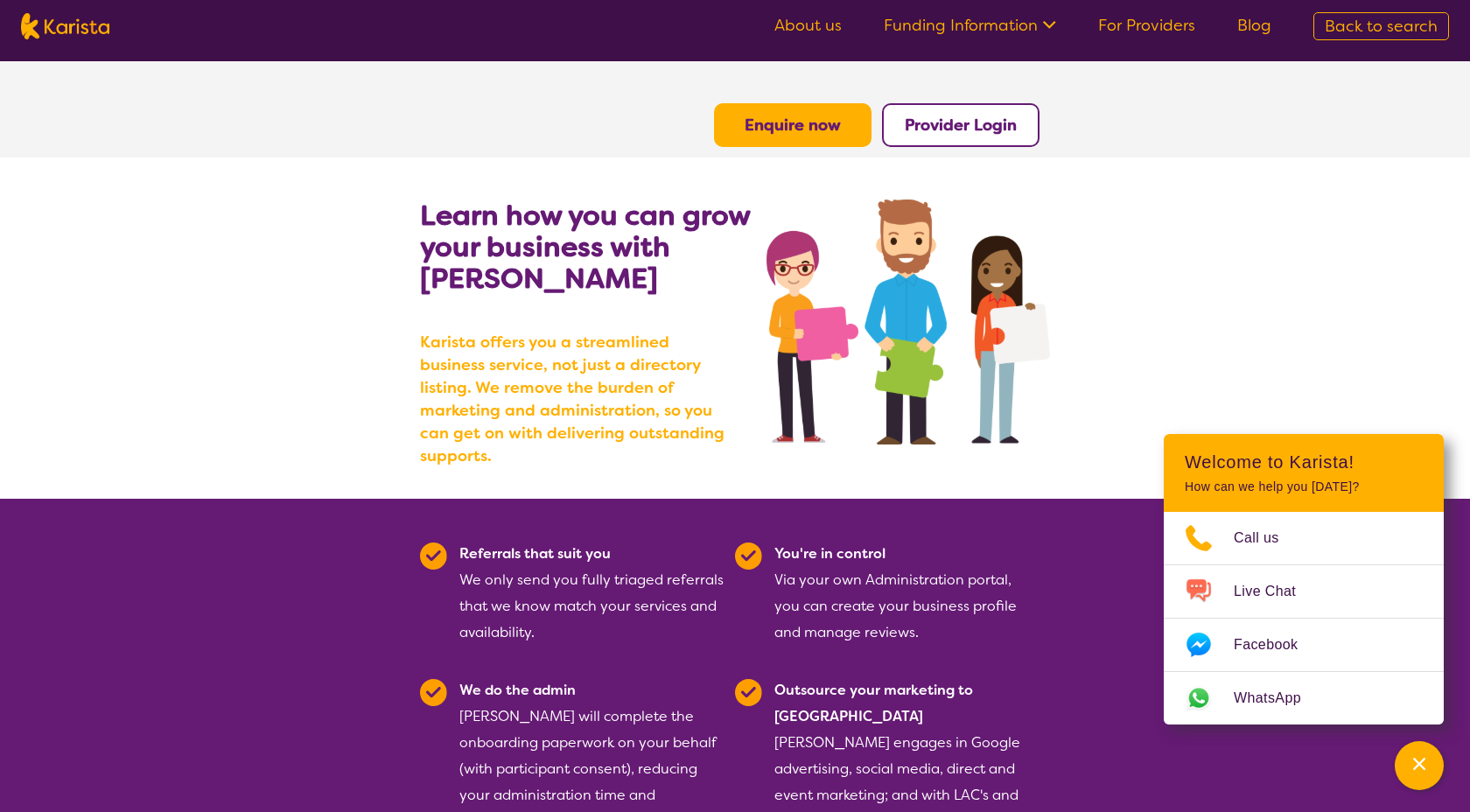
click at [974, 130] on b "Provider Login" at bounding box center [960, 125] width 112 height 21
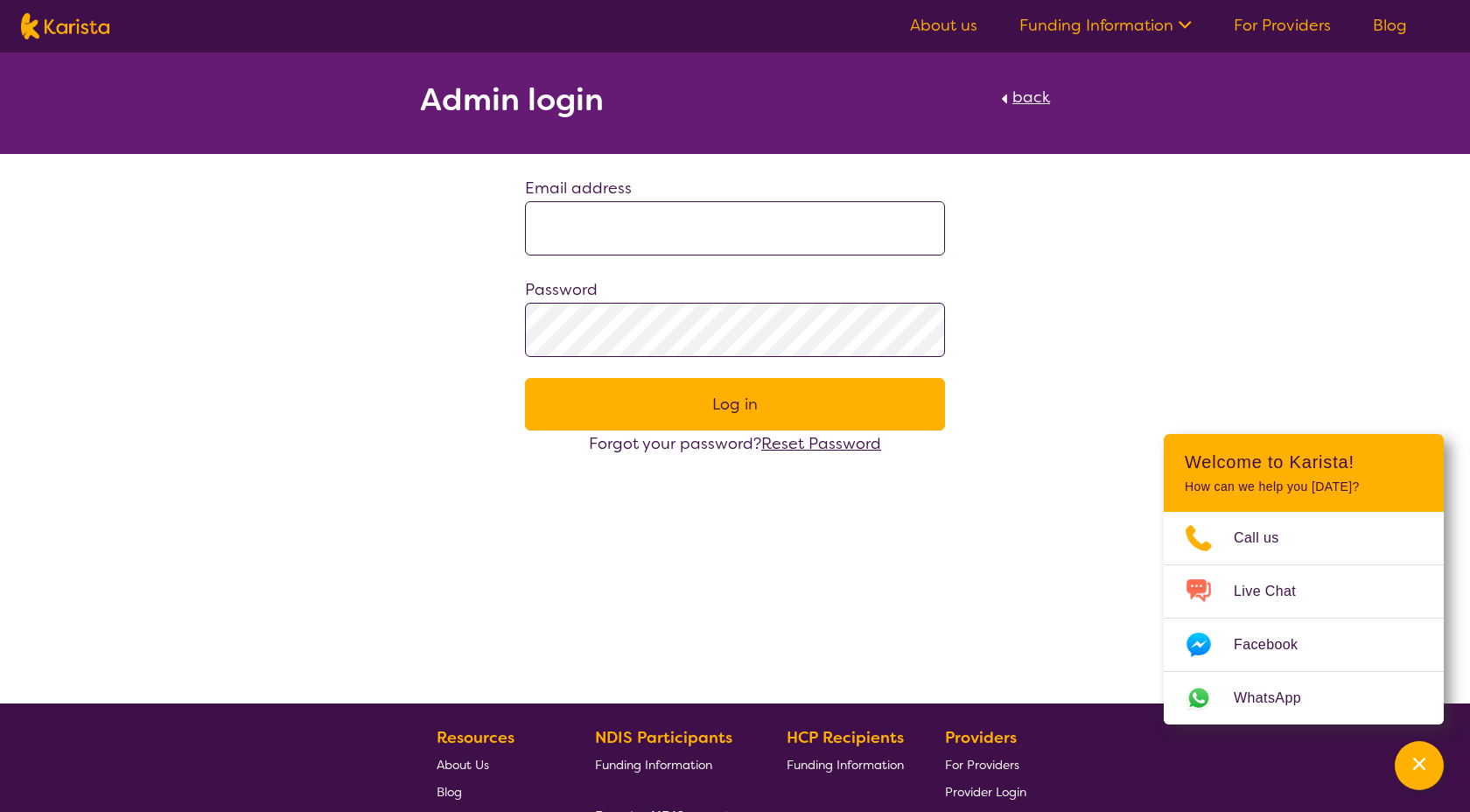
click at [638, 262] on form "Email address Password Log in Forgot your password? Reset Password" at bounding box center [735, 316] width 420 height 281
click at [648, 239] on input at bounding box center [735, 228] width 420 height 54
click at [1074, 296] on div "Admin login back Email address Password Log in Forgot your password? Reset Pass…" at bounding box center [735, 254] width 1470 height 404
click at [1275, 26] on link "For Providers" at bounding box center [1282, 25] width 97 height 21
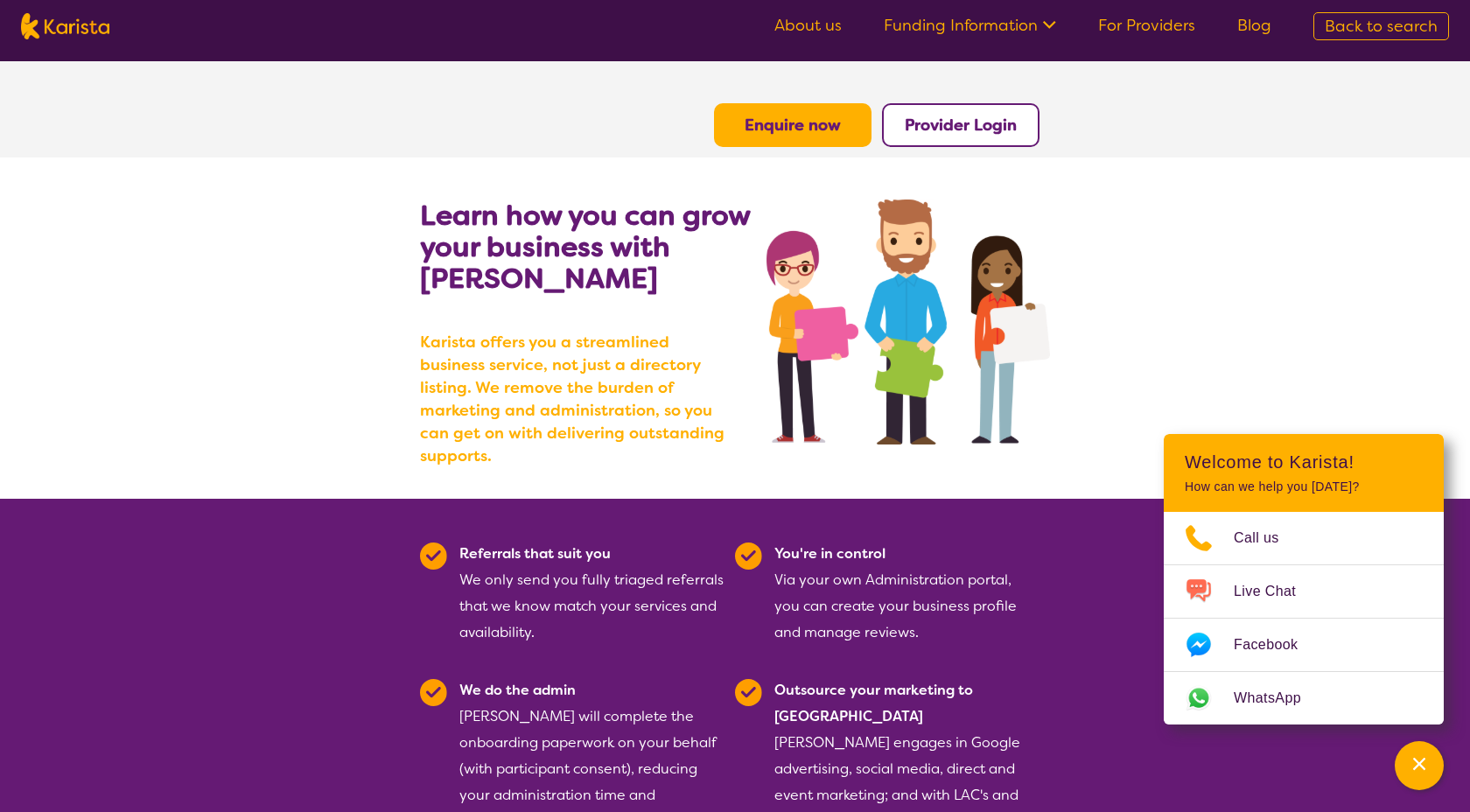
click at [990, 122] on b "Provider Login" at bounding box center [960, 125] width 112 height 21
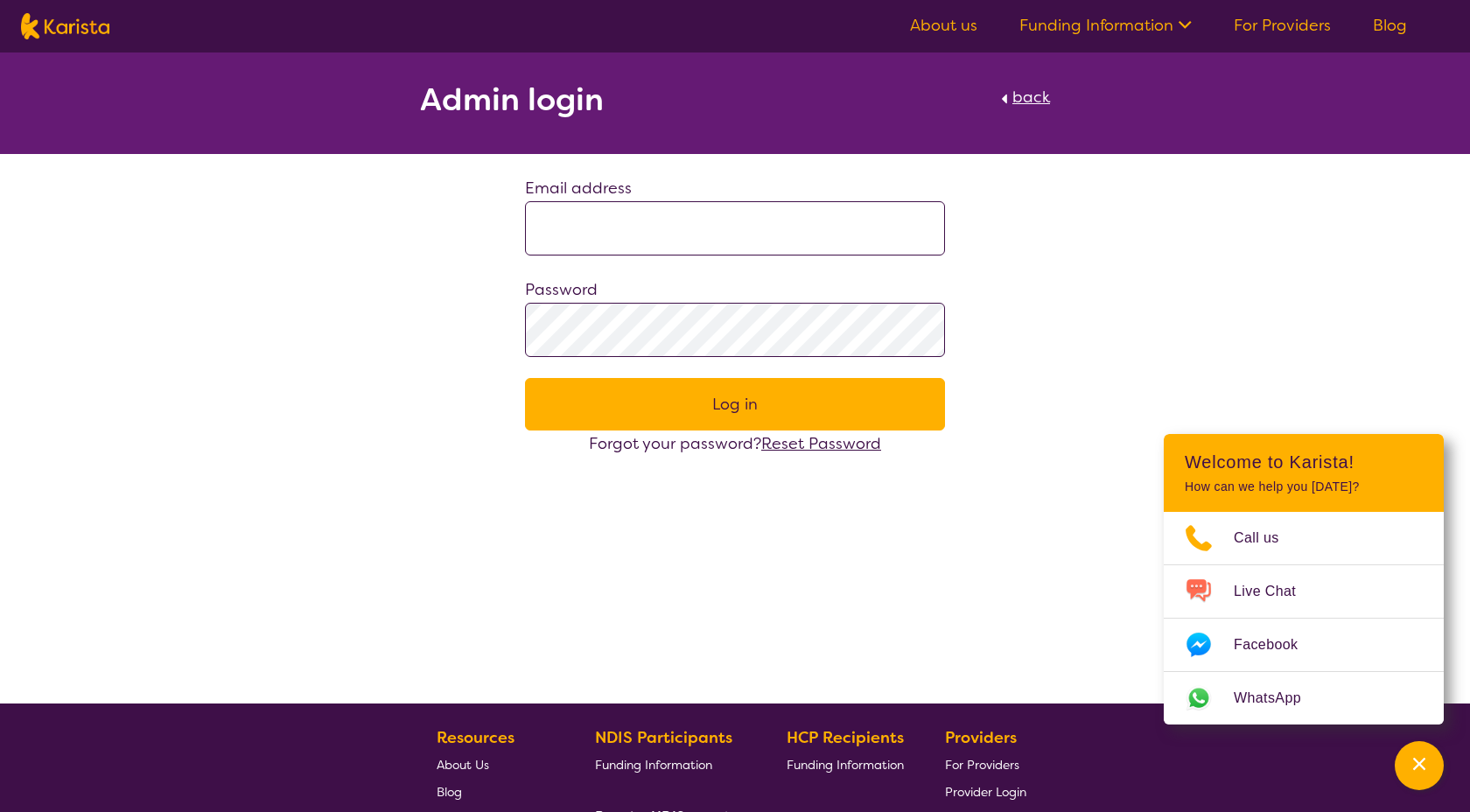
click at [748, 259] on form "Email address Password Log in Forgot your password? Reset Password" at bounding box center [735, 316] width 420 height 281
click at [754, 244] on input at bounding box center [735, 228] width 420 height 54
click at [1041, 220] on div "Admin login back Email address Password Log in Forgot your password? Reset Pass…" at bounding box center [735, 254] width 1470 height 404
click at [683, 231] on input at bounding box center [735, 228] width 420 height 54
type input "**********"
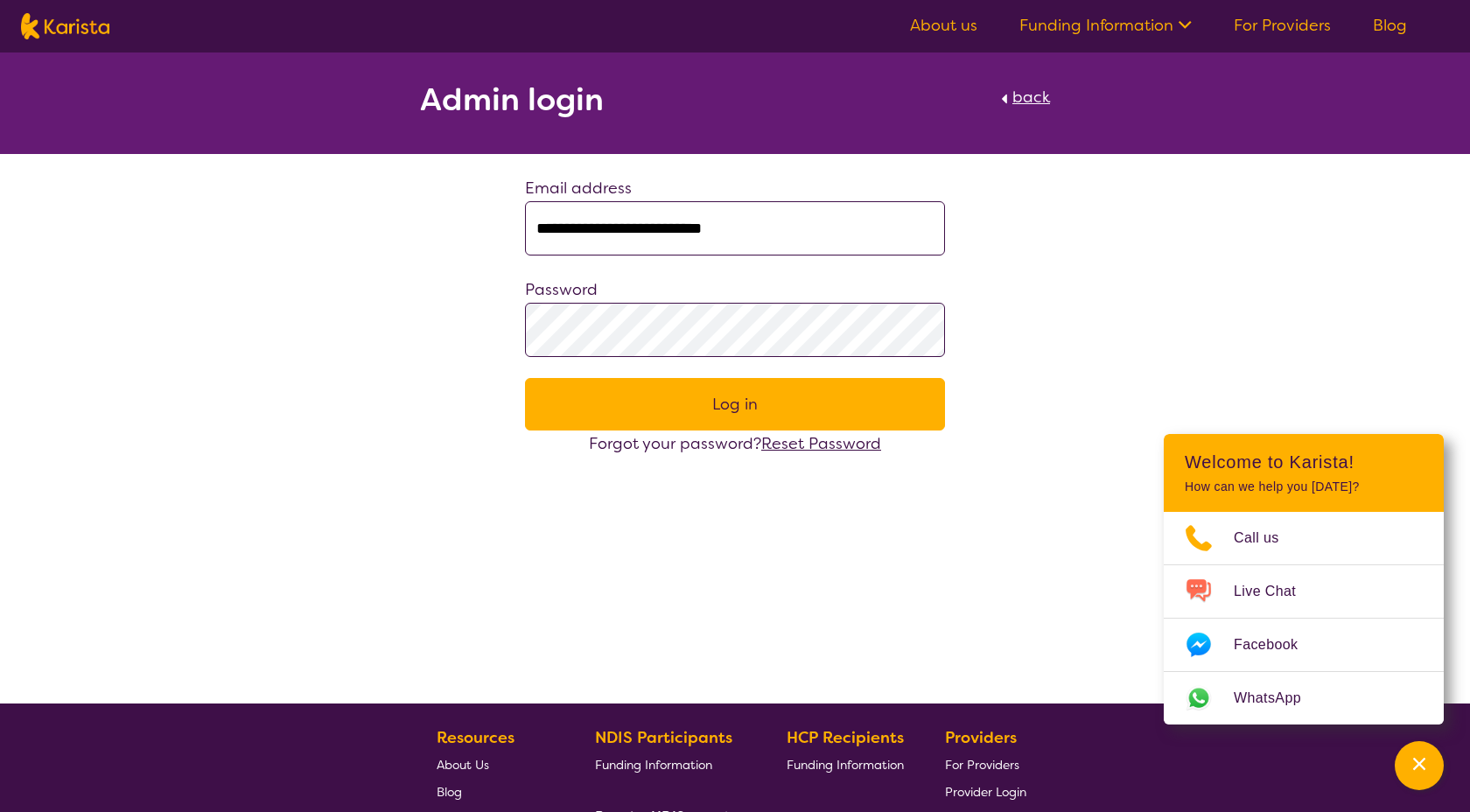
click at [733, 402] on button "Log in" at bounding box center [735, 404] width 420 height 52
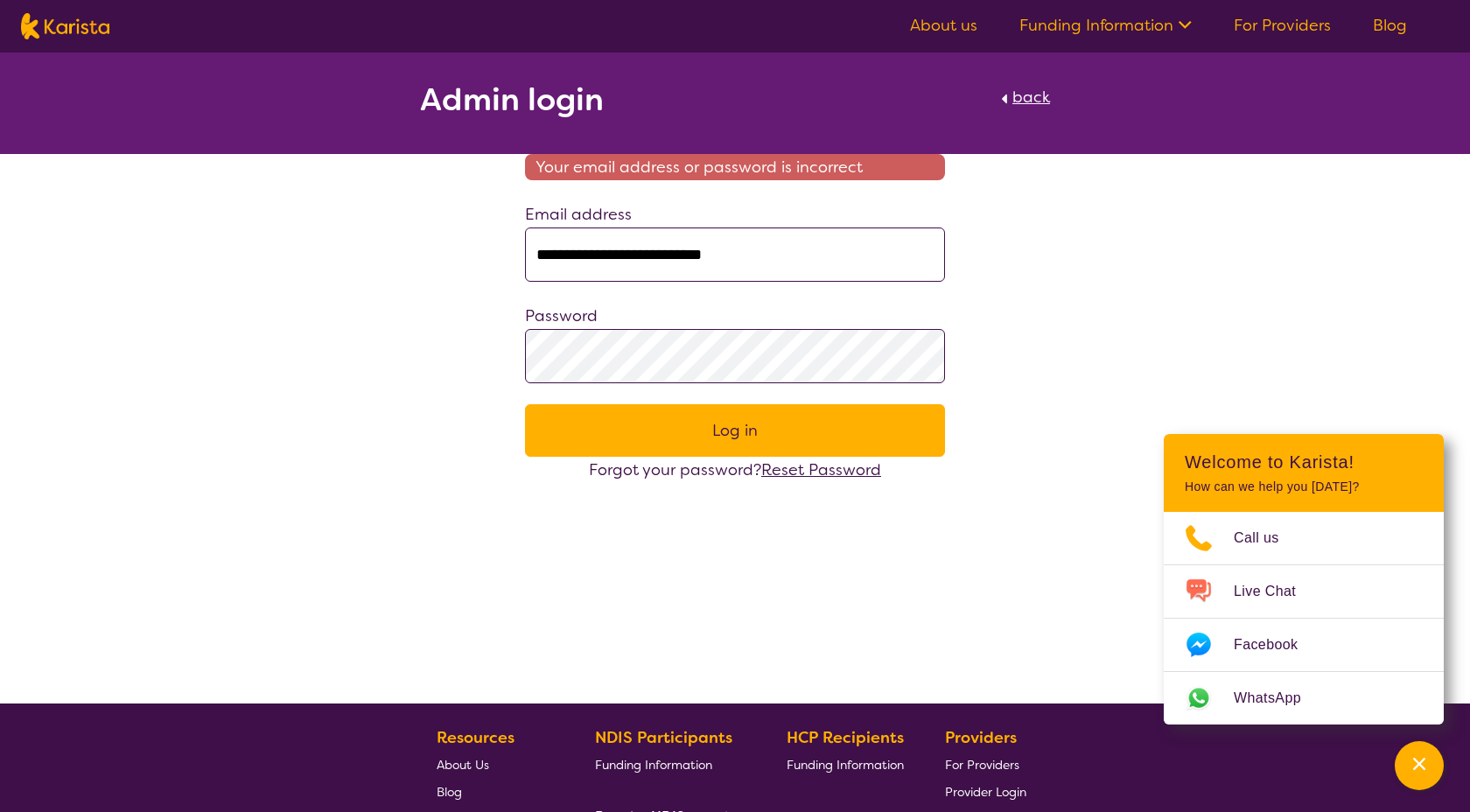
click at [1297, 21] on link "For Providers" at bounding box center [1282, 25] width 97 height 21
